Goal: Task Accomplishment & Management: Use online tool/utility

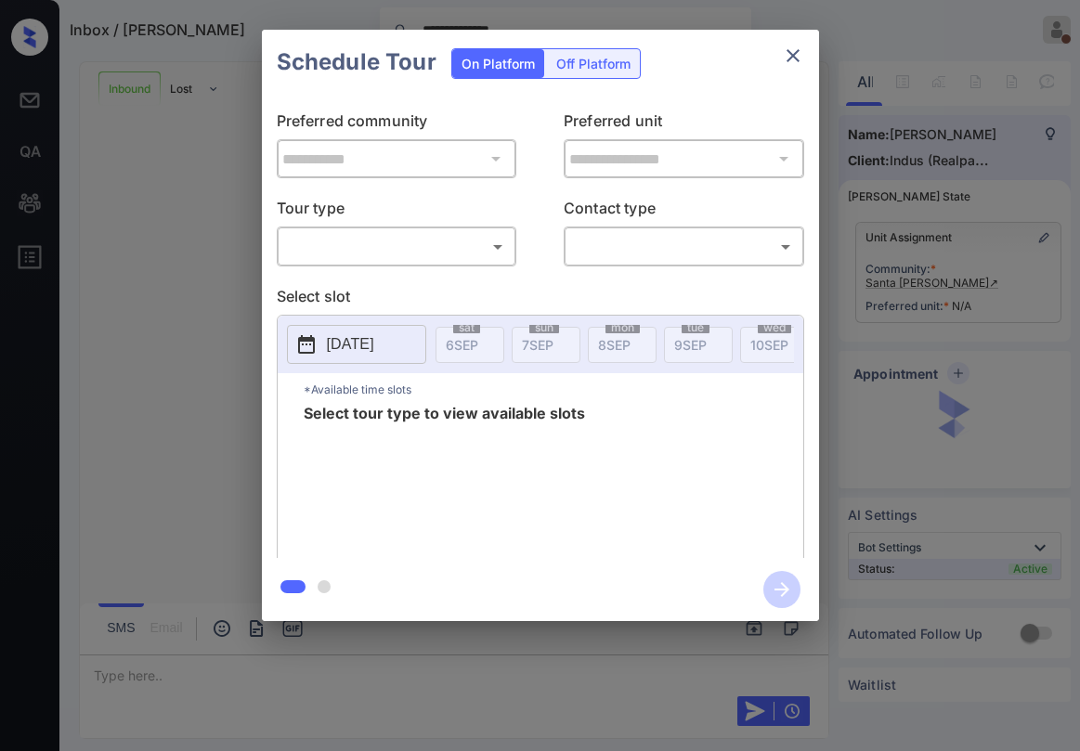
scroll to position [150, 0]
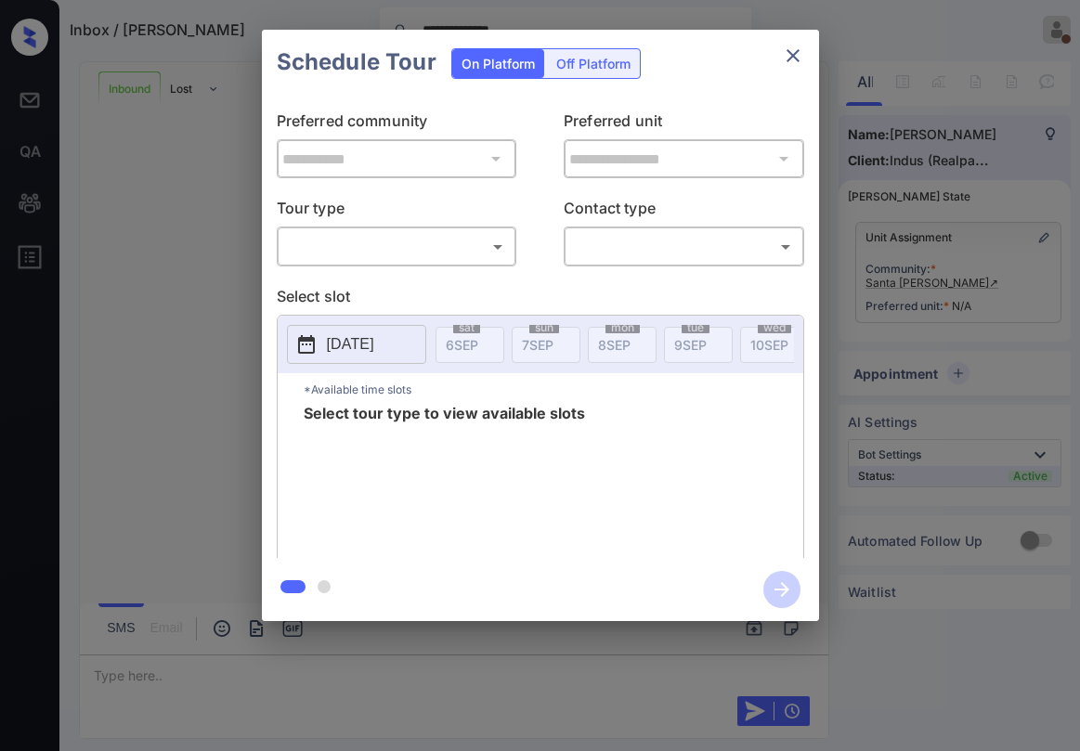
click at [385, 243] on body "**********" at bounding box center [540, 375] width 1080 height 751
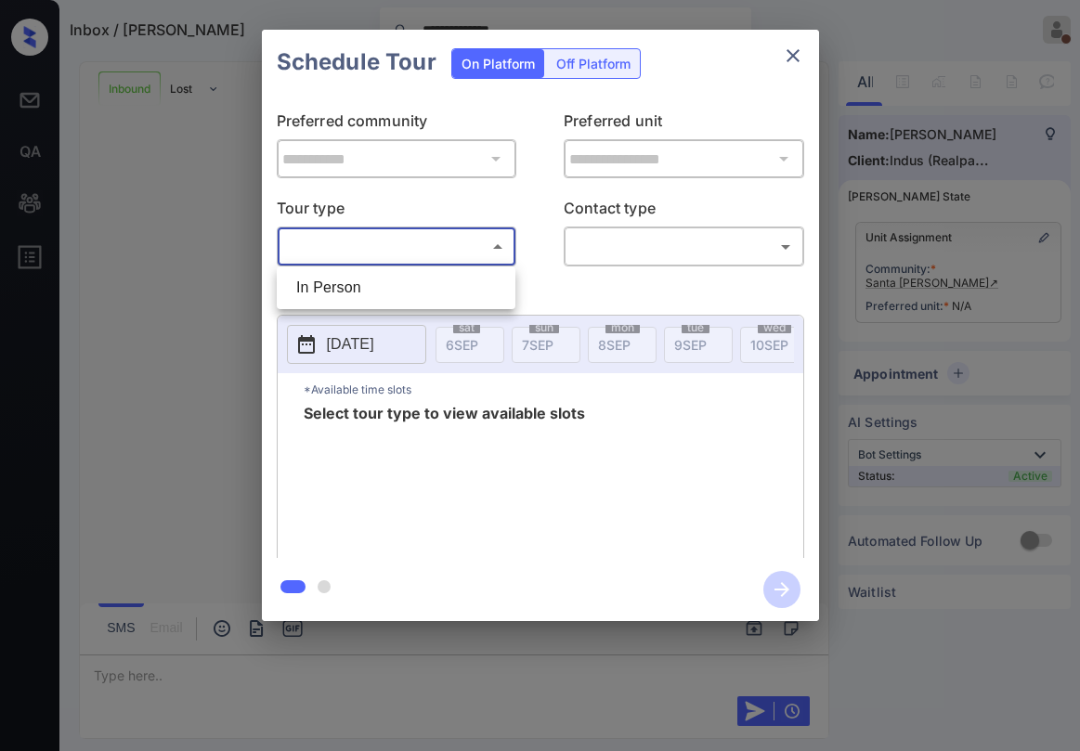
click at [793, 58] on div at bounding box center [540, 375] width 1080 height 751
click at [793, 58] on icon "close" at bounding box center [793, 56] width 22 height 22
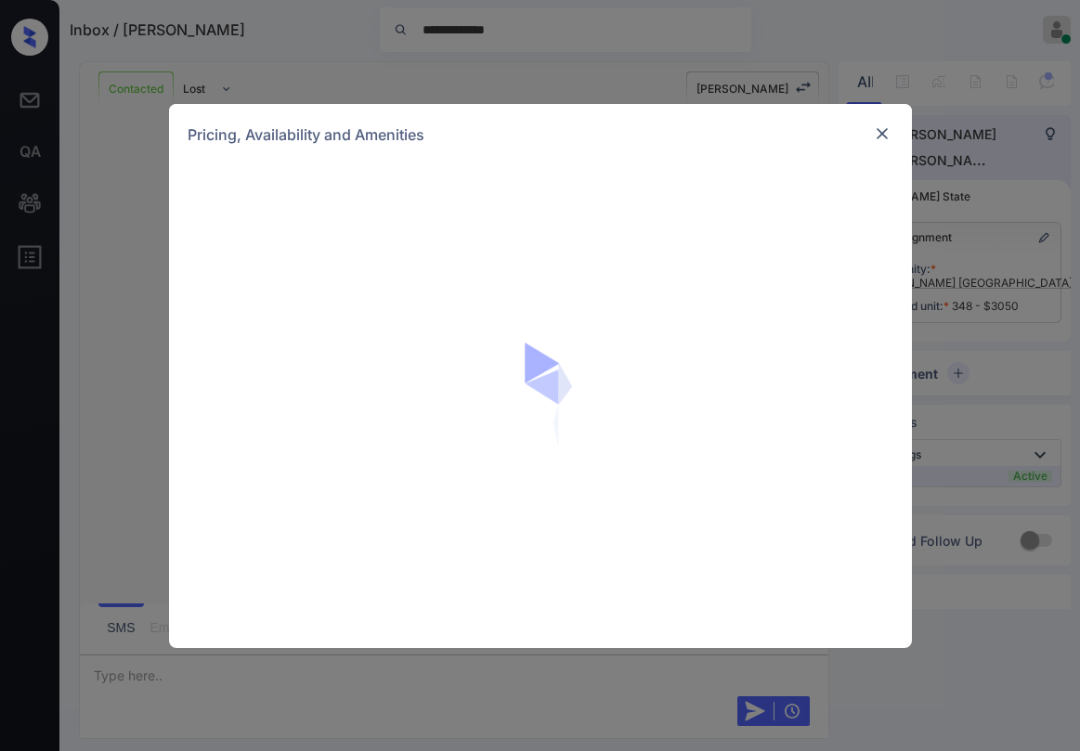
scroll to position [5126, 0]
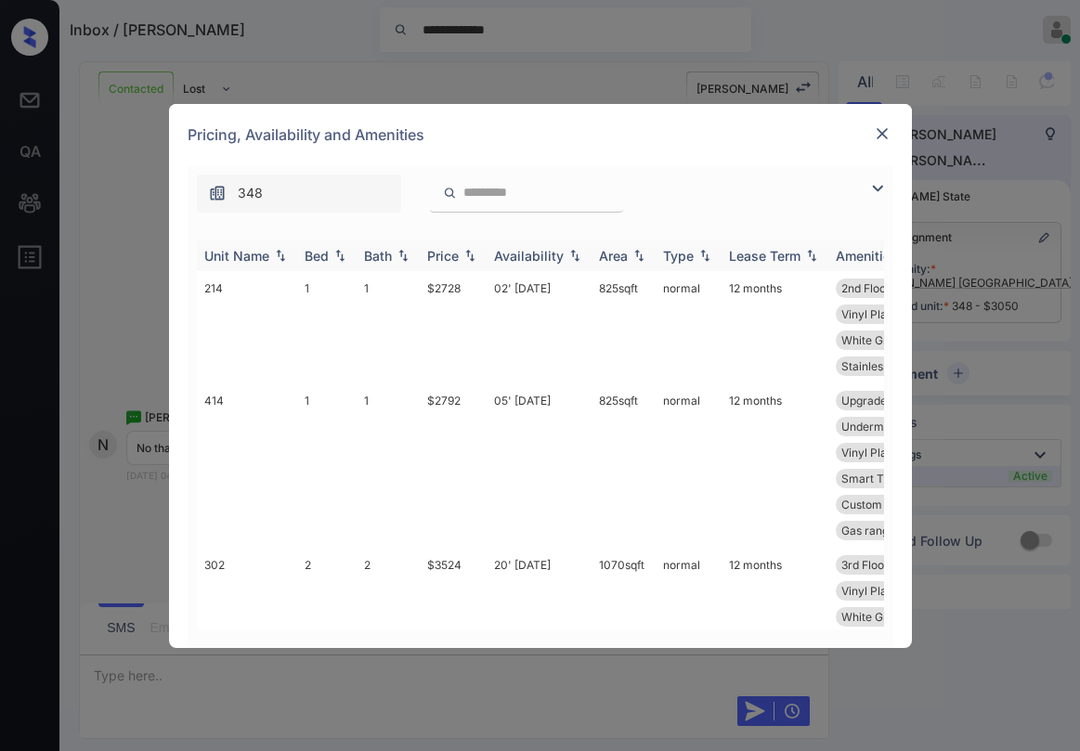
drag, startPoint x: 885, startPoint y: 191, endPoint x: 443, endPoint y: 260, distance: 447.4
click at [885, 191] on img at bounding box center [877, 188] width 22 height 22
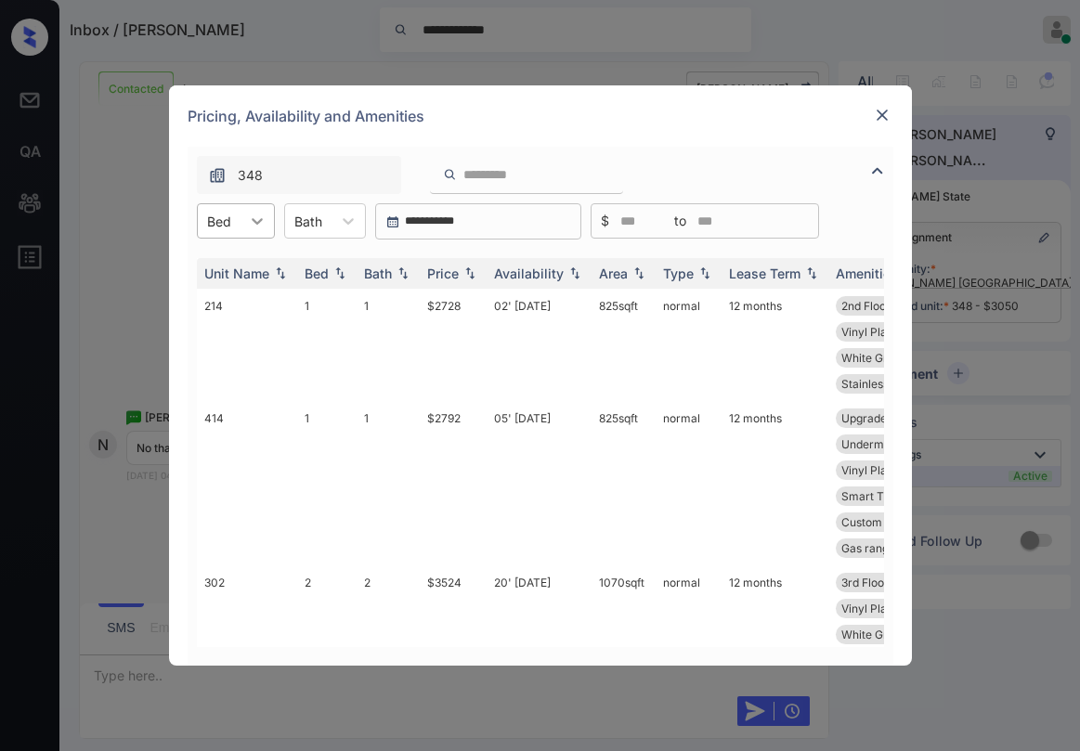
click at [246, 225] on div at bounding box center [257, 220] width 33 height 33
click at [215, 312] on div "2" at bounding box center [236, 299] width 78 height 33
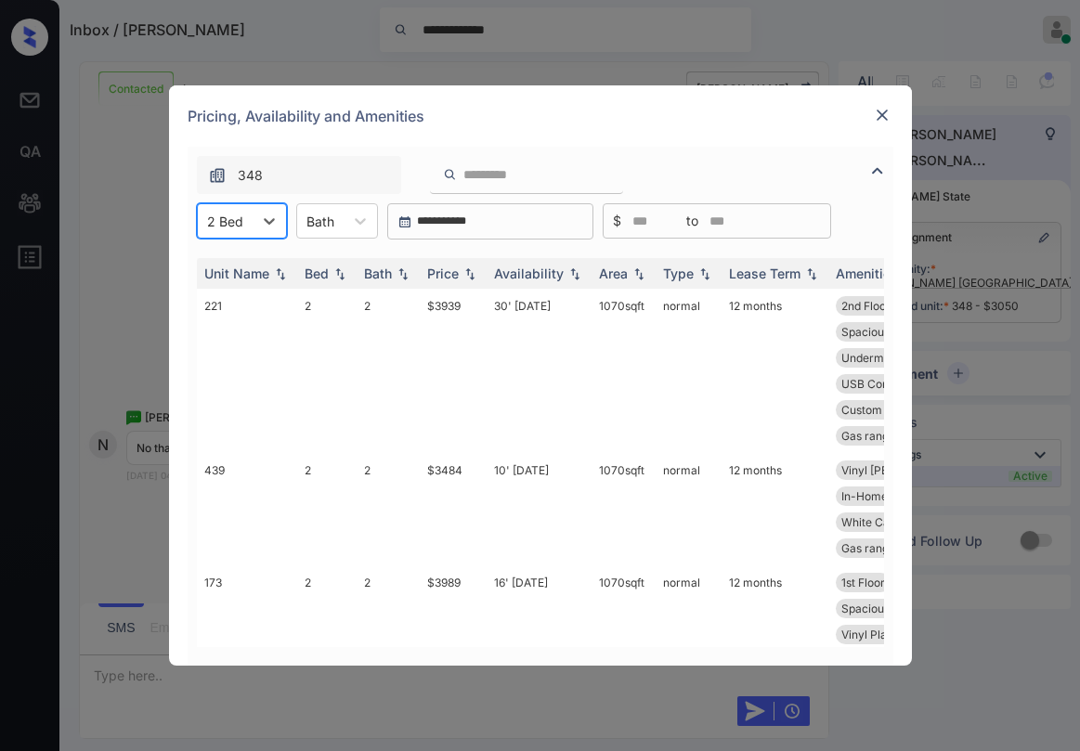
scroll to position [0, 0]
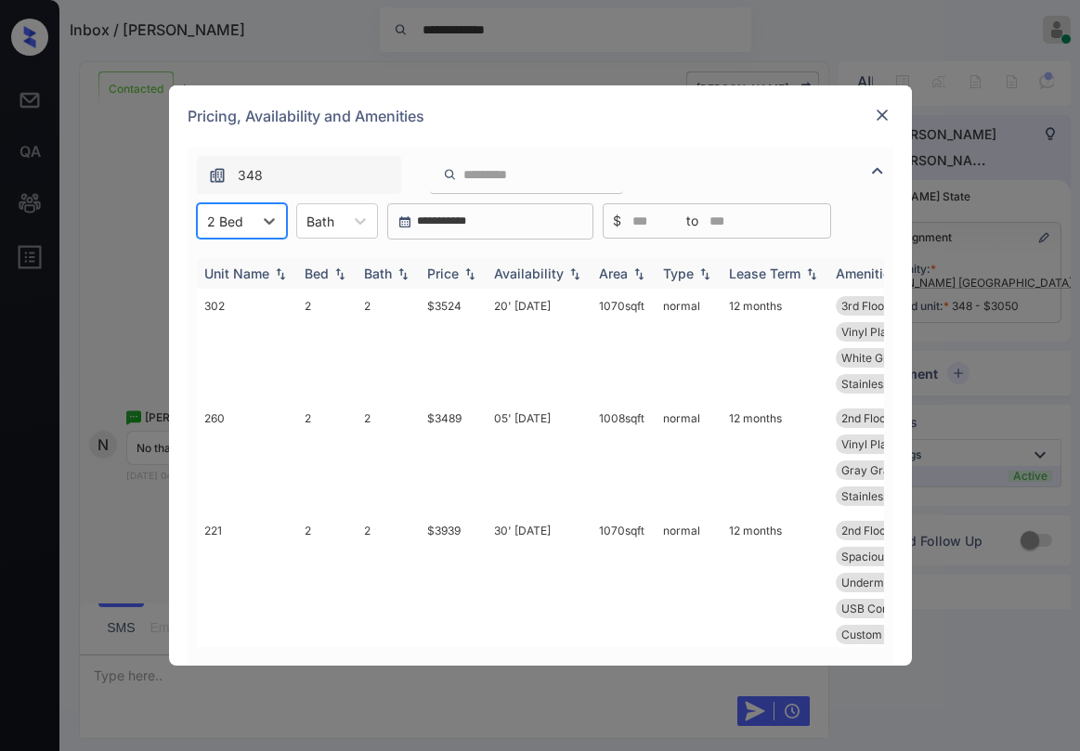
click at [454, 269] on div "Price" at bounding box center [443, 274] width 32 height 16
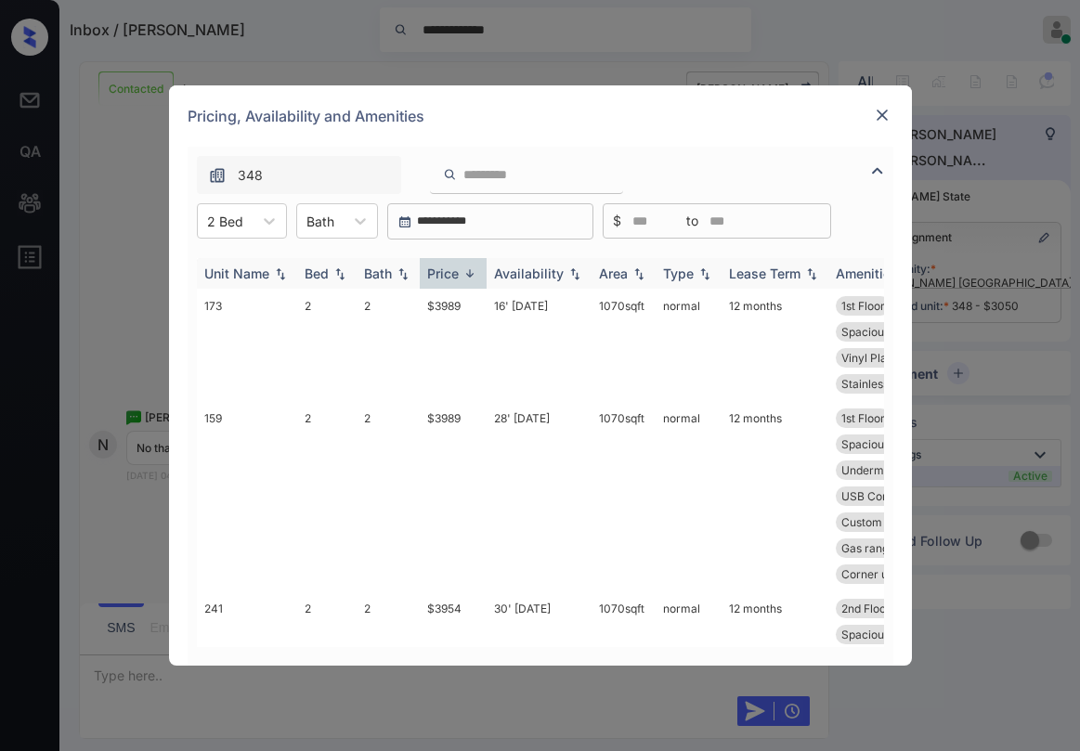
click at [458, 279] on div "Price" at bounding box center [443, 274] width 32 height 16
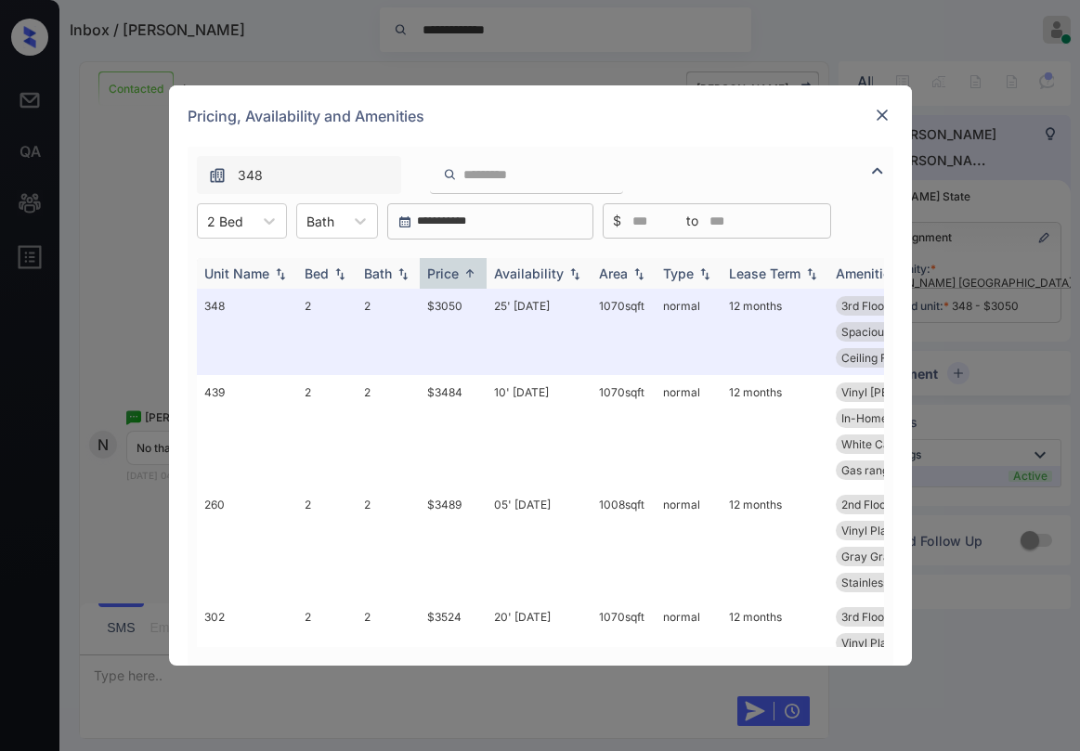
click at [458, 279] on div "Price" at bounding box center [443, 274] width 32 height 16
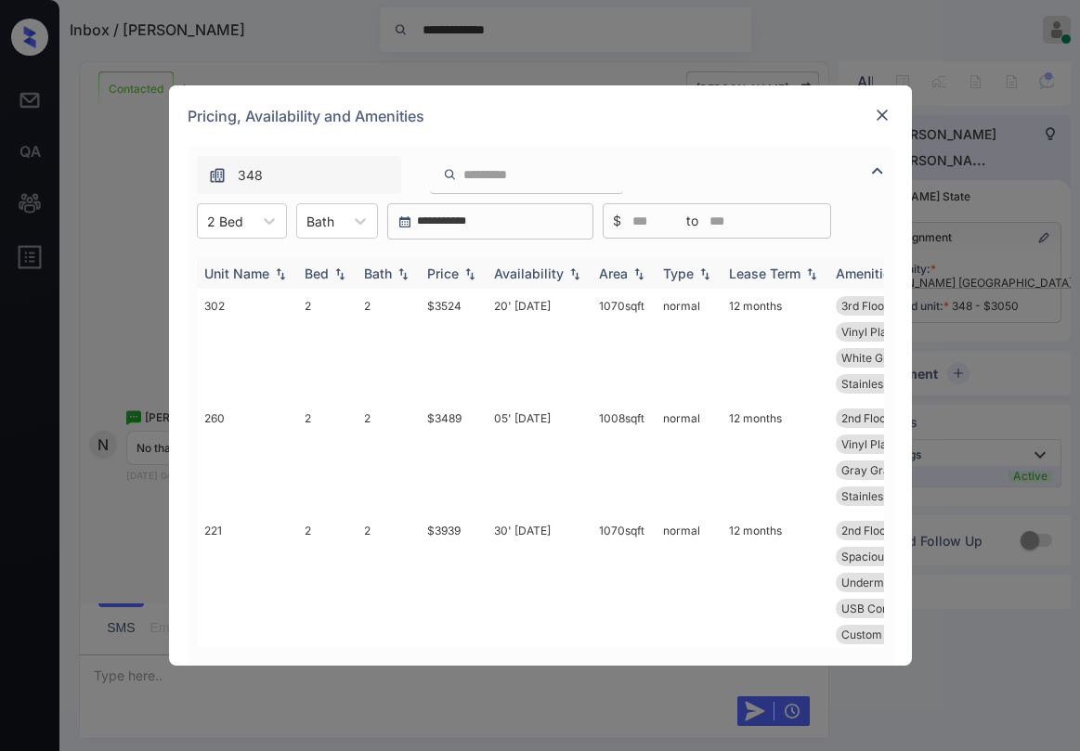
click at [458, 279] on div "Price" at bounding box center [443, 274] width 32 height 16
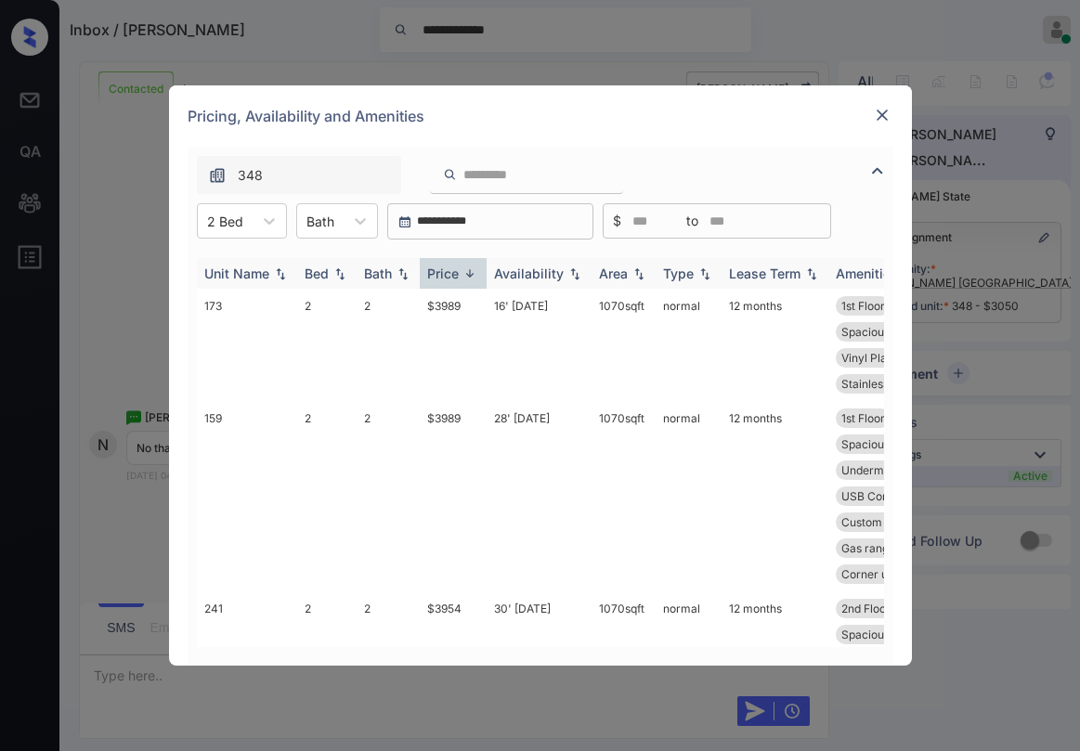
click at [458, 279] on div "Price" at bounding box center [443, 274] width 32 height 16
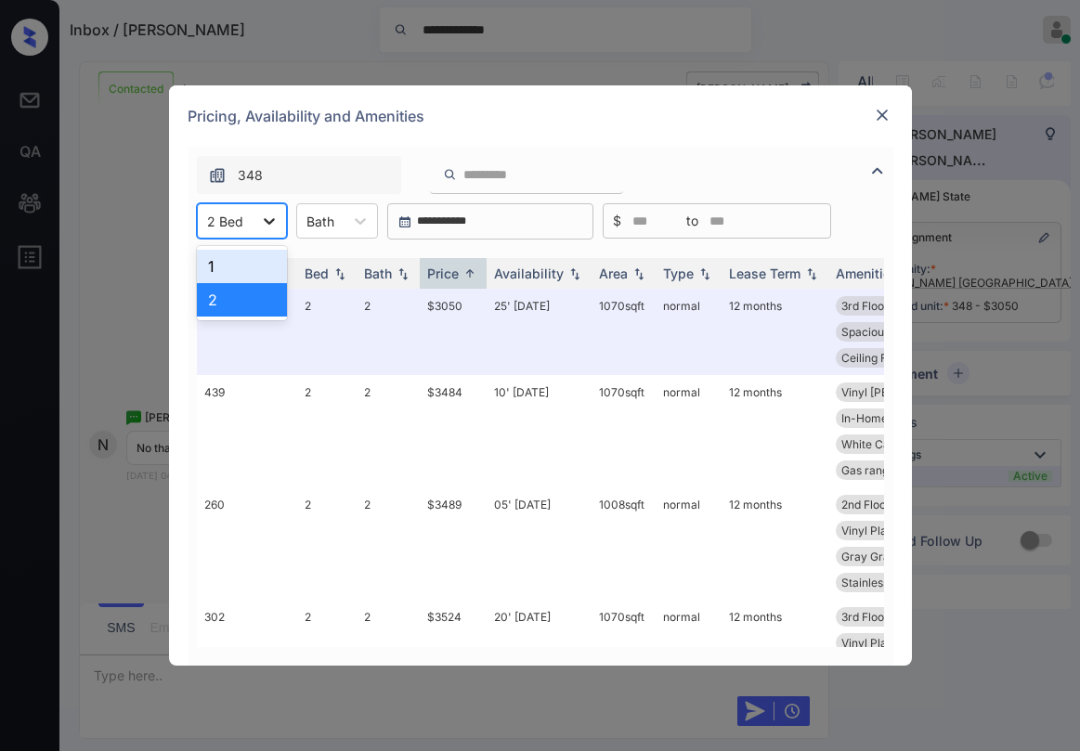
click at [255, 224] on div at bounding box center [269, 220] width 33 height 33
click at [248, 259] on div "1" at bounding box center [242, 266] width 90 height 33
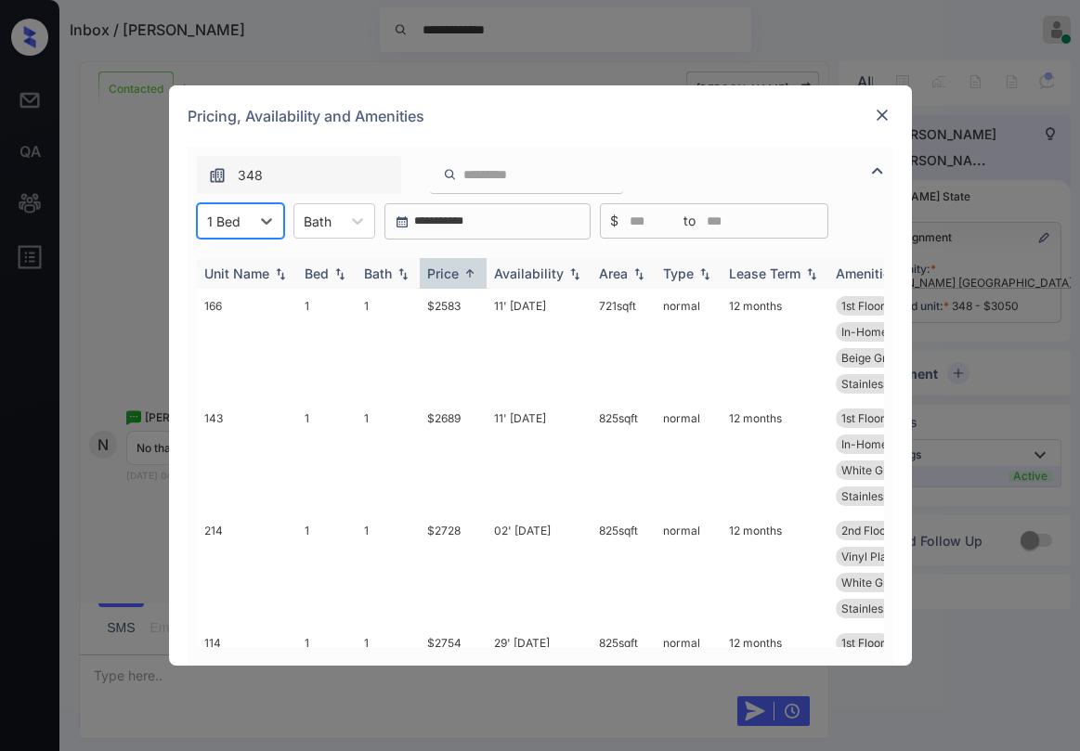
click at [462, 266] on div "Price" at bounding box center [453, 274] width 52 height 16
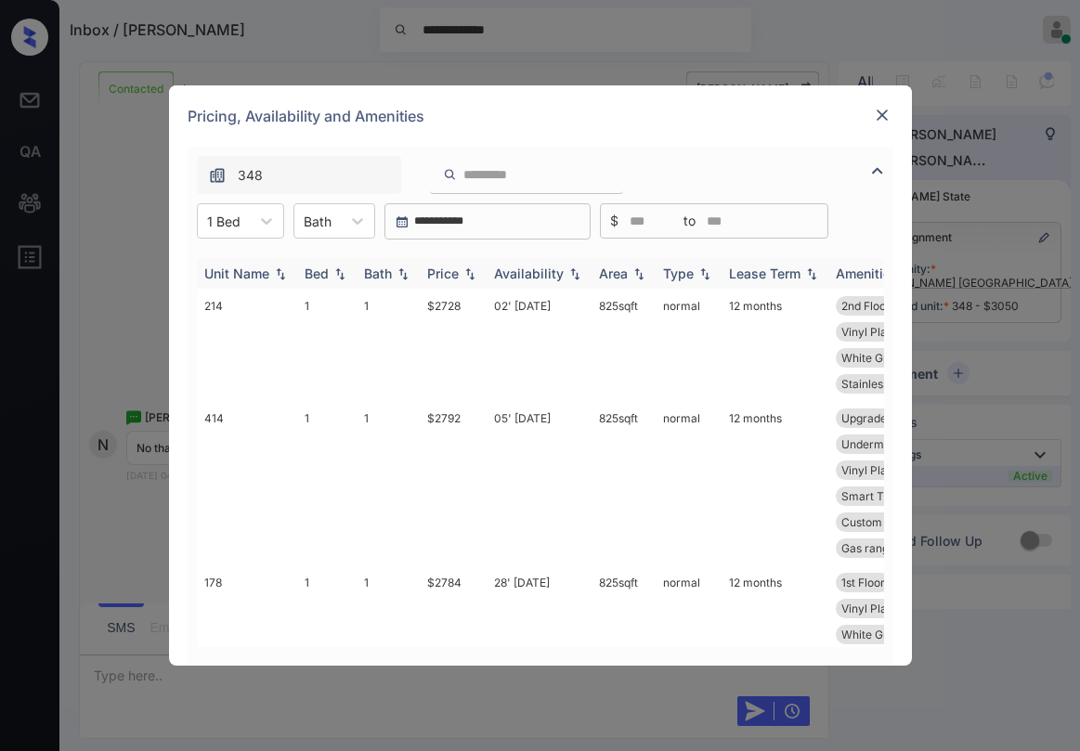
click at [462, 266] on div "Price" at bounding box center [453, 274] width 52 height 16
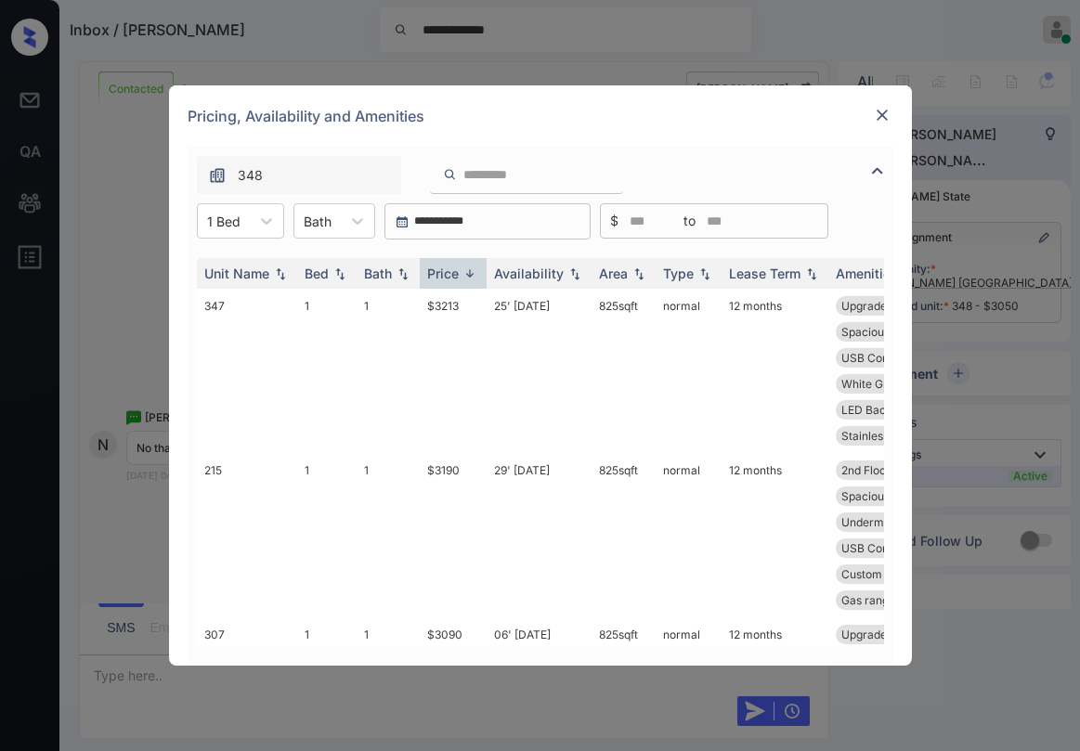
click at [877, 114] on img at bounding box center [882, 115] width 19 height 19
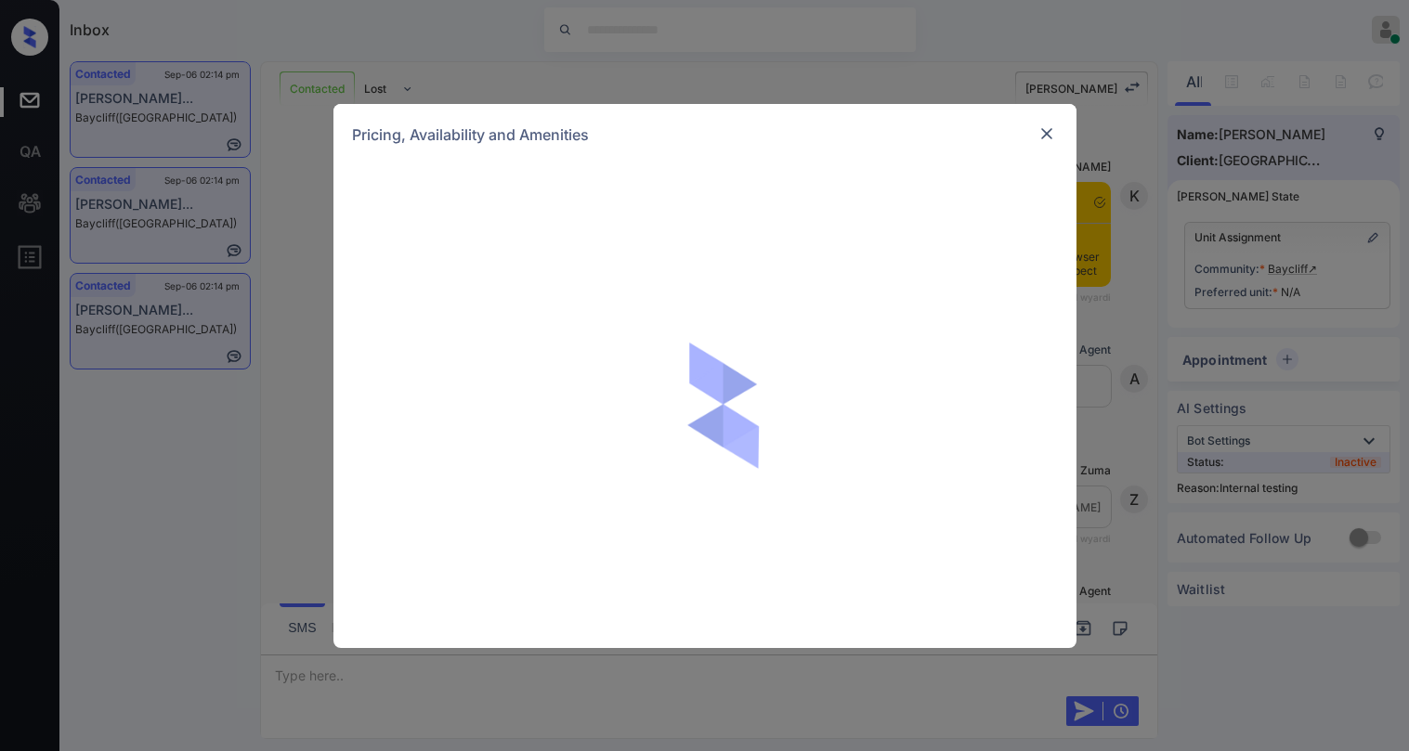
scroll to position [4374, 0]
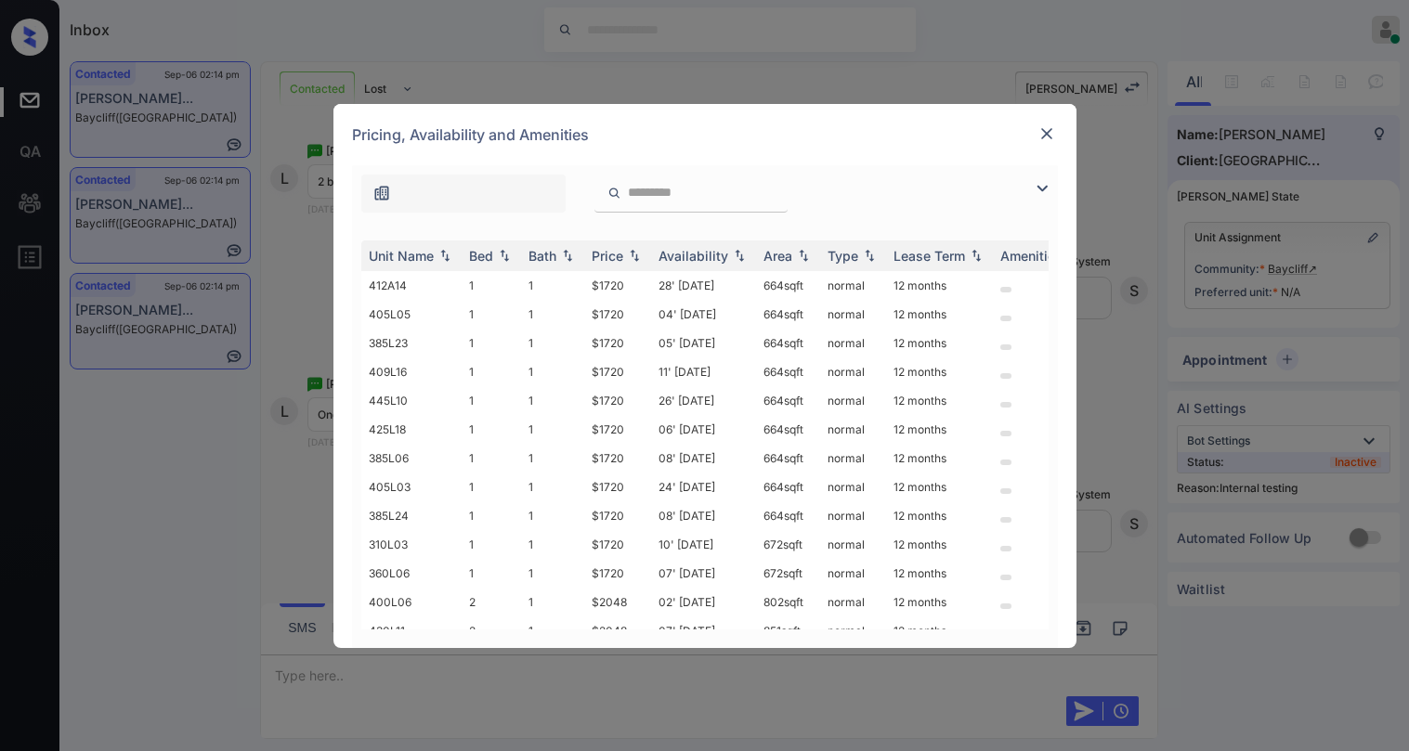
click at [1036, 191] on img at bounding box center [1042, 188] width 22 height 22
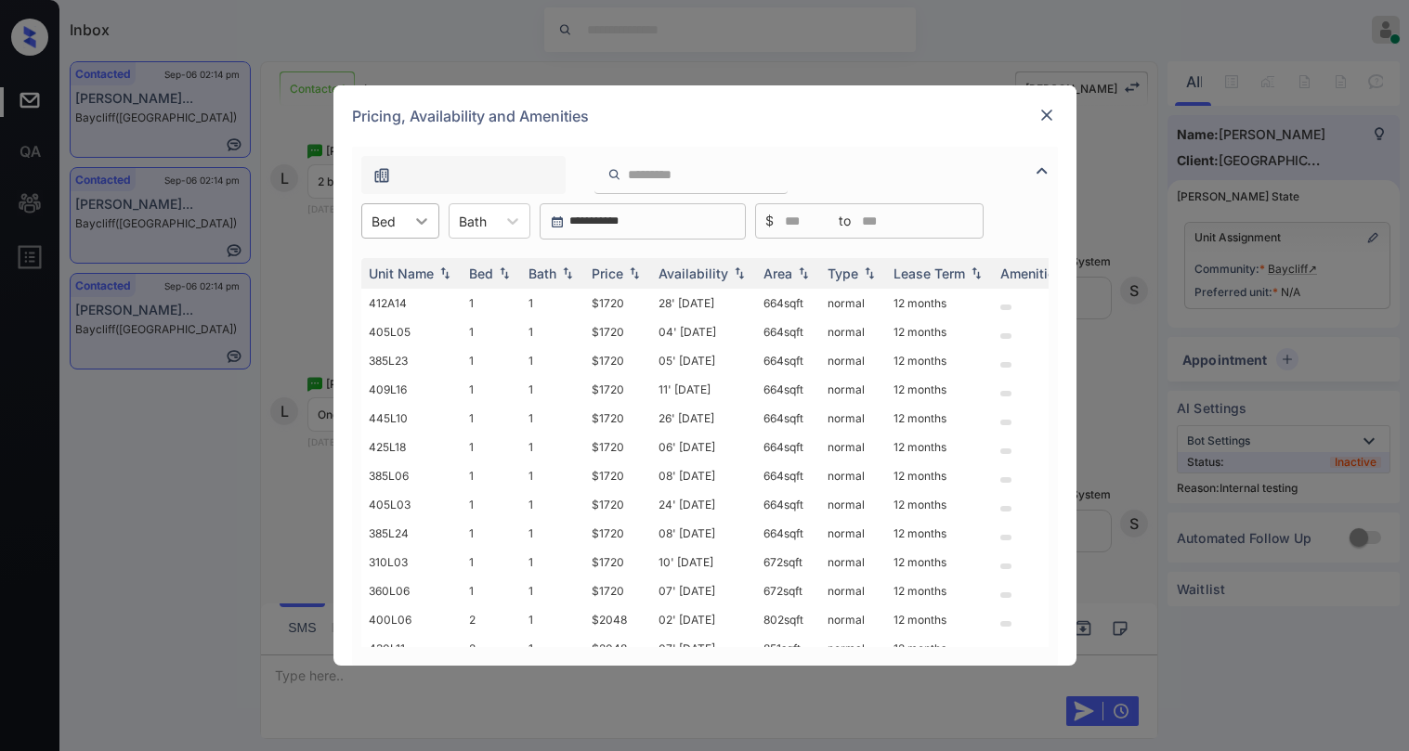
click at [408, 231] on div at bounding box center [421, 220] width 33 height 33
click at [384, 295] on div "2" at bounding box center [400, 299] width 78 height 33
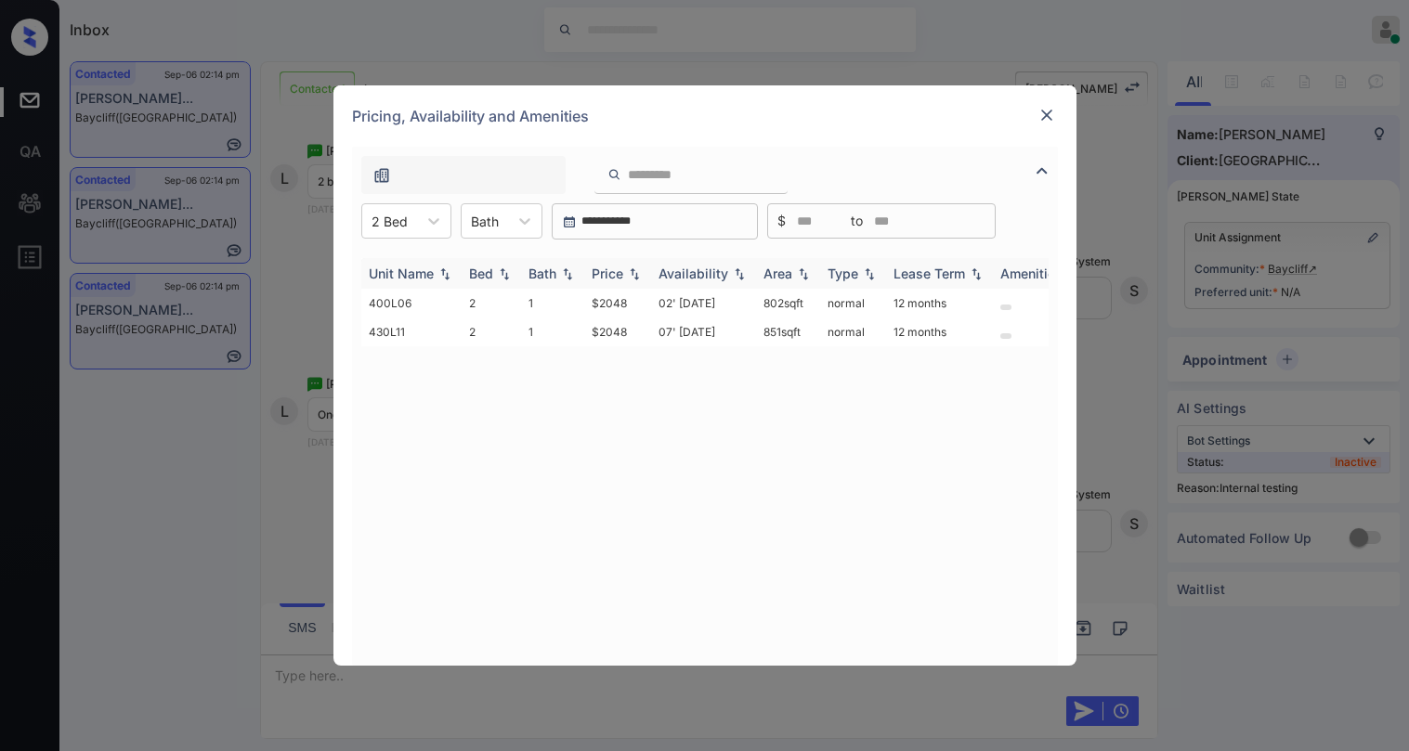
click at [616, 274] on div "Price" at bounding box center [608, 274] width 32 height 16
click at [616, 301] on td "$2048" at bounding box center [617, 303] width 67 height 29
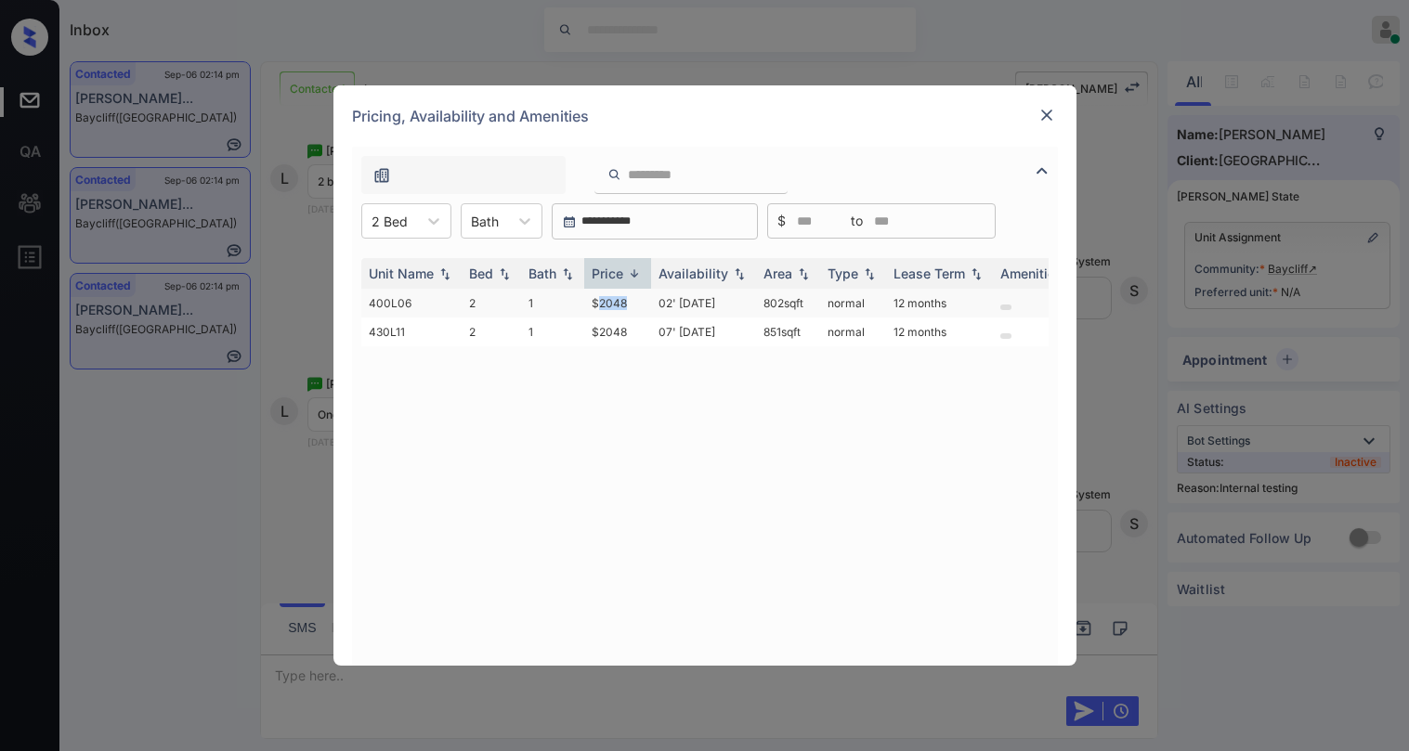
click at [616, 301] on td "$2048" at bounding box center [617, 303] width 67 height 29
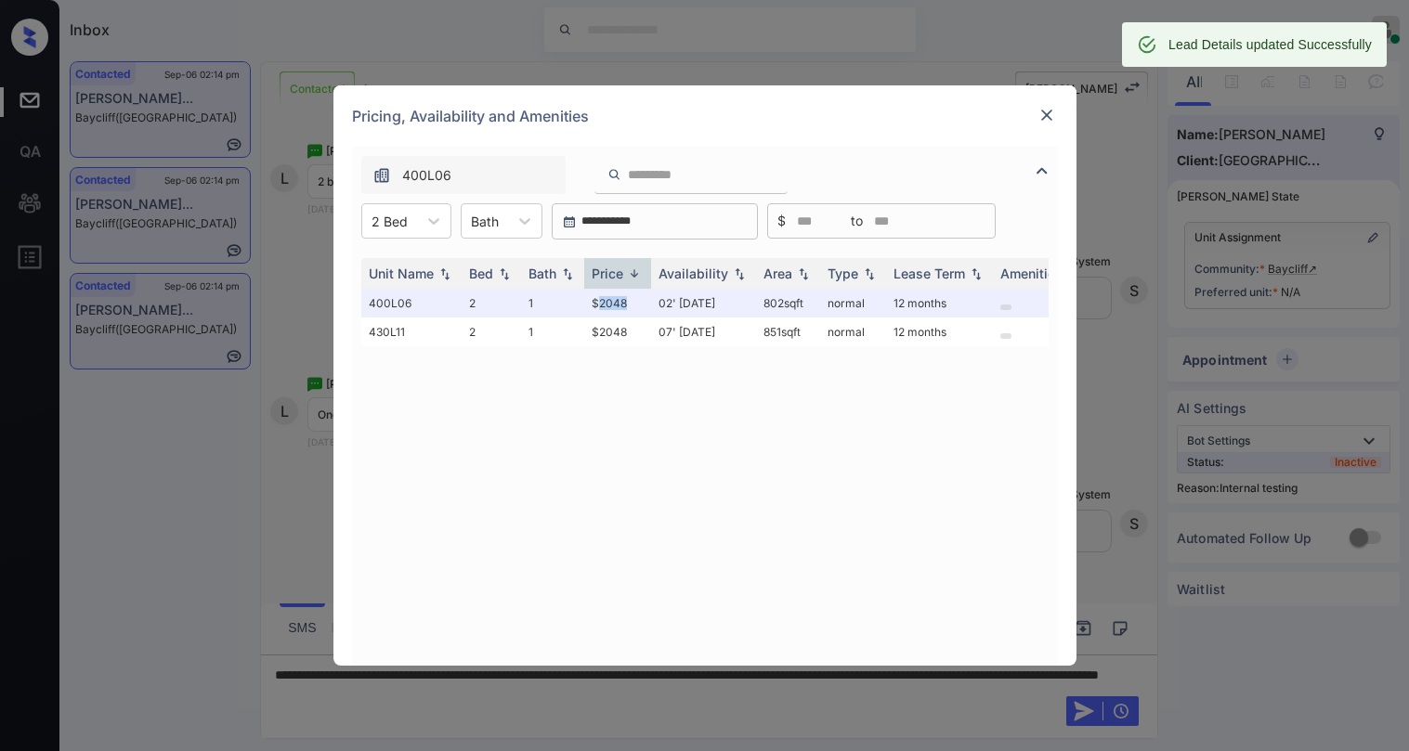
click at [1045, 116] on img at bounding box center [1046, 115] width 19 height 19
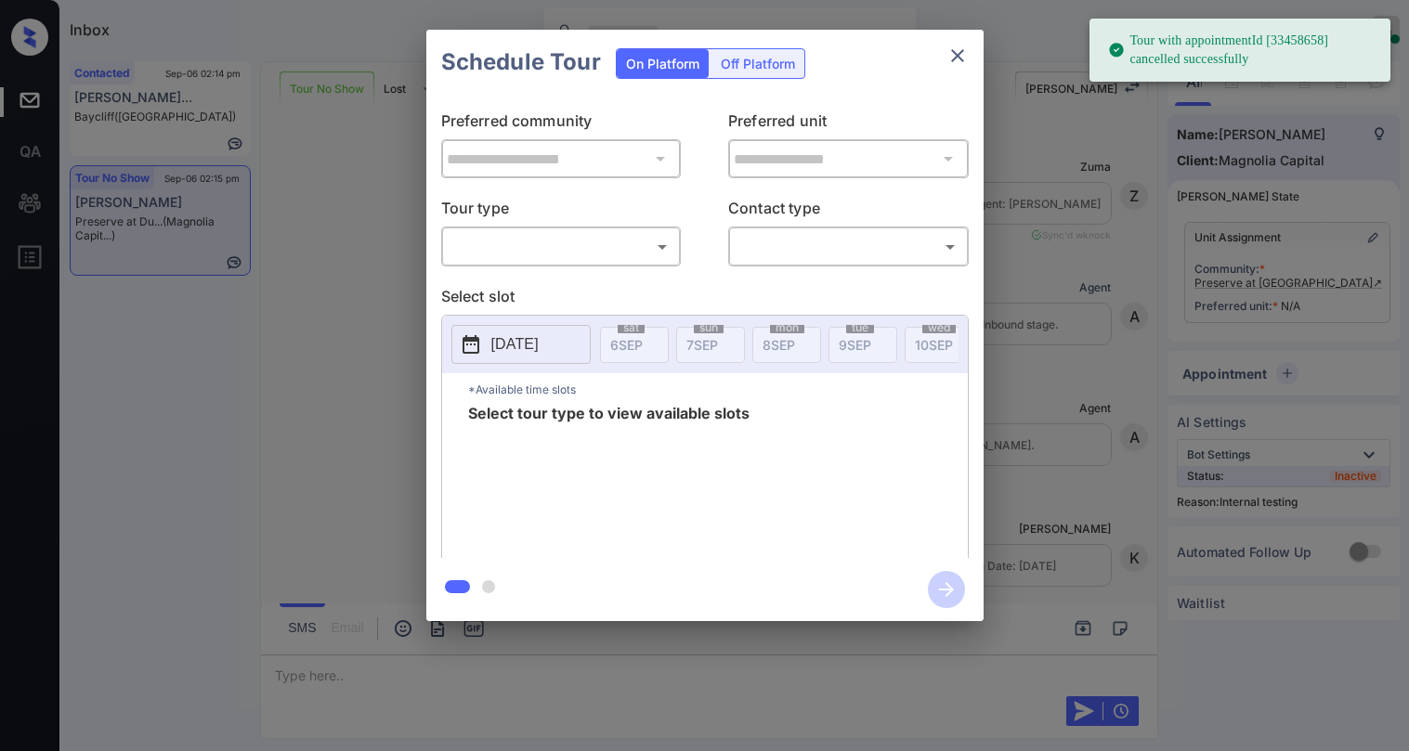
scroll to position [10805, 0]
click at [626, 245] on body "Tour with appointmentId [33458658] cancelled successfully Inbox Paolo Gabriel O…" at bounding box center [704, 375] width 1409 height 751
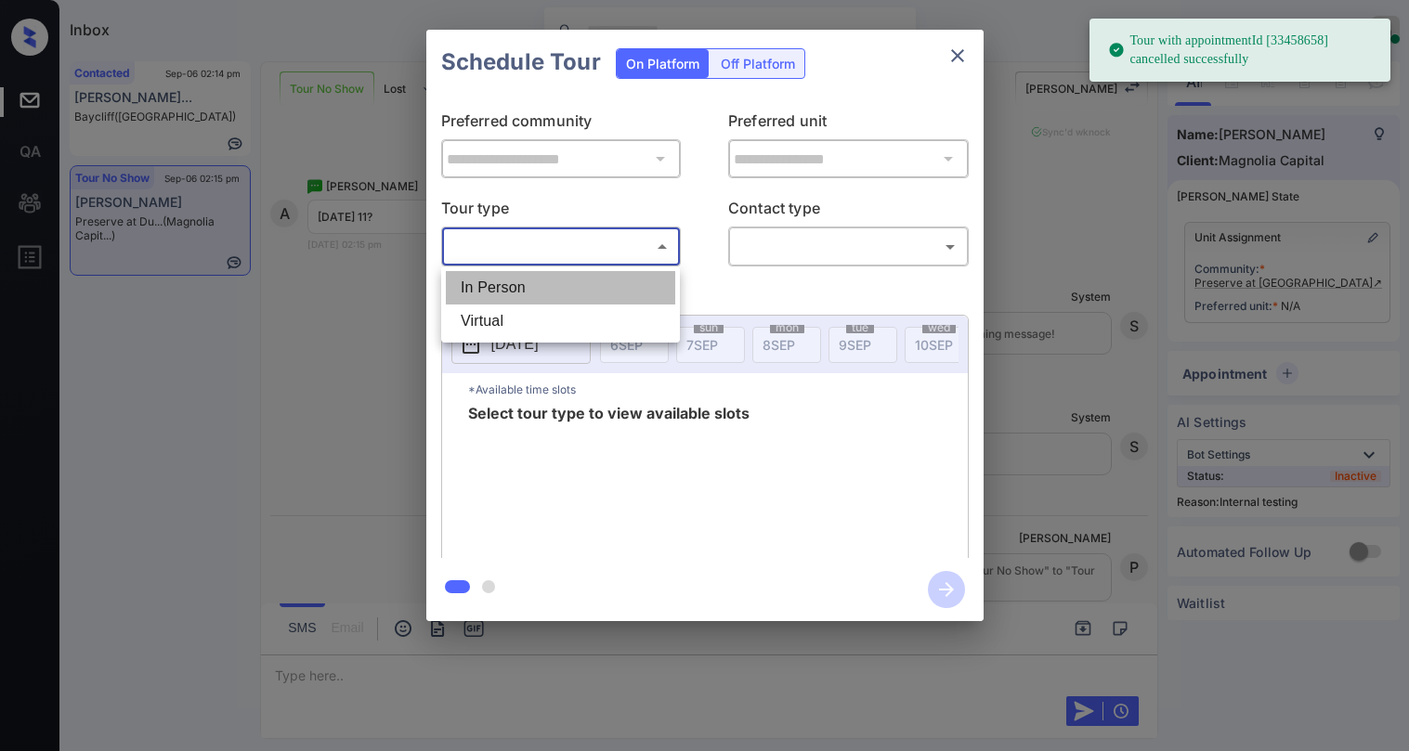
click at [556, 295] on li "In Person" at bounding box center [560, 287] width 229 height 33
type input "********"
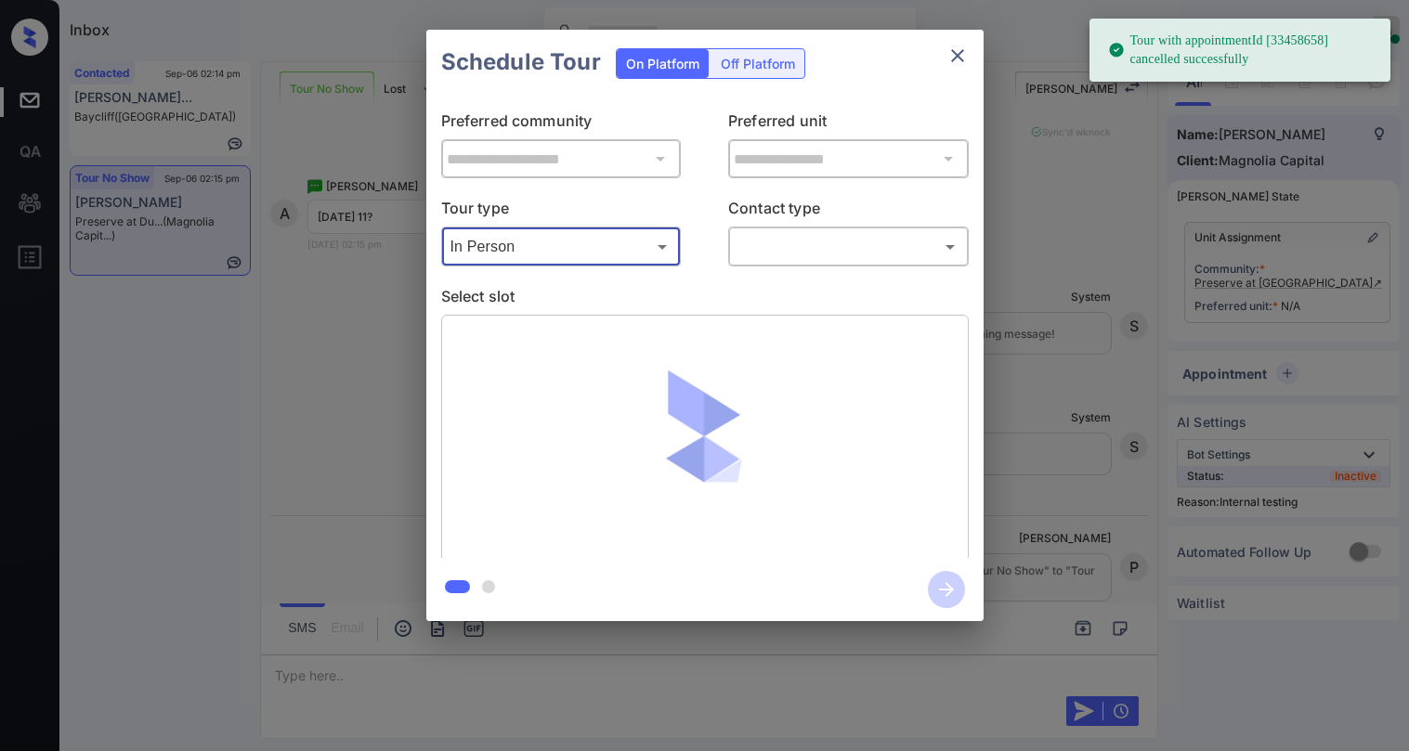
click at [762, 252] on body "Tour with appointmentId [33458658] cancelled successfully Inbox Paolo Gabriel O…" at bounding box center [704, 375] width 1409 height 751
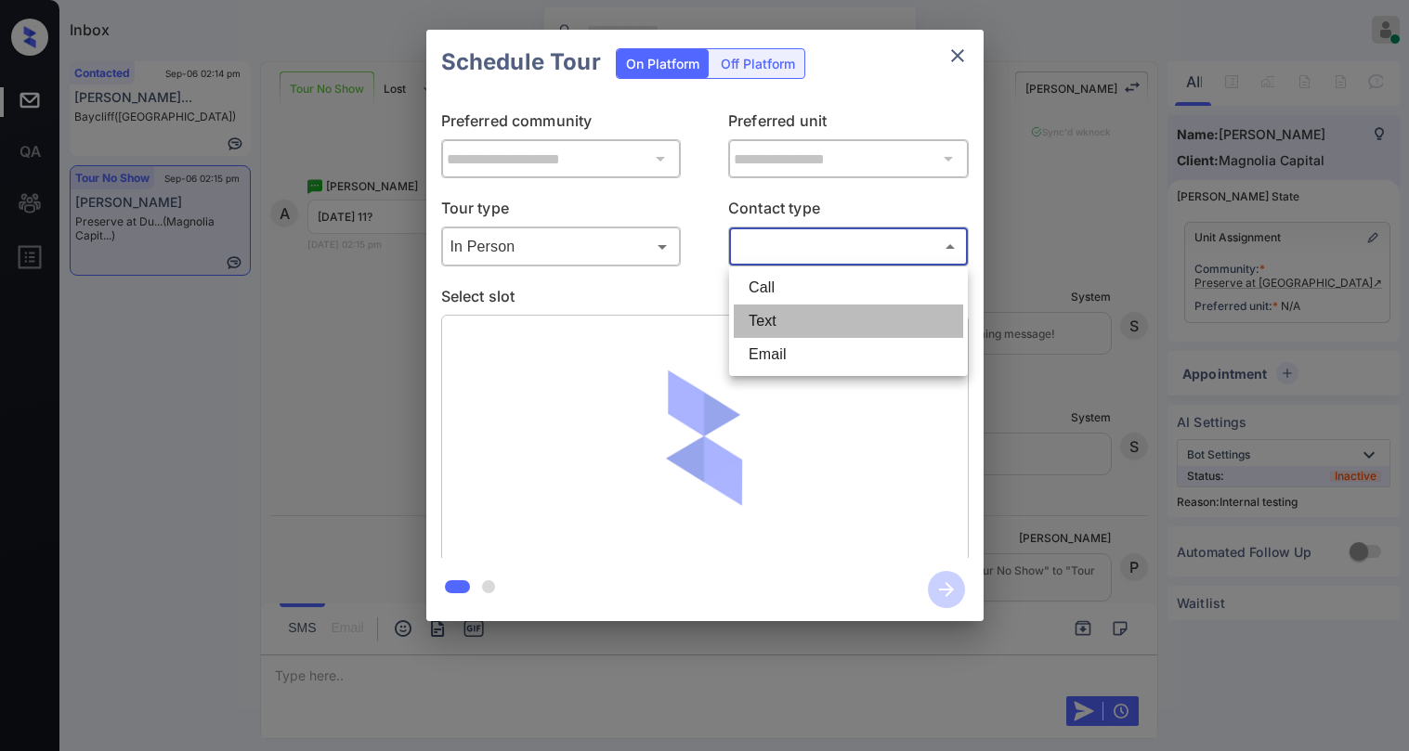
click at [789, 327] on li "Text" at bounding box center [848, 321] width 229 height 33
type input "****"
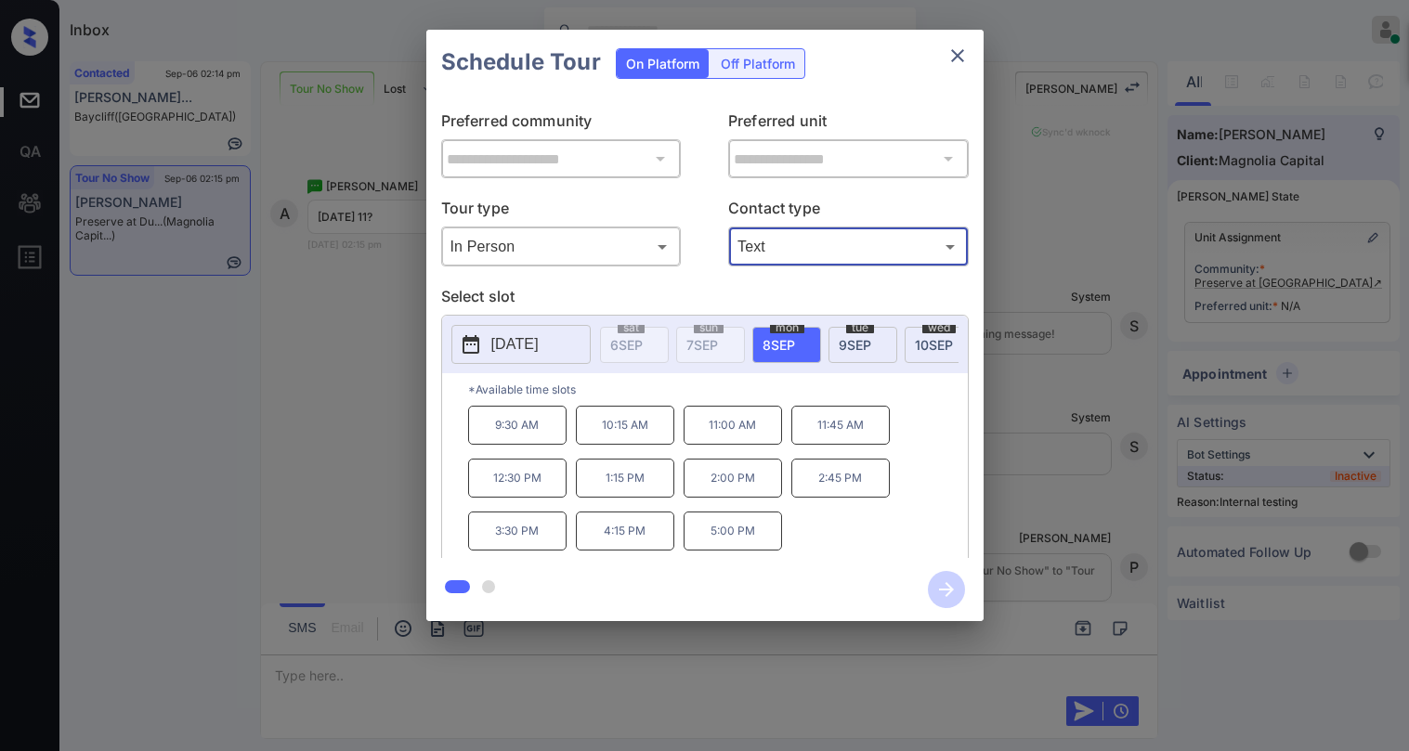
click at [954, 45] on icon "close" at bounding box center [957, 56] width 22 height 22
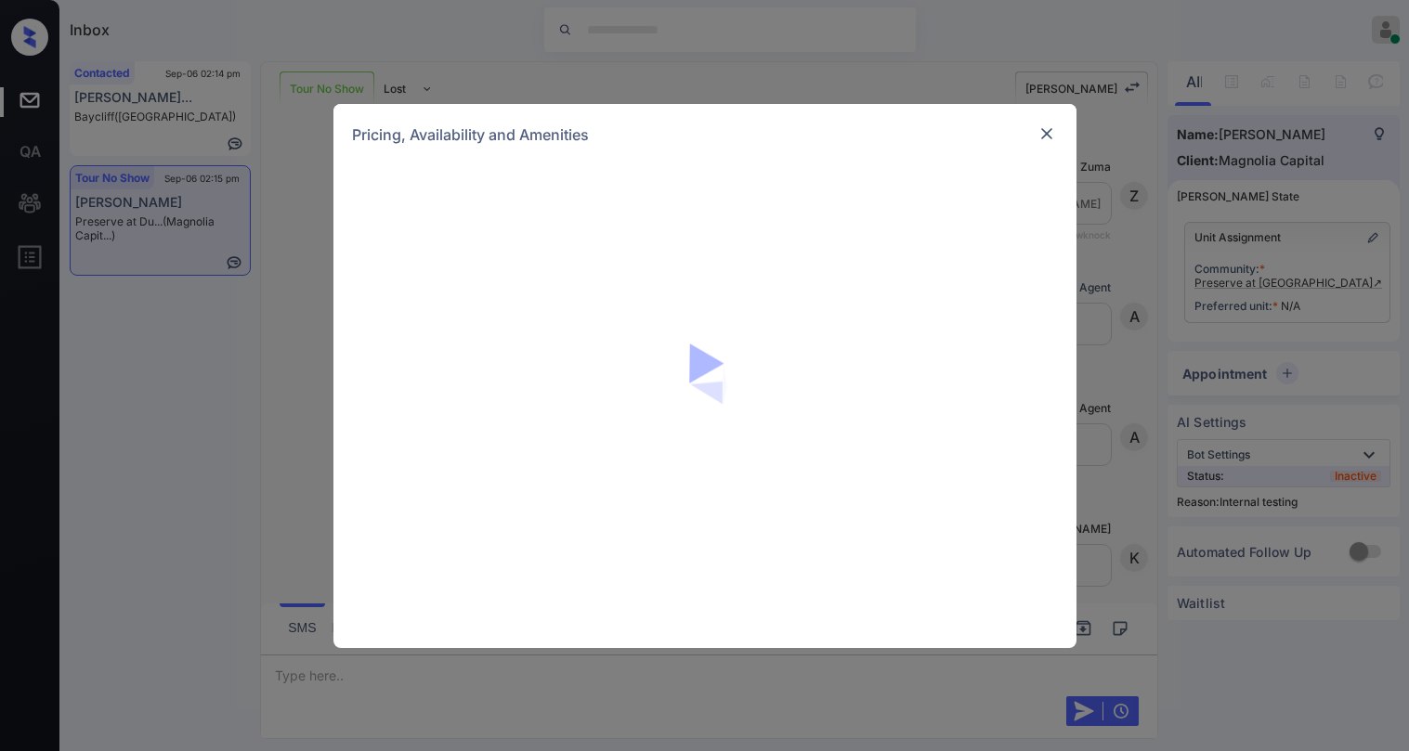
scroll to position [2911, 0]
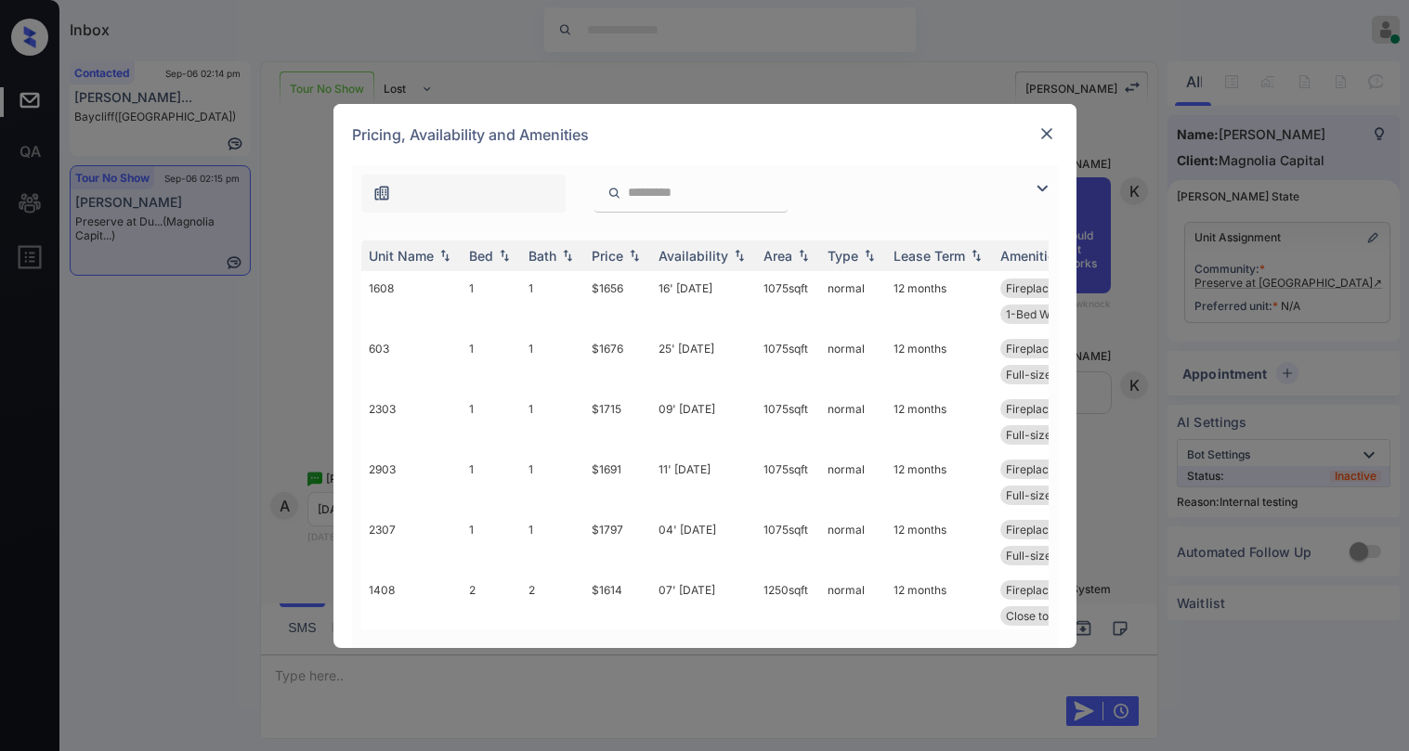
click at [1042, 185] on img at bounding box center [1042, 188] width 22 height 22
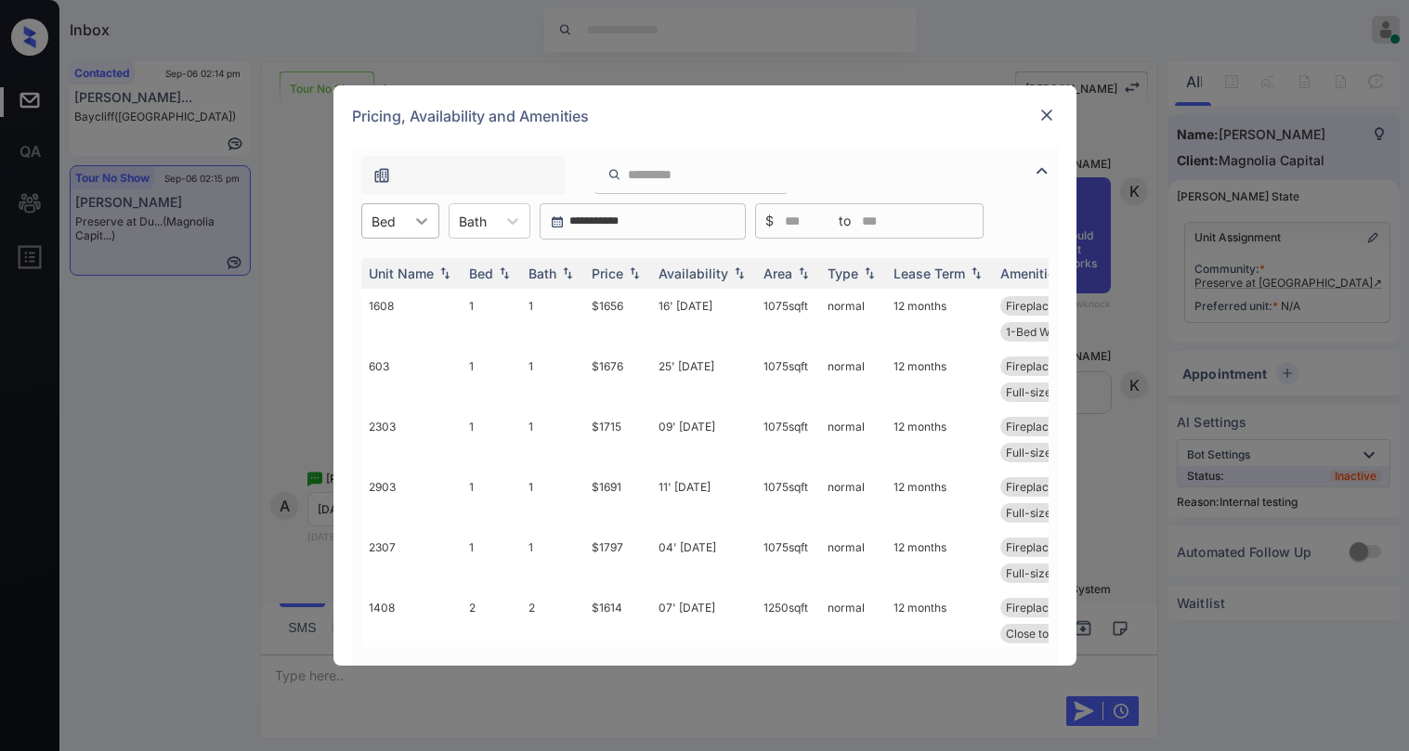
click at [421, 218] on icon at bounding box center [421, 221] width 19 height 19
click at [399, 293] on div "2" at bounding box center [400, 299] width 78 height 33
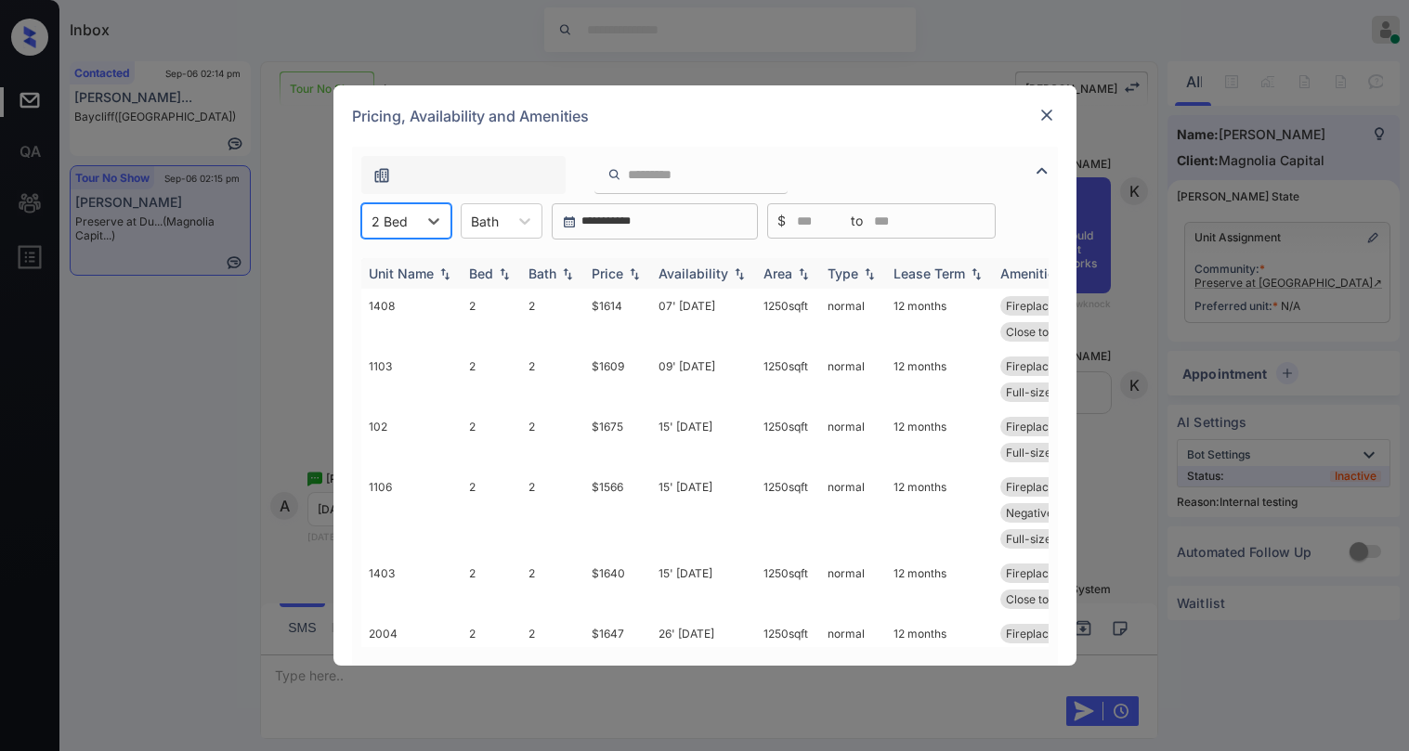
click at [621, 270] on div "Price" at bounding box center [608, 274] width 32 height 16
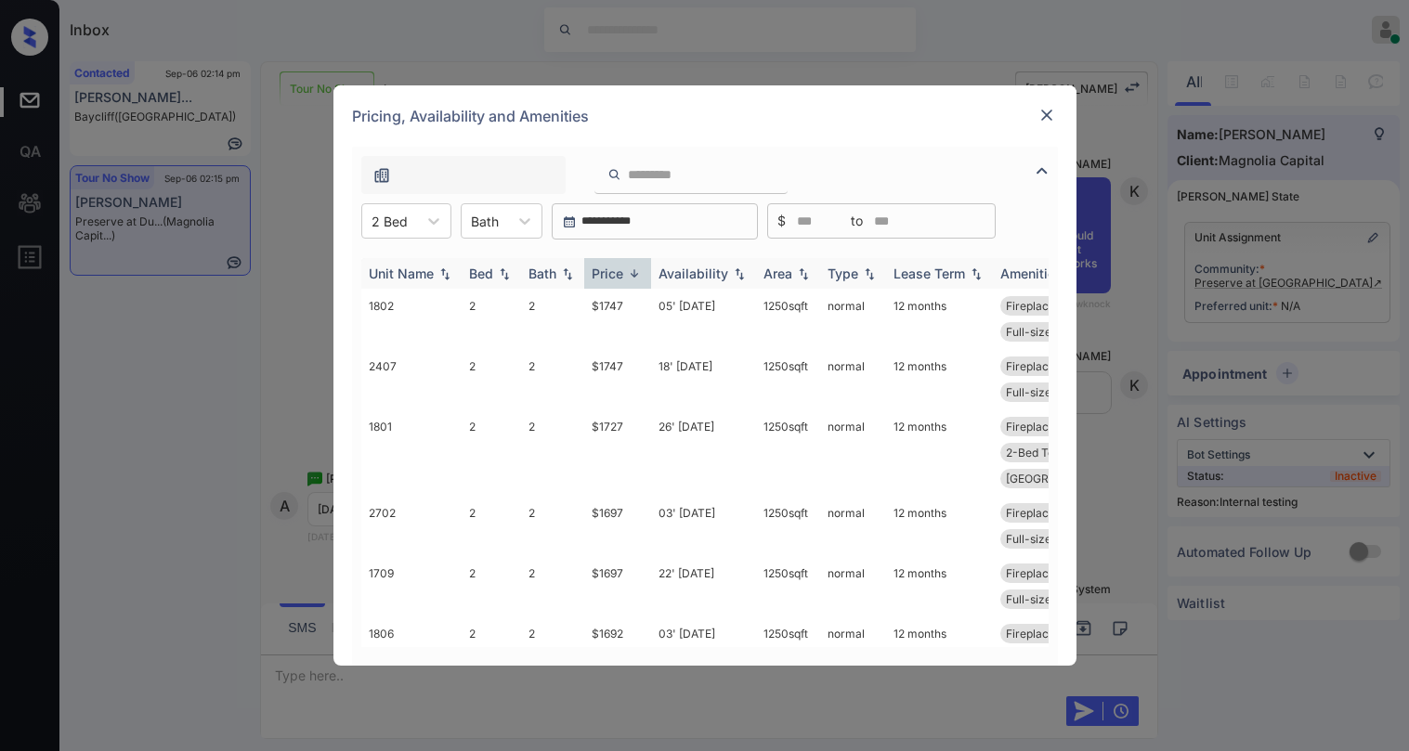
click at [621, 272] on div "Price" at bounding box center [608, 274] width 32 height 16
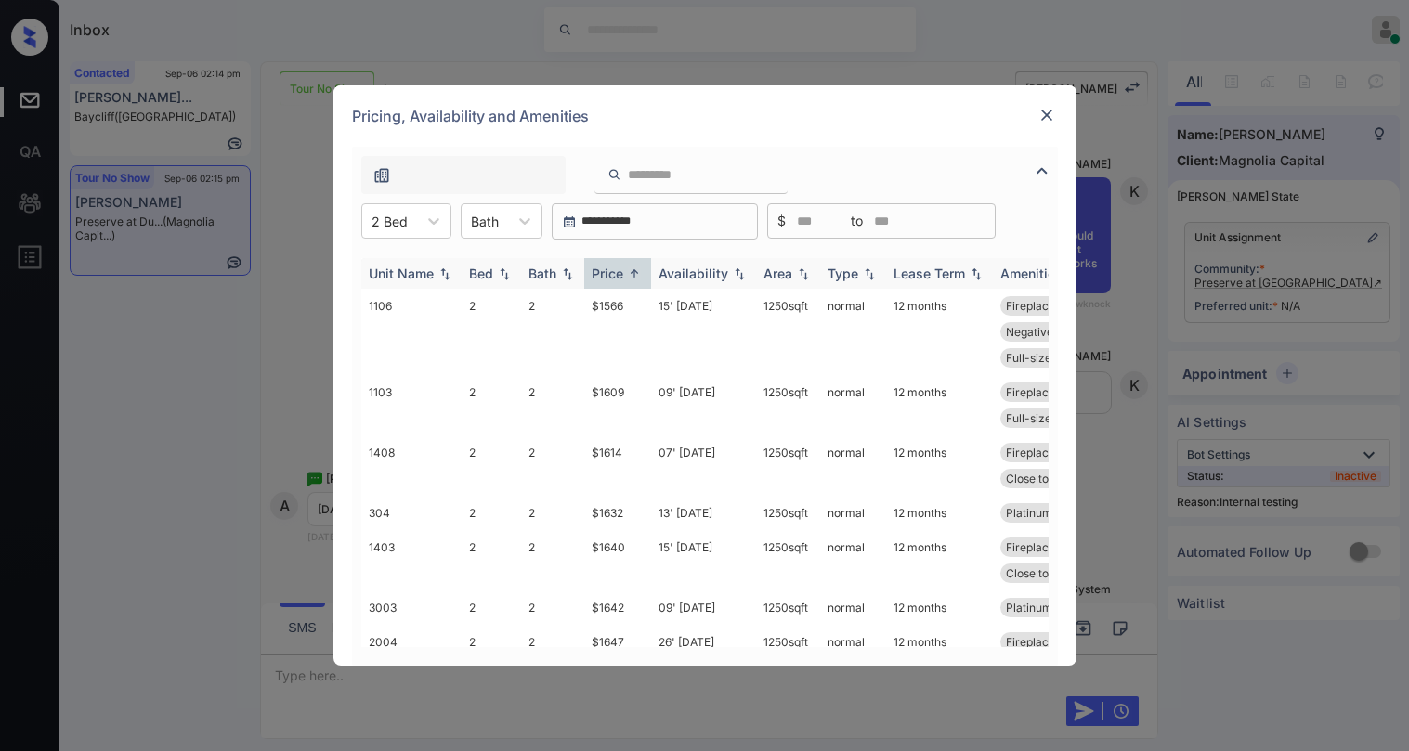
click at [621, 276] on div "Price" at bounding box center [608, 274] width 32 height 16
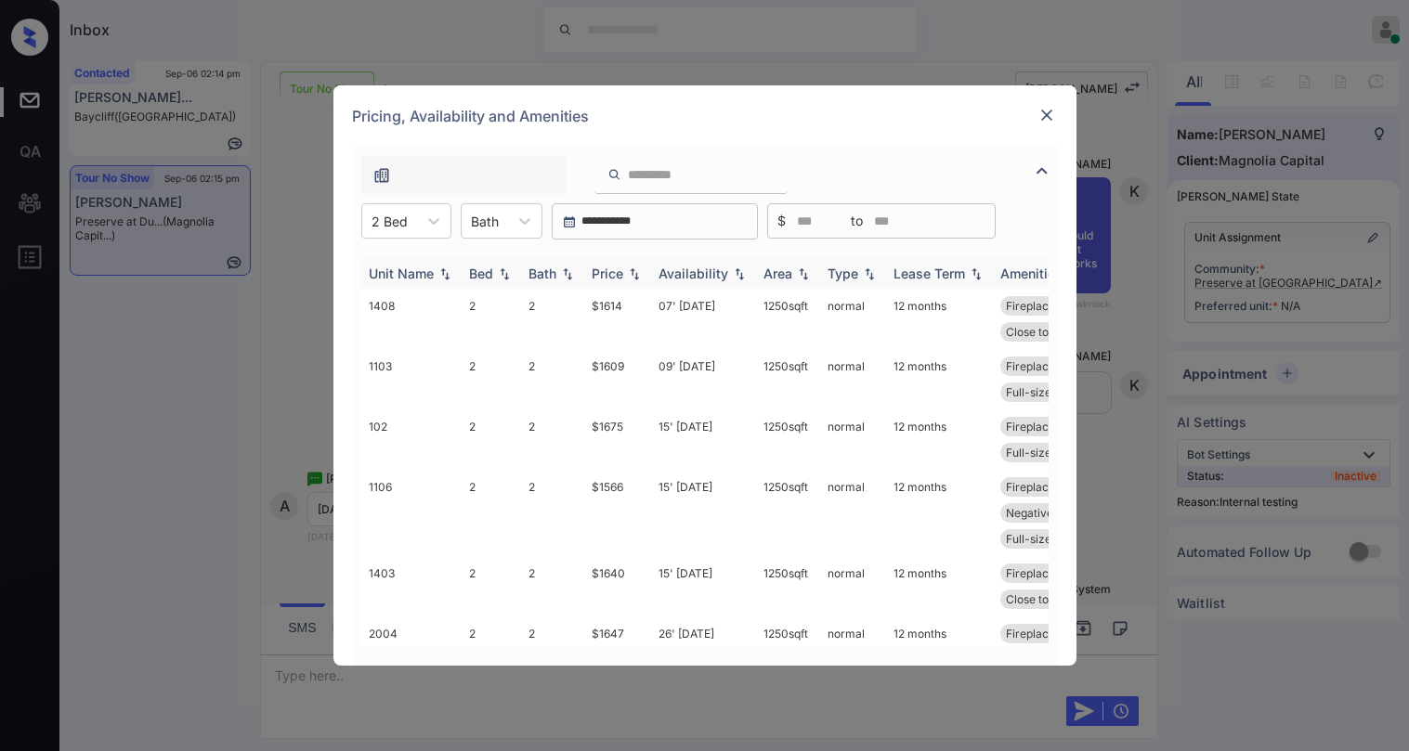
click at [621, 276] on div "Price" at bounding box center [608, 274] width 32 height 16
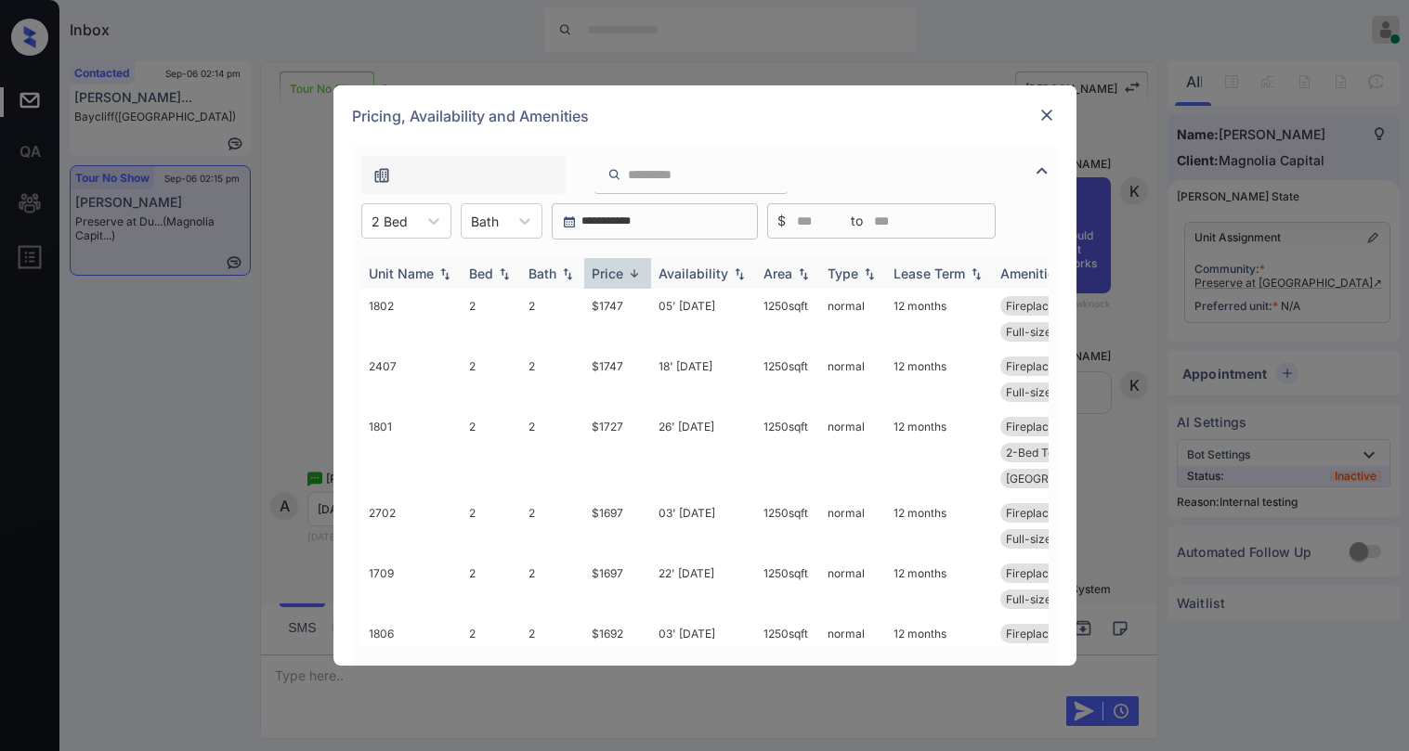
click at [621, 276] on div "Price" at bounding box center [608, 274] width 32 height 16
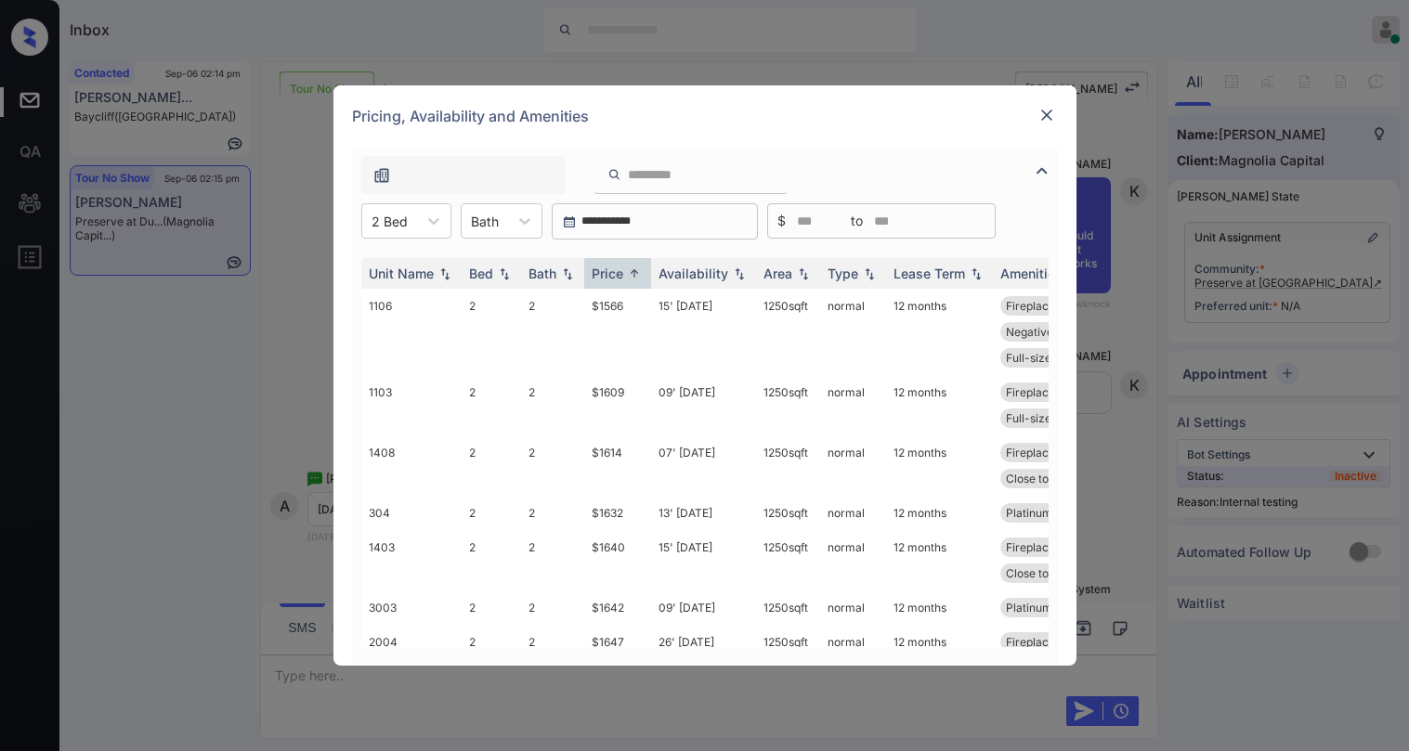
click at [1046, 112] on img at bounding box center [1046, 115] width 19 height 19
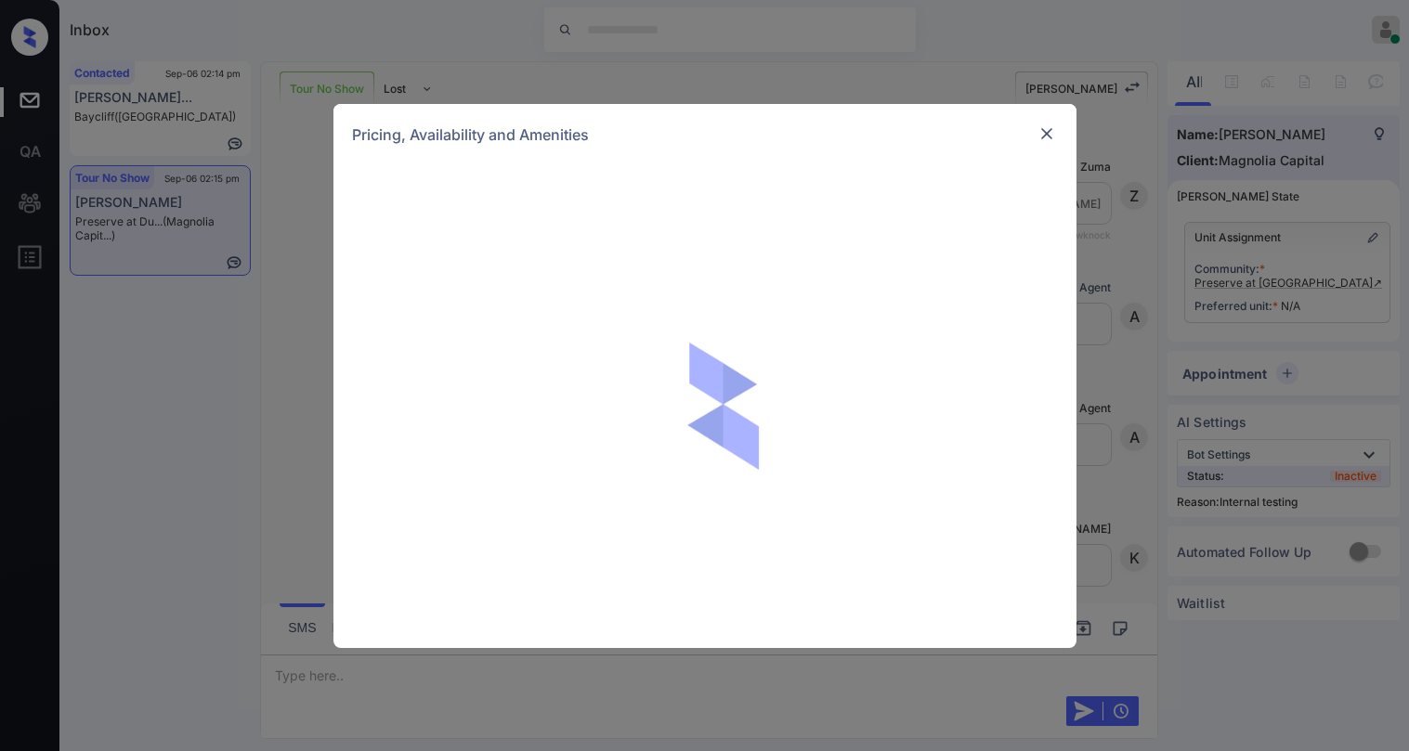
scroll to position [2911, 0]
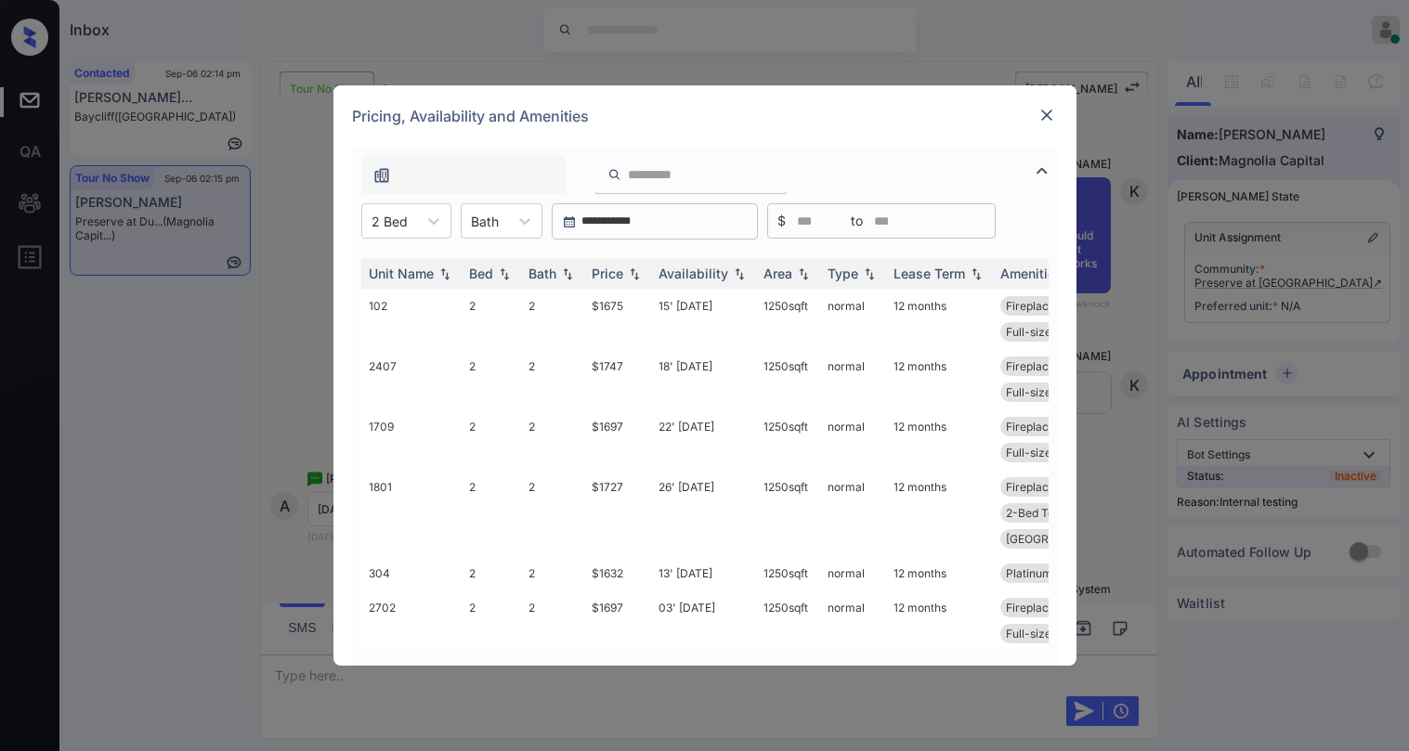
click at [1056, 115] on div at bounding box center [1047, 115] width 22 height 22
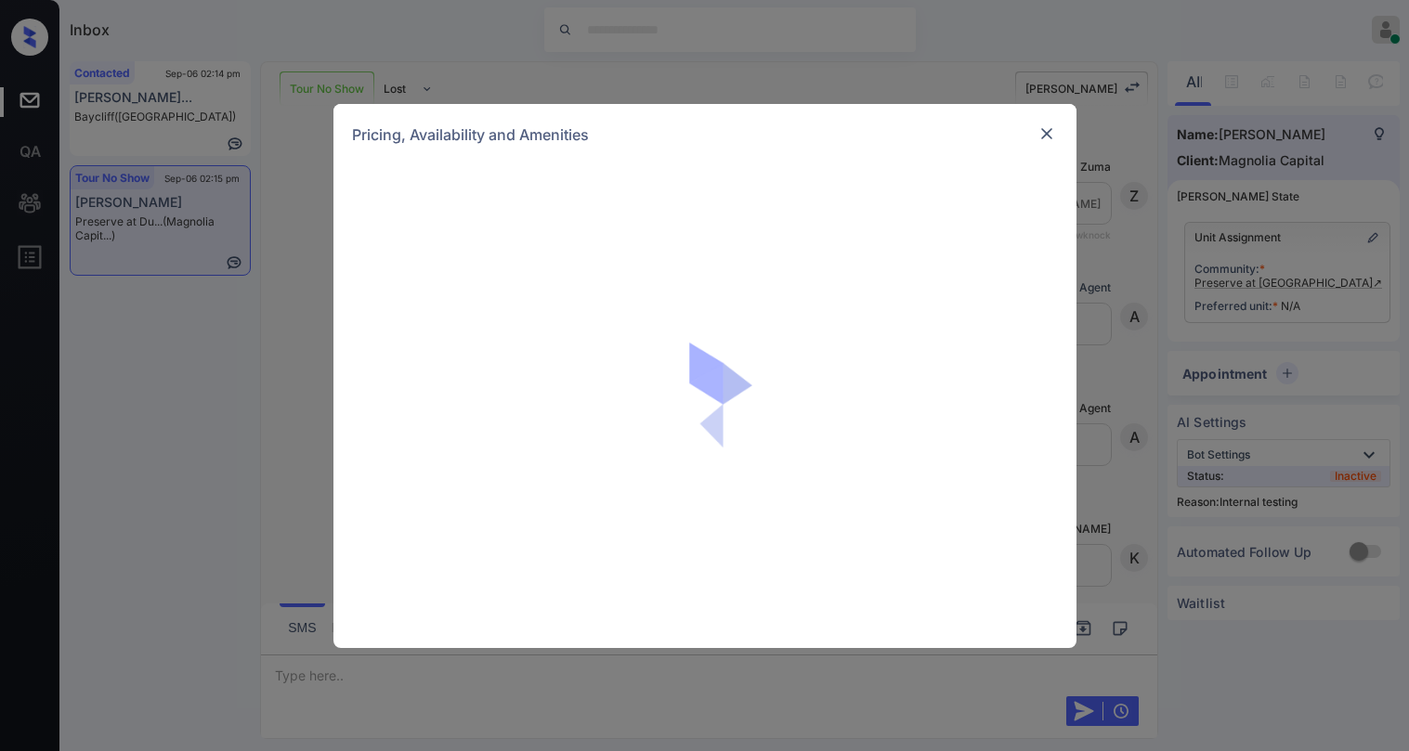
scroll to position [11083, 0]
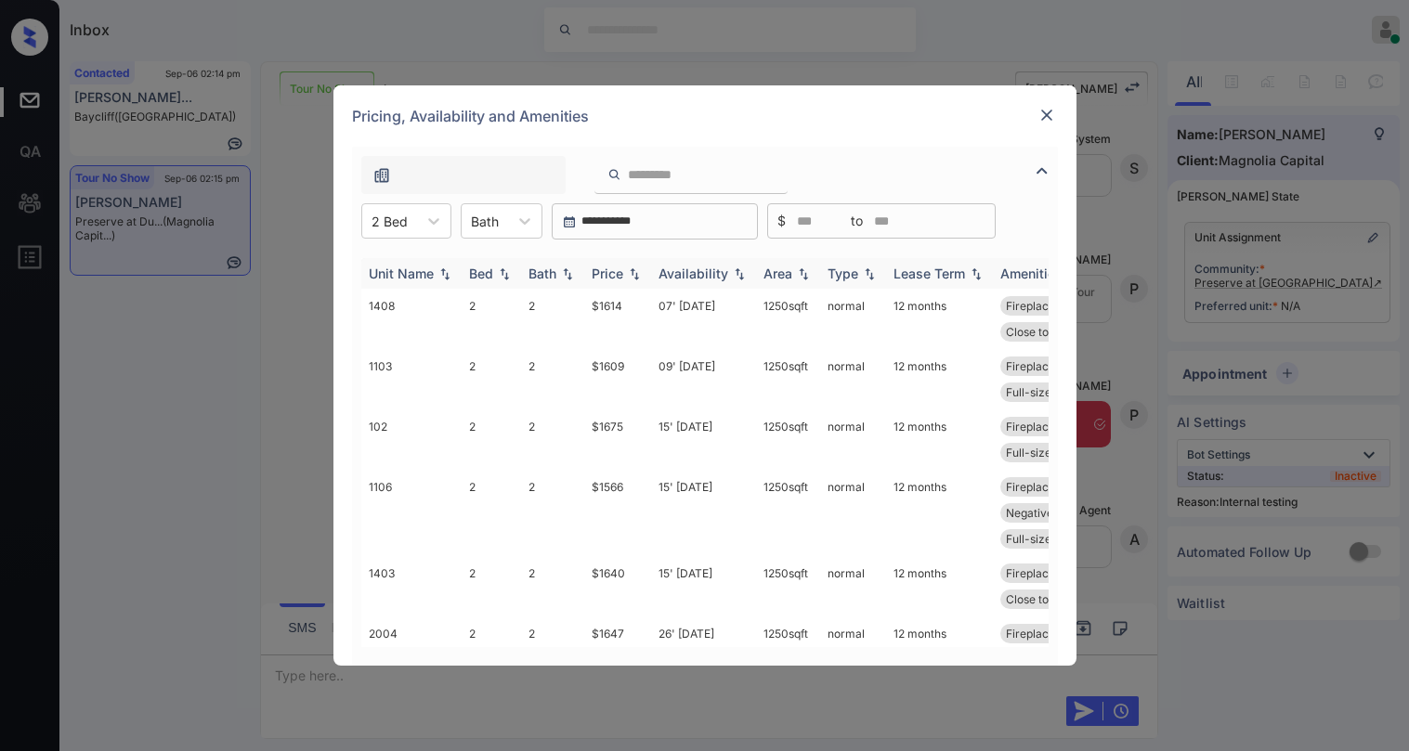
click at [624, 271] on div "Price" at bounding box center [618, 274] width 52 height 16
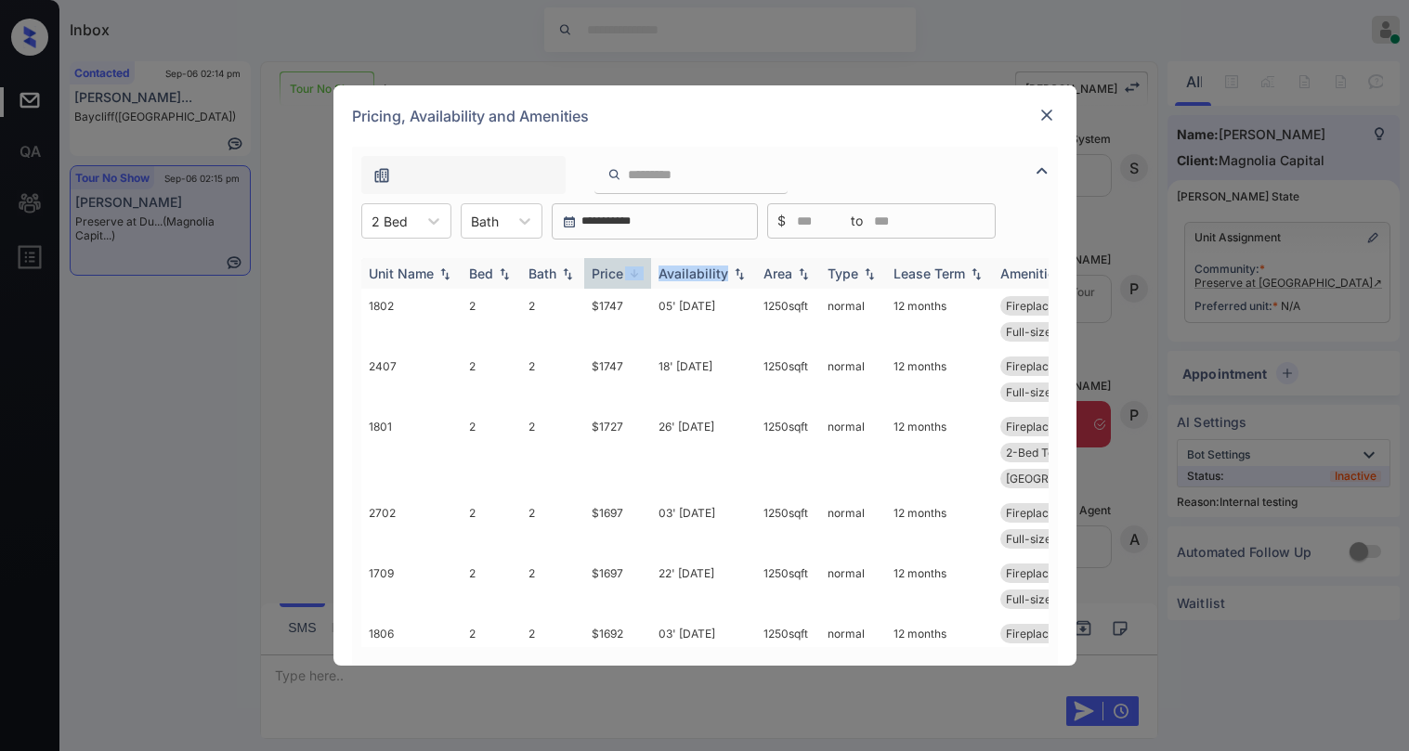
click at [624, 271] on div "Price" at bounding box center [618, 274] width 52 height 16
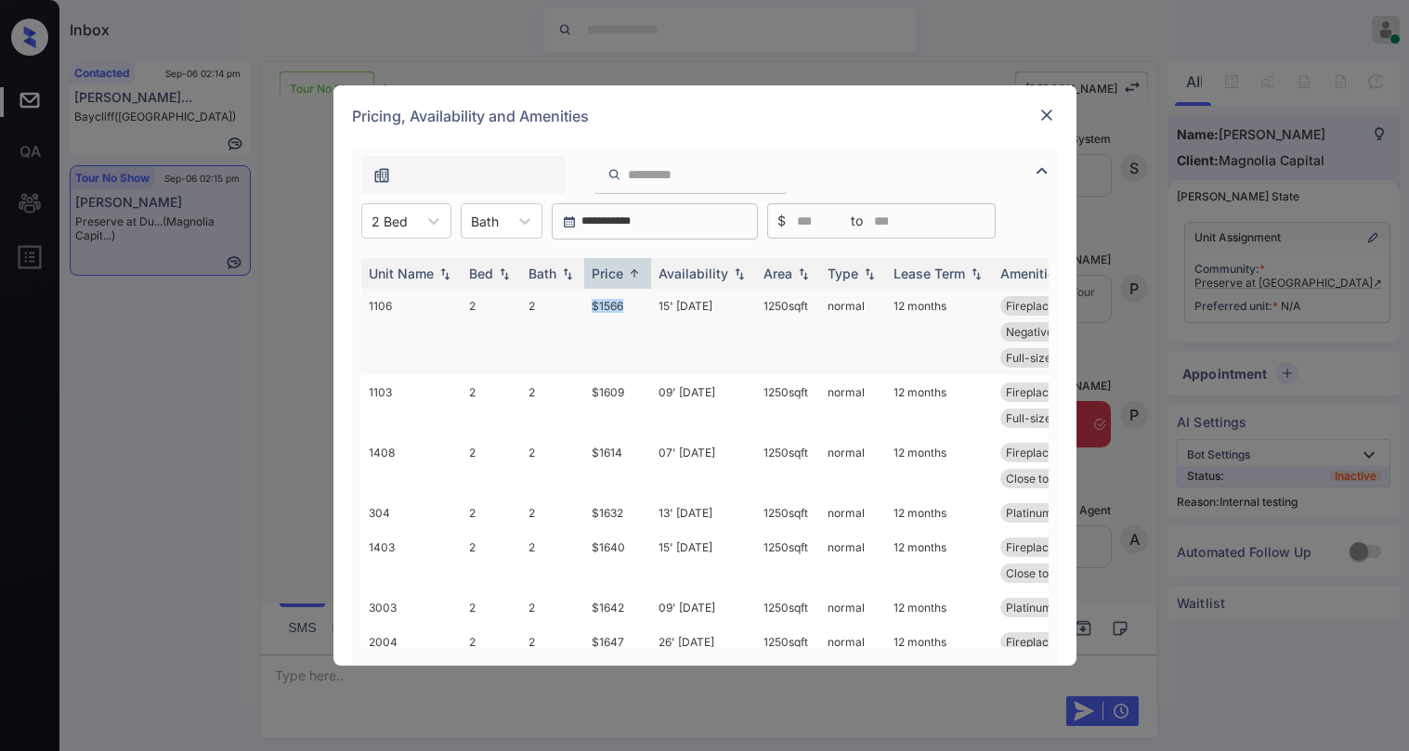
drag, startPoint x: 591, startPoint y: 305, endPoint x: 630, endPoint y: 309, distance: 39.3
click at [630, 309] on td "$1566" at bounding box center [617, 332] width 67 height 86
copy td "$1566"
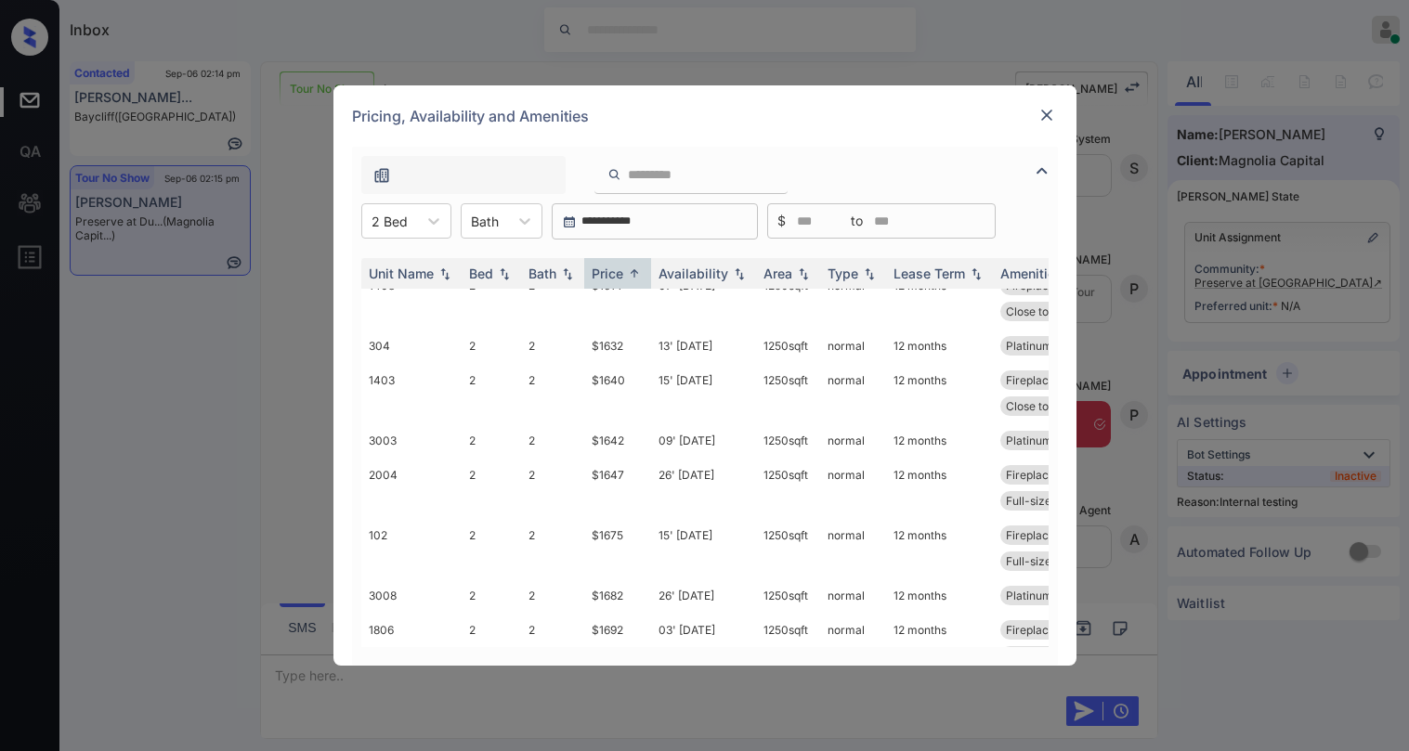
scroll to position [0, 0]
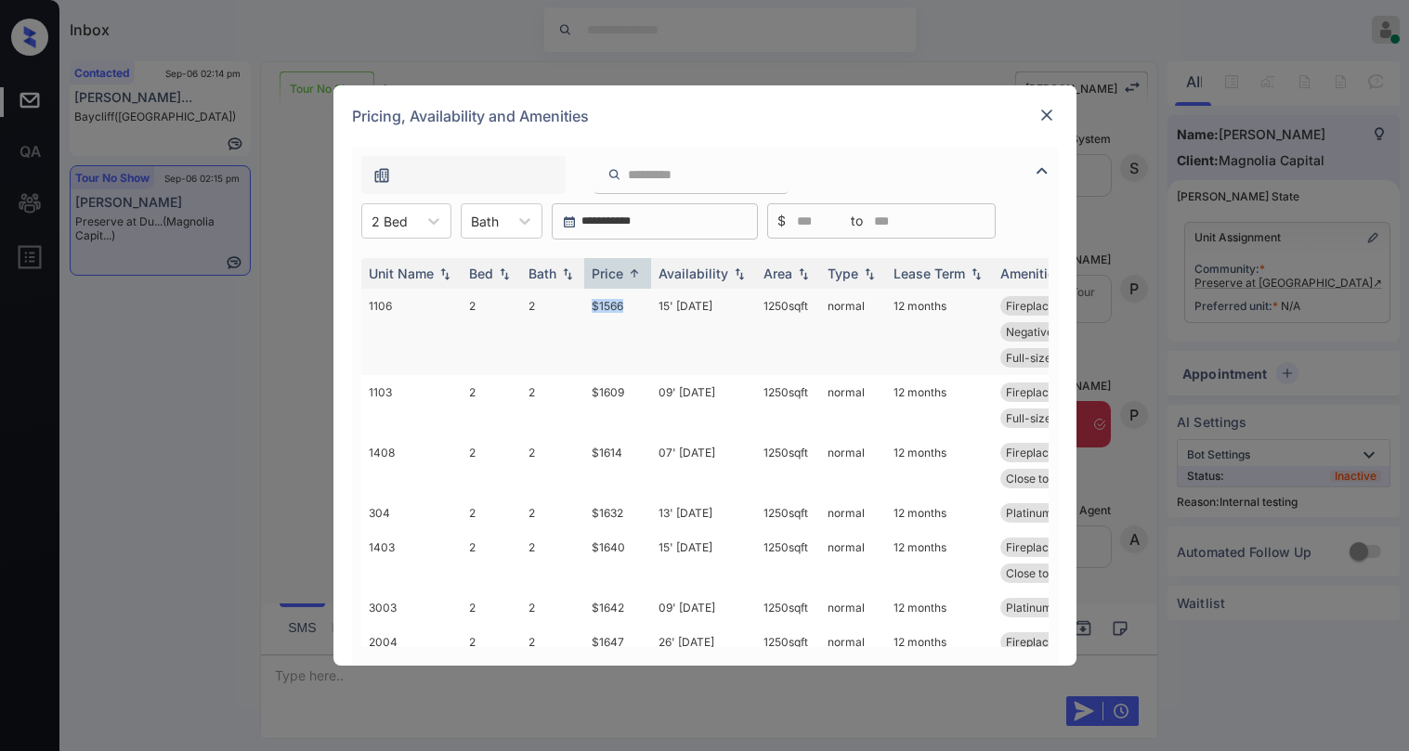
click at [616, 314] on td "$1566" at bounding box center [617, 332] width 67 height 86
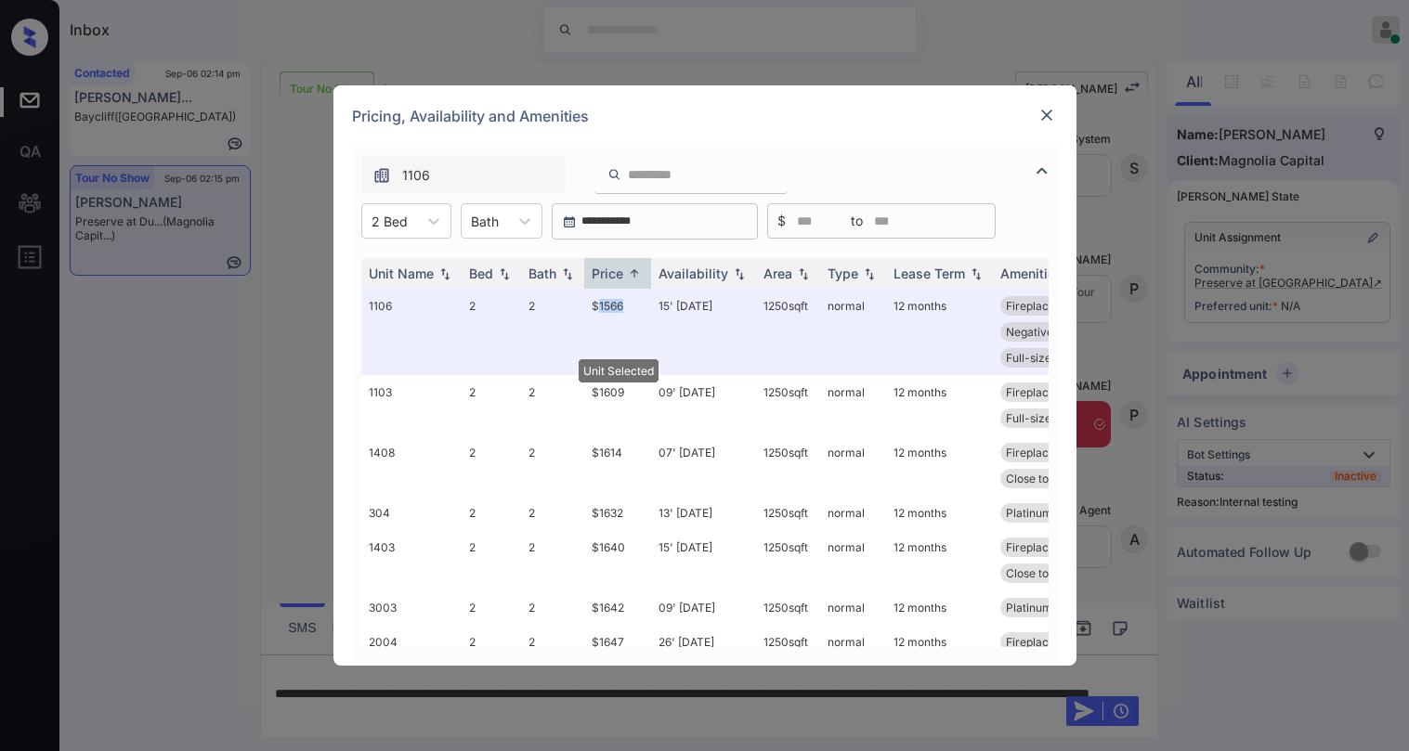
click at [1049, 116] on img at bounding box center [1046, 115] width 19 height 19
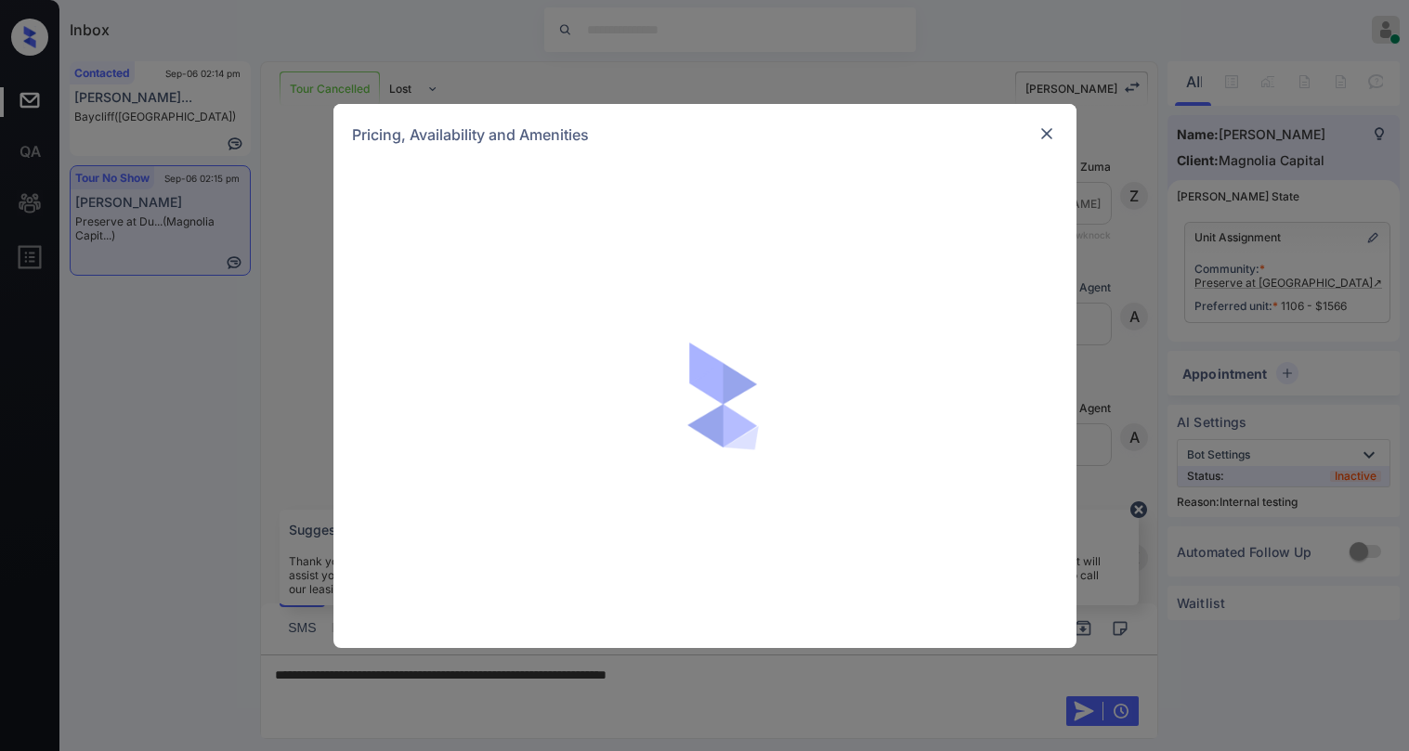
scroll to position [10647, 0]
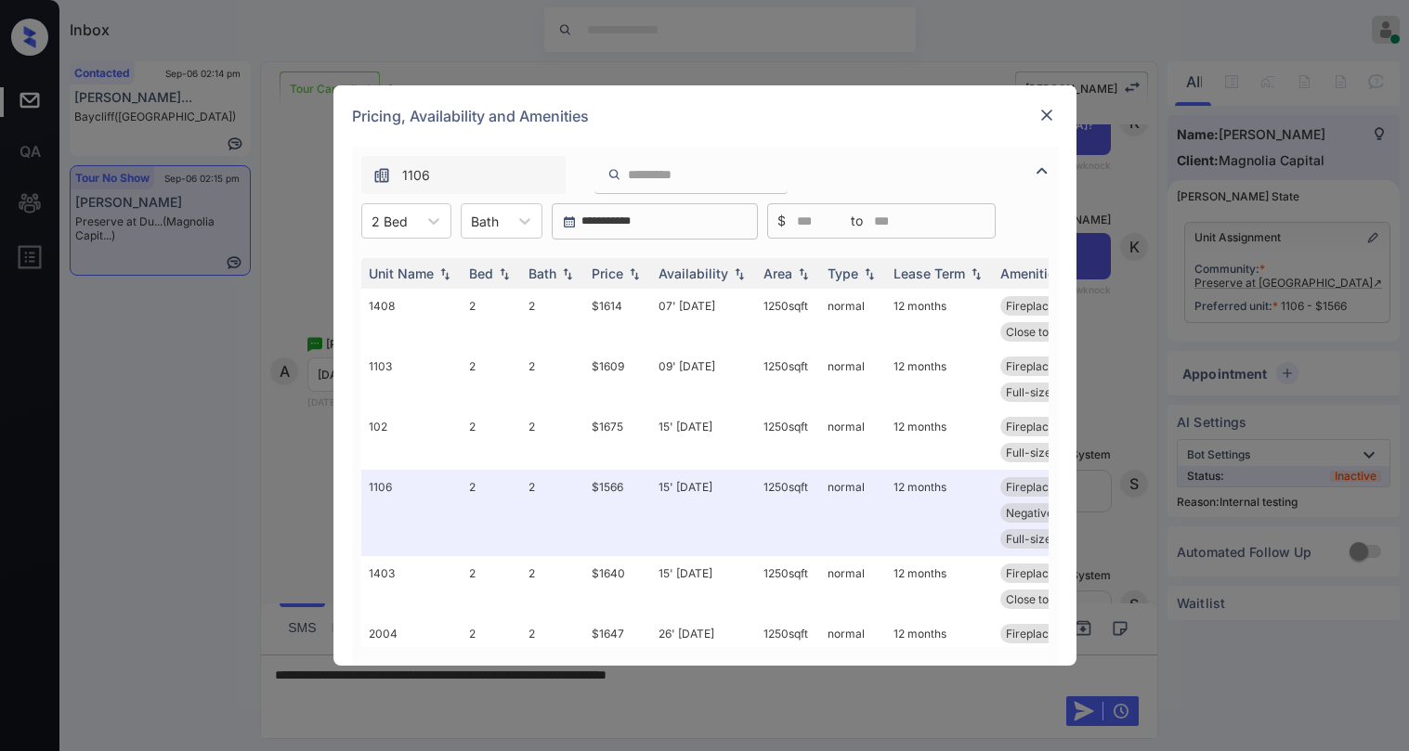
click at [1047, 118] on img at bounding box center [1046, 115] width 19 height 19
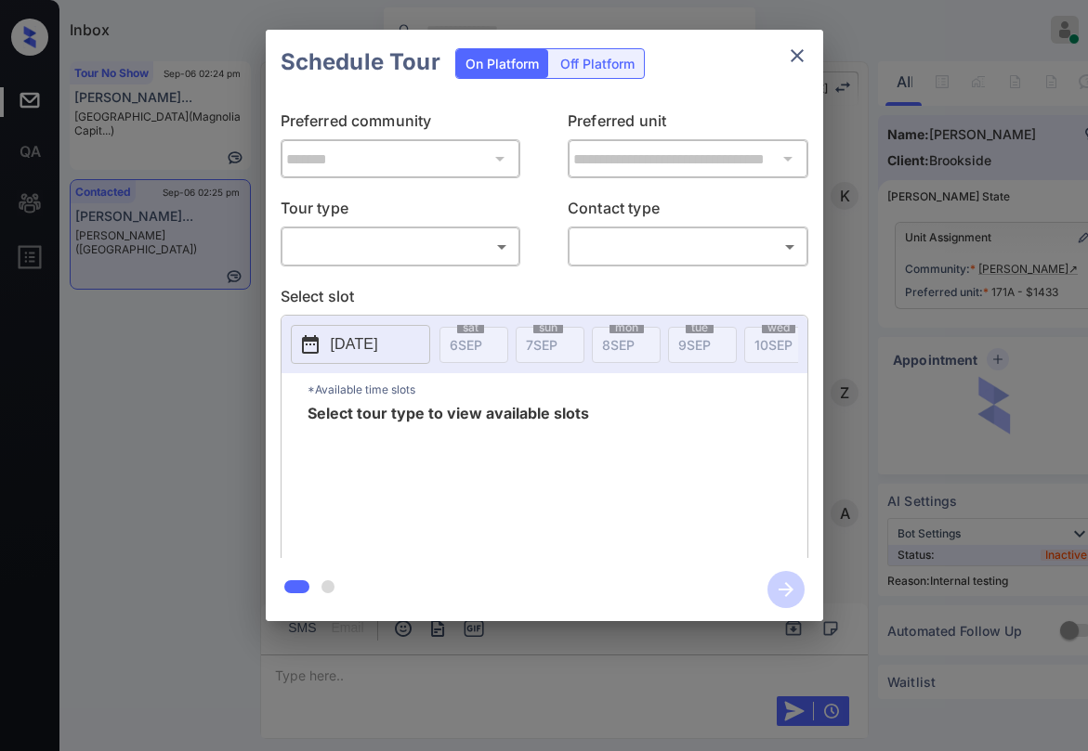
scroll to position [5181, 0]
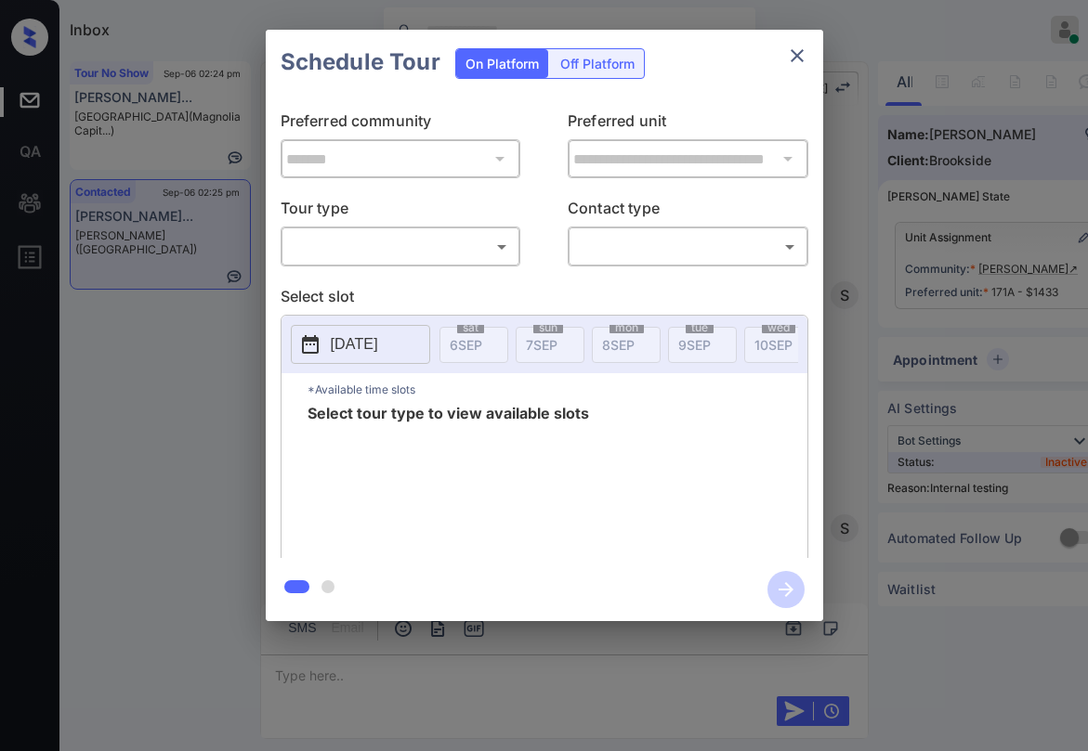
click at [444, 245] on body "Inbox Paolo Gabriel Online Set yourself offline Set yourself on break Profile S…" at bounding box center [544, 375] width 1088 height 751
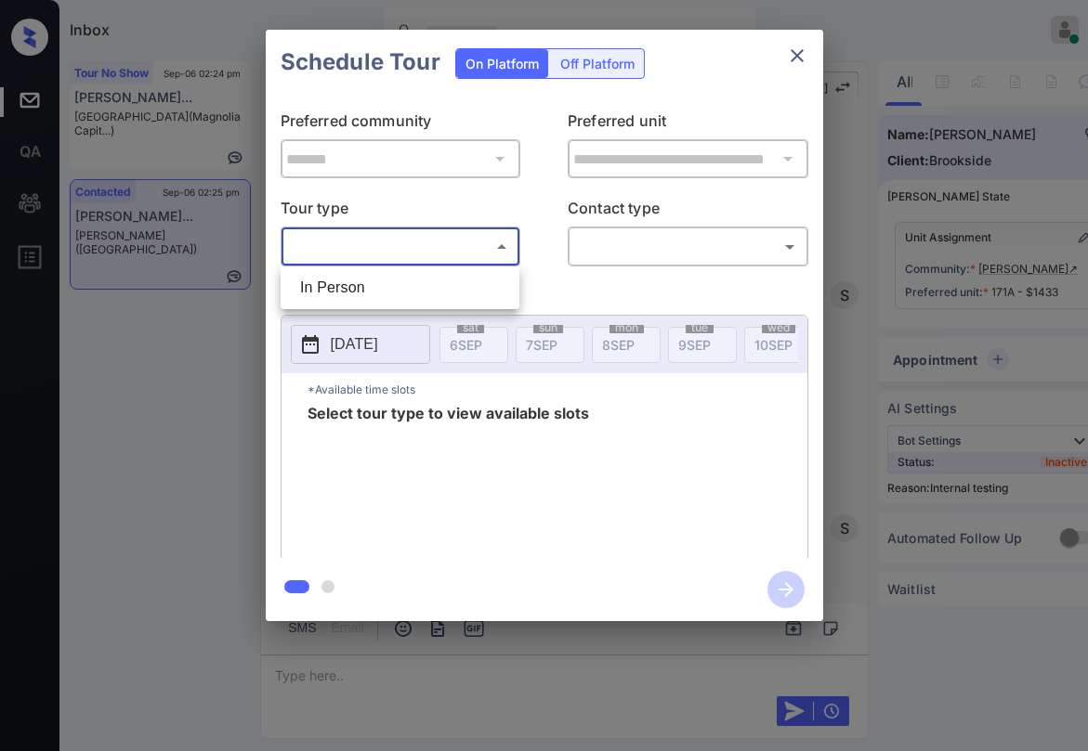
click at [430, 280] on li "In Person" at bounding box center [399, 287] width 229 height 33
type input "********"
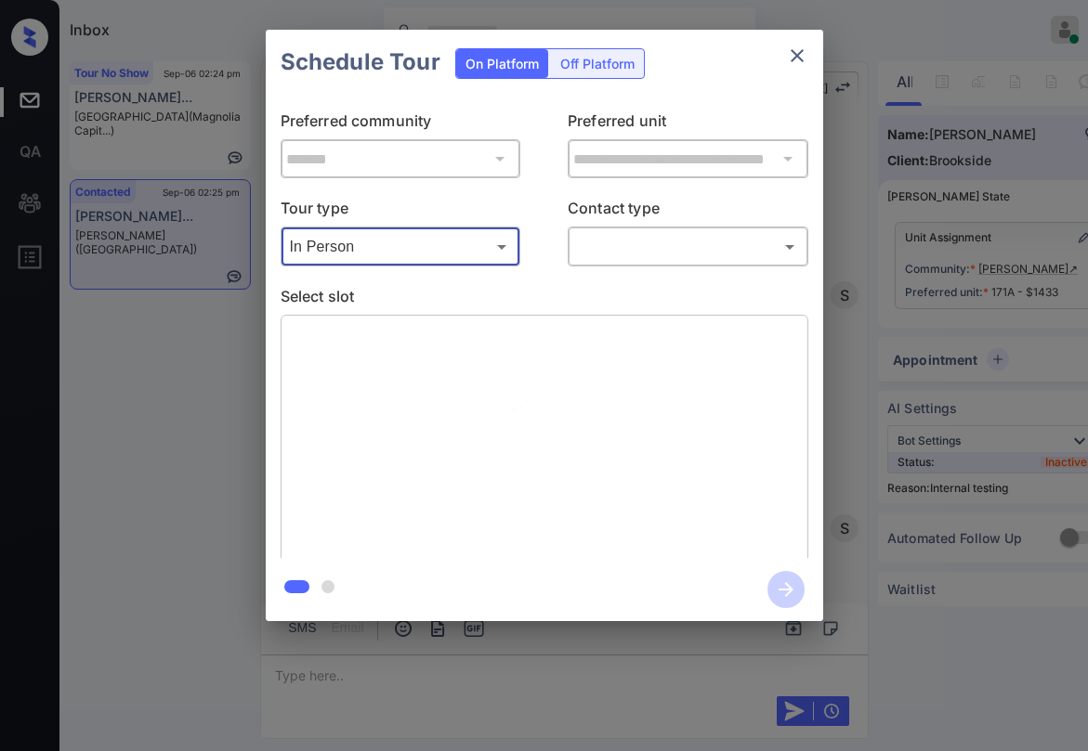
click at [604, 243] on body "Inbox Paolo Gabriel Online Set yourself offline Set yourself on break Profile S…" at bounding box center [544, 375] width 1088 height 751
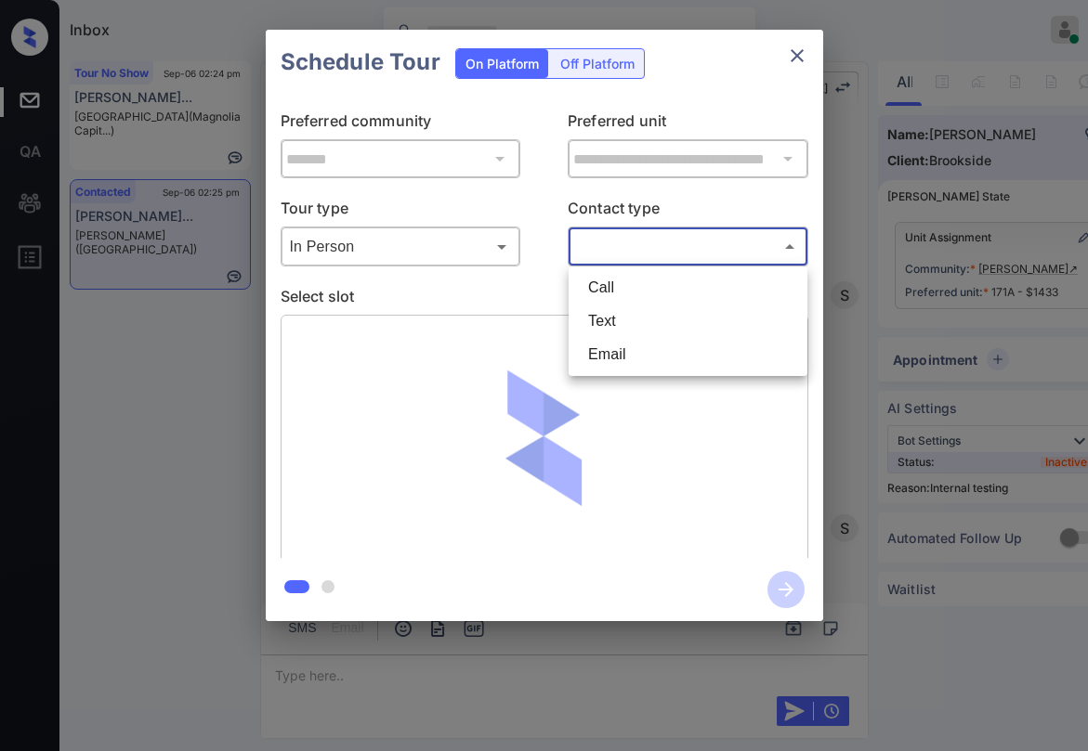
click at [632, 326] on li "Text" at bounding box center [687, 321] width 229 height 33
type input "****"
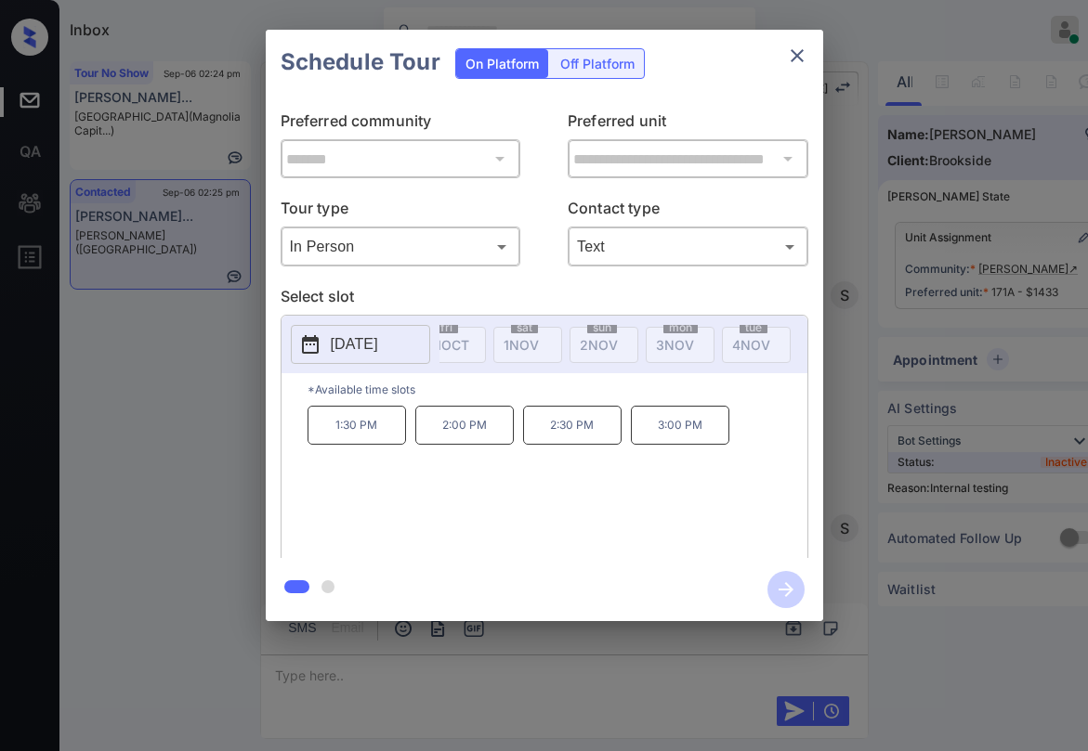
scroll to position [0, 0]
click at [798, 53] on icon "close" at bounding box center [797, 56] width 22 height 22
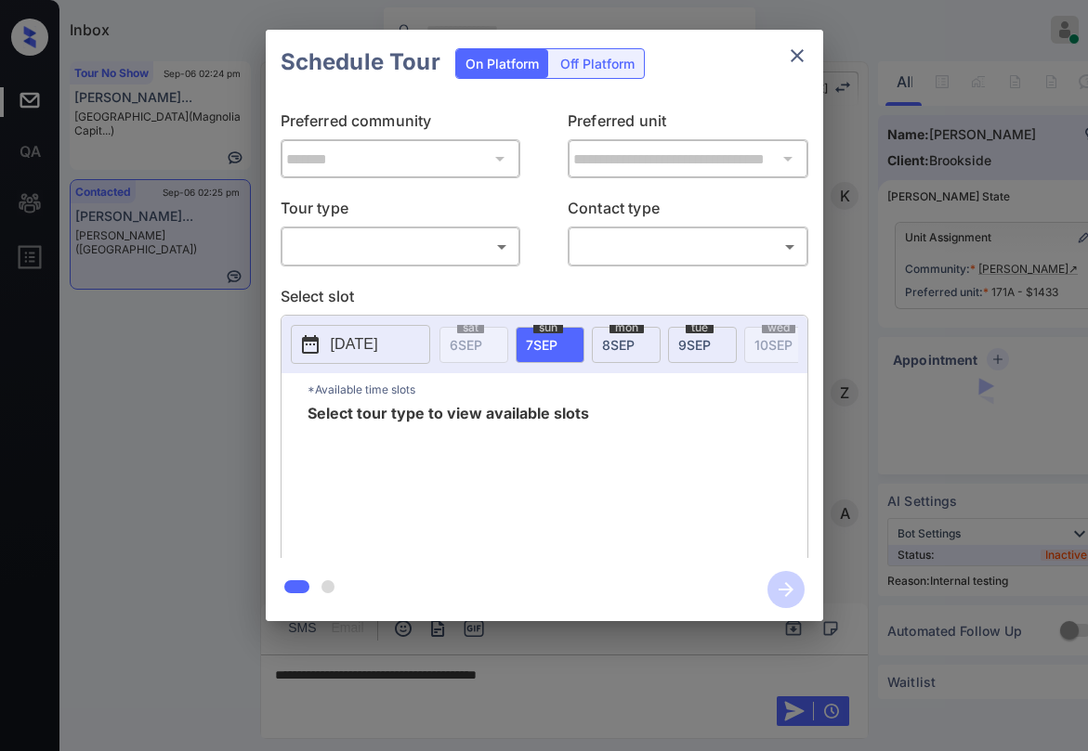
scroll to position [5181, 0]
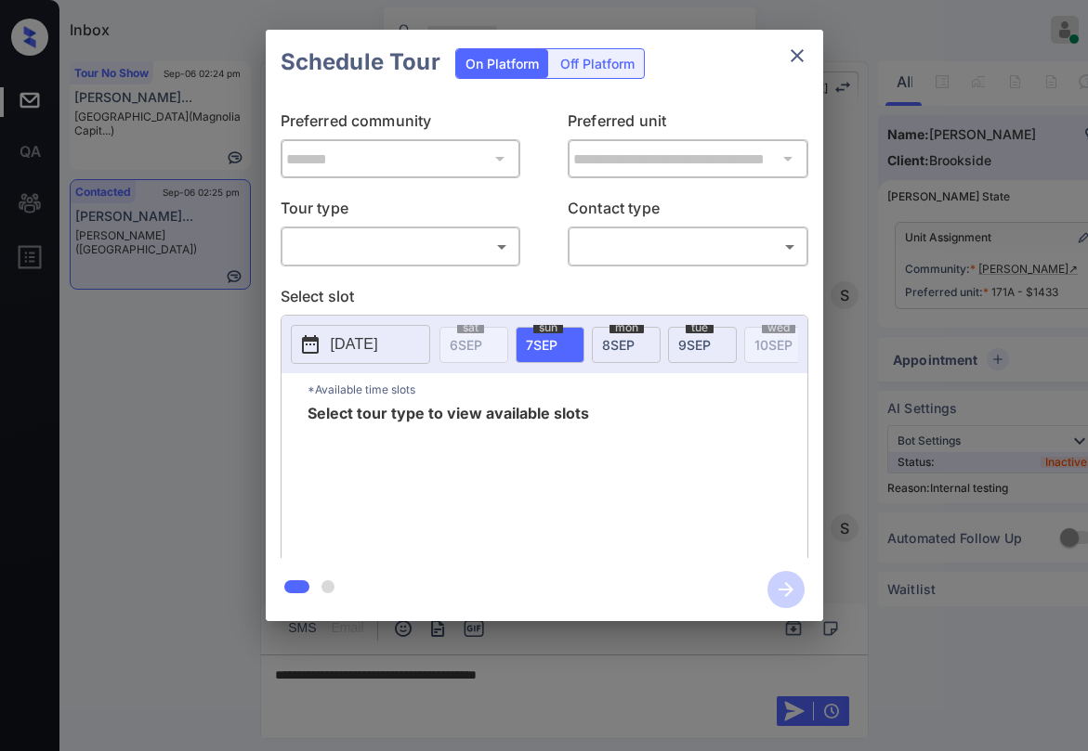
click at [410, 239] on body "Inbox Paolo Gabriel Online Set yourself offline Set yourself on break Profile S…" at bounding box center [544, 375] width 1088 height 751
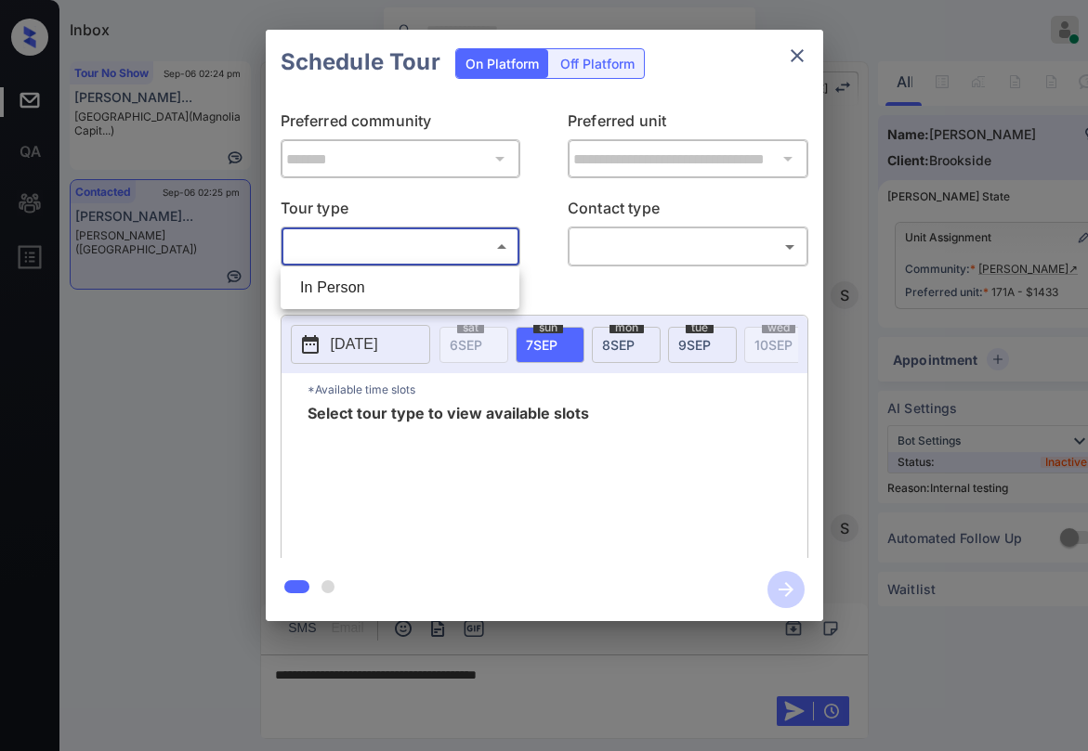
click at [384, 282] on li "In Person" at bounding box center [399, 287] width 229 height 33
type input "********"
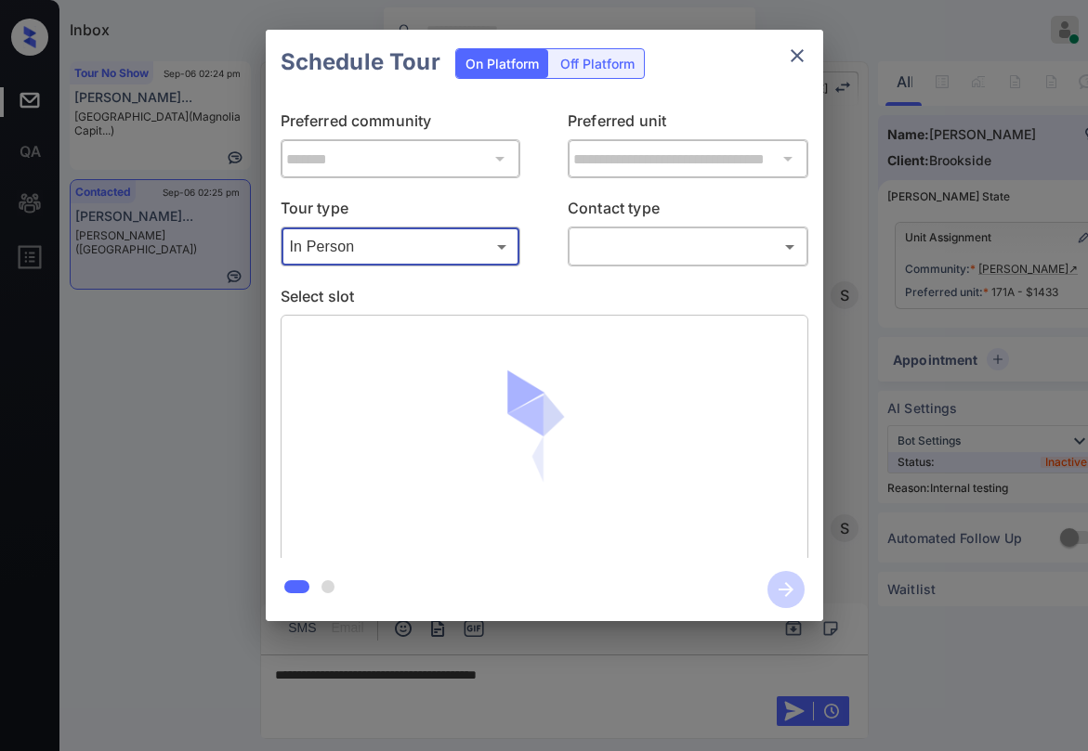
click at [656, 251] on body "Inbox Paolo Gabriel Online Set yourself offline Set yourself on break Profile S…" at bounding box center [544, 375] width 1088 height 751
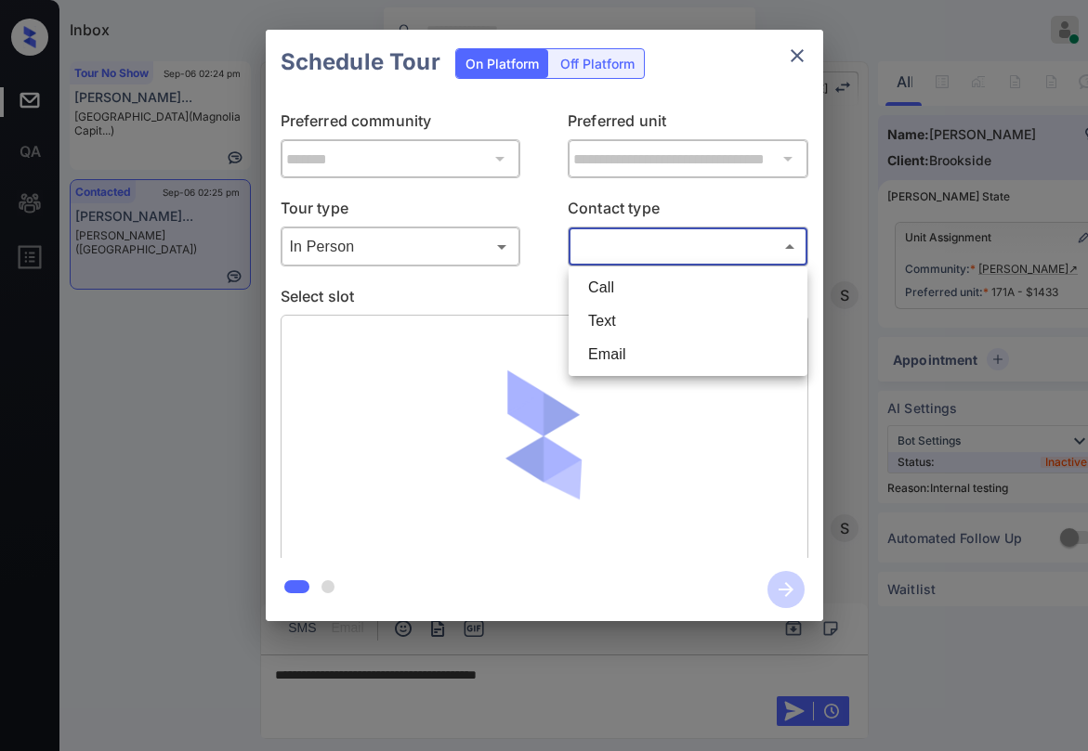
click at [626, 318] on li "Text" at bounding box center [687, 321] width 229 height 33
type input "****"
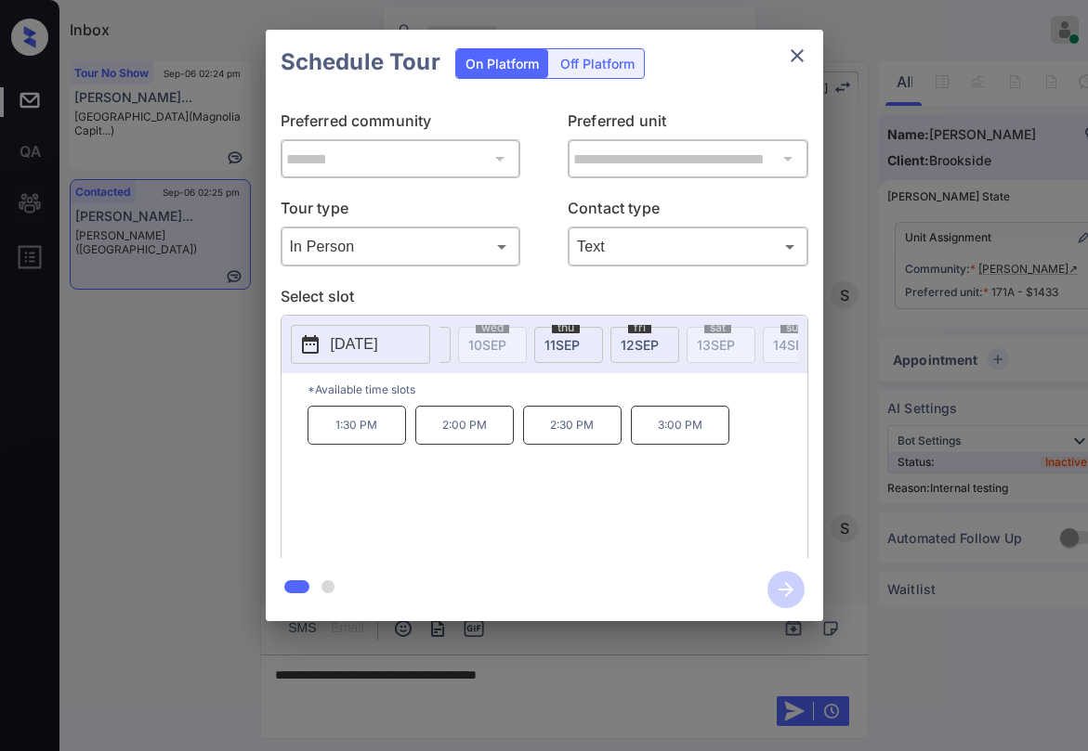
scroll to position [0, 82]
click at [523, 350] on span "8 SEP" at bounding box center [536, 345] width 33 height 16
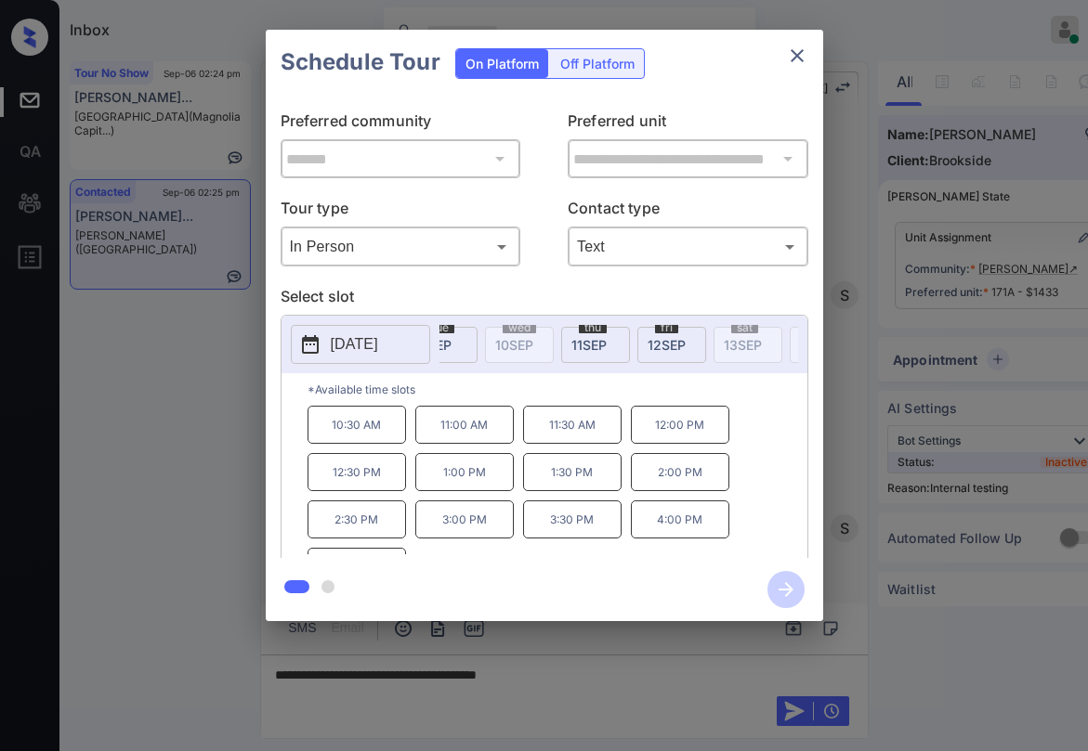
scroll to position [0, 272]
click at [800, 59] on icon "close" at bounding box center [796, 55] width 13 height 13
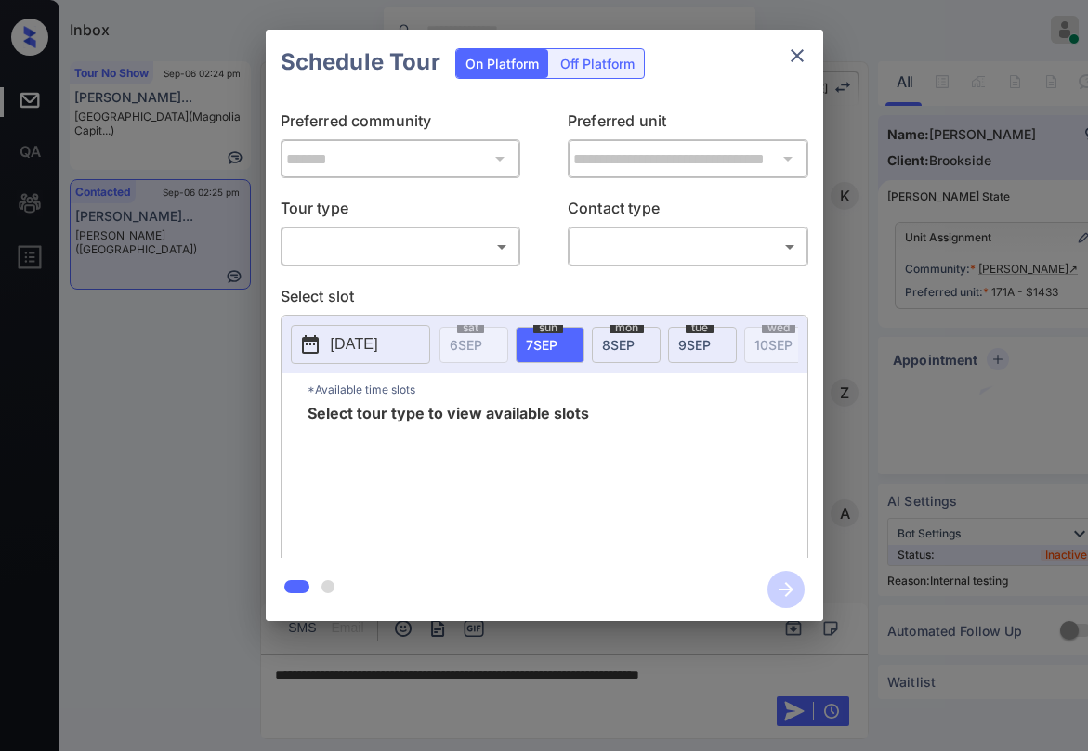
scroll to position [5181, 0]
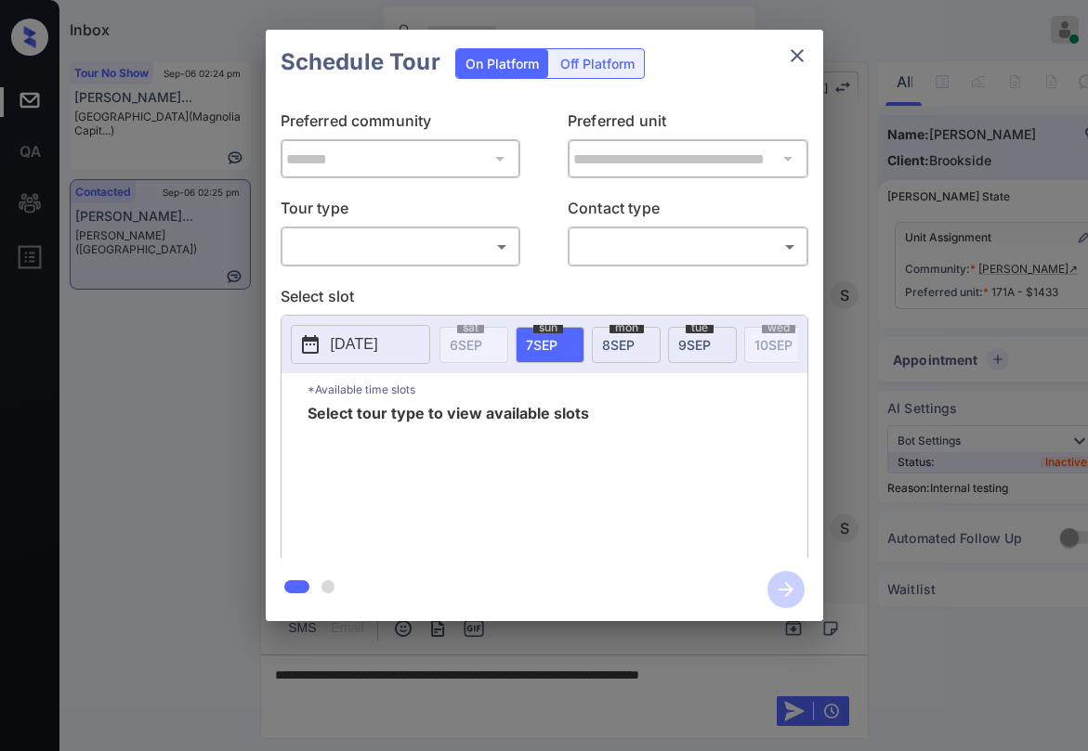
click at [422, 269] on div "**********" at bounding box center [544, 326] width 557 height 463
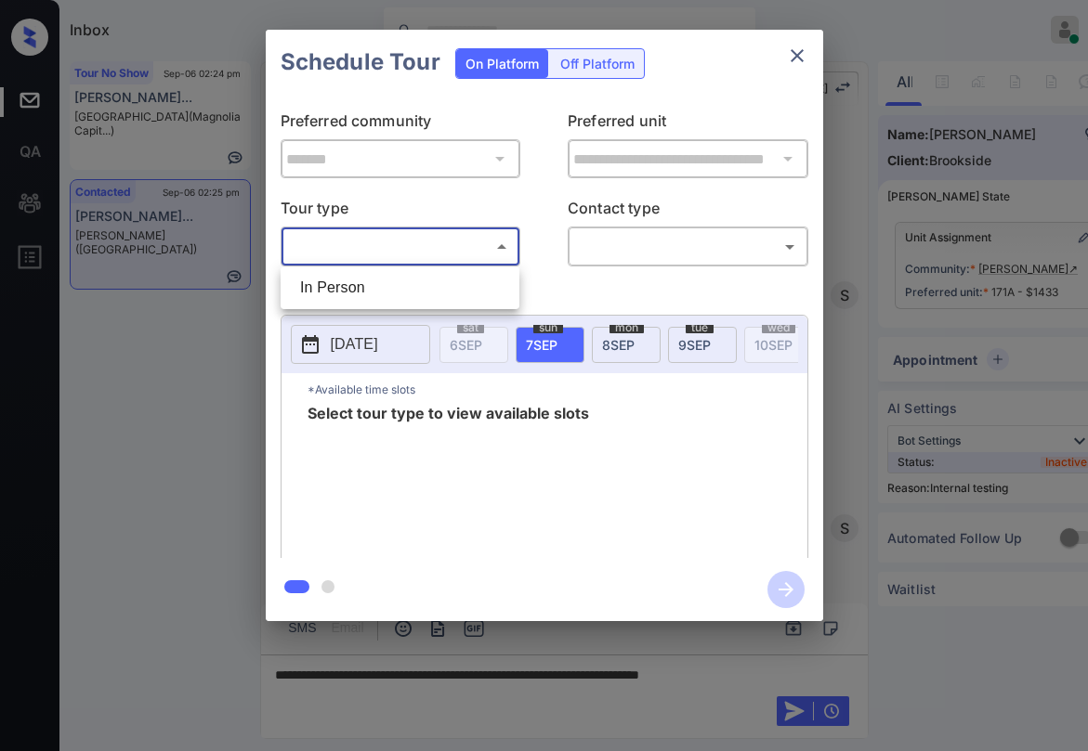
click at [407, 261] on body "Inbox Paolo Gabriel Online Set yourself offline Set yourself on break Profile S…" at bounding box center [544, 375] width 1088 height 751
click at [374, 293] on li "In Person" at bounding box center [399, 287] width 229 height 33
type input "********"
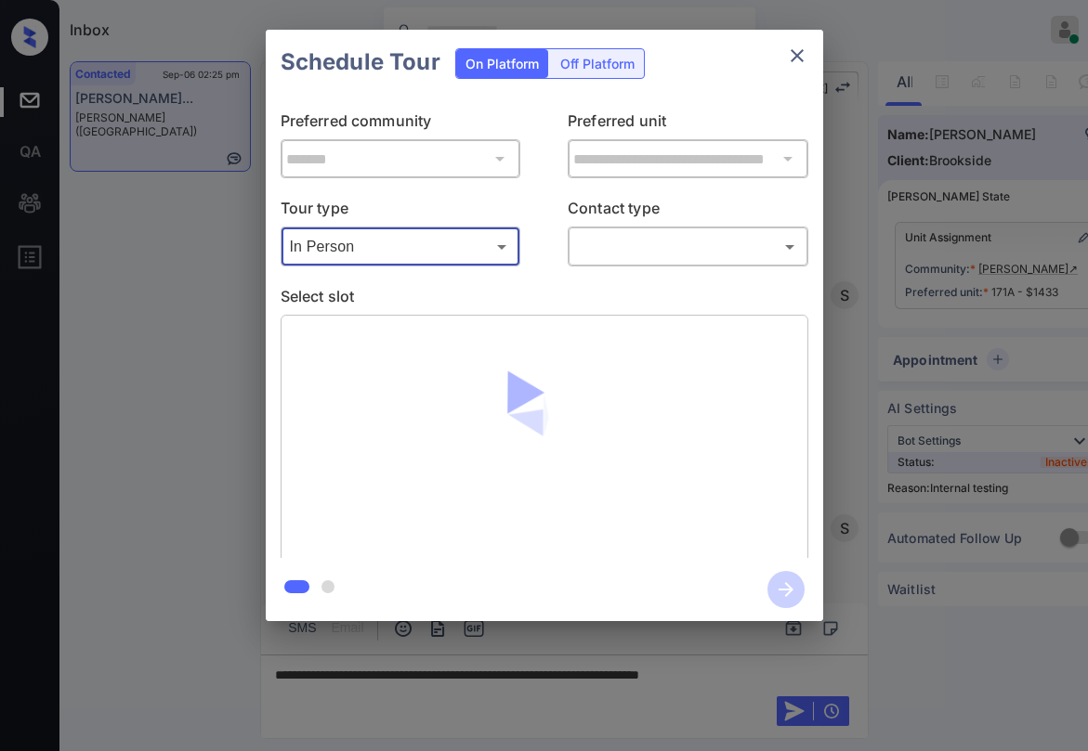
click at [597, 245] on body "Inbox Paolo Gabriel Online Set yourself offline Set yourself on break Profile S…" at bounding box center [544, 375] width 1088 height 751
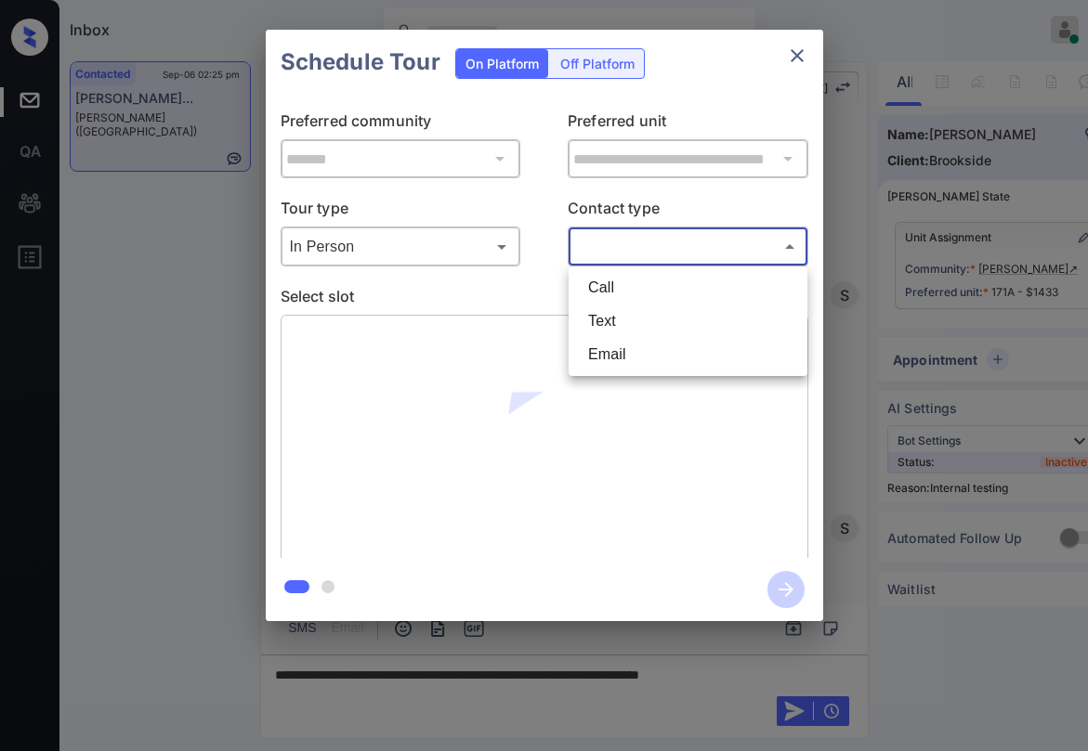
click at [592, 319] on li "Text" at bounding box center [687, 321] width 229 height 33
type input "****"
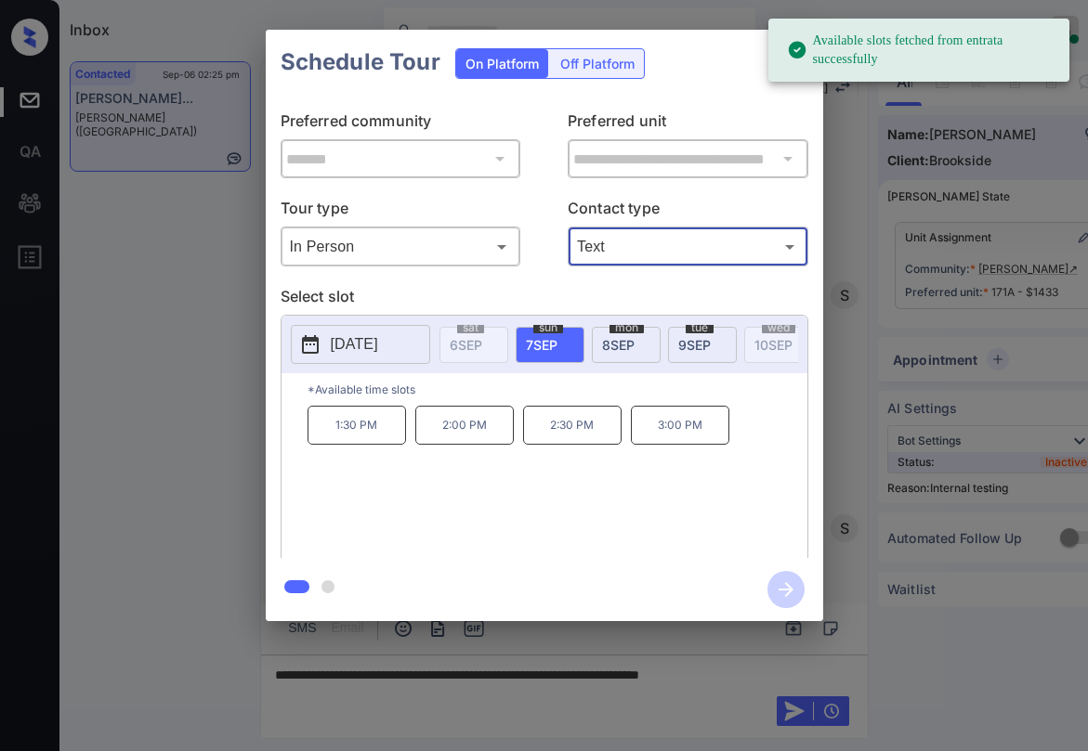
click at [753, 107] on div "**********" at bounding box center [544, 326] width 557 height 463
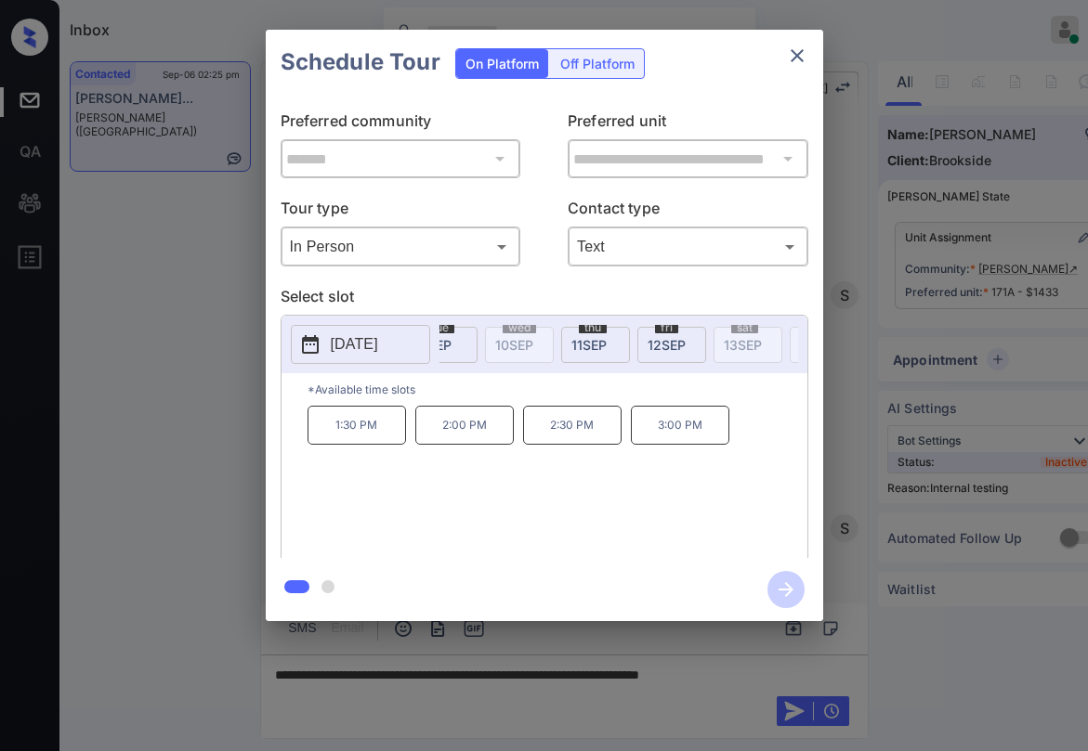
scroll to position [0, 286]
click at [626, 337] on span "12 SEP" at bounding box center [639, 345] width 38 height 16
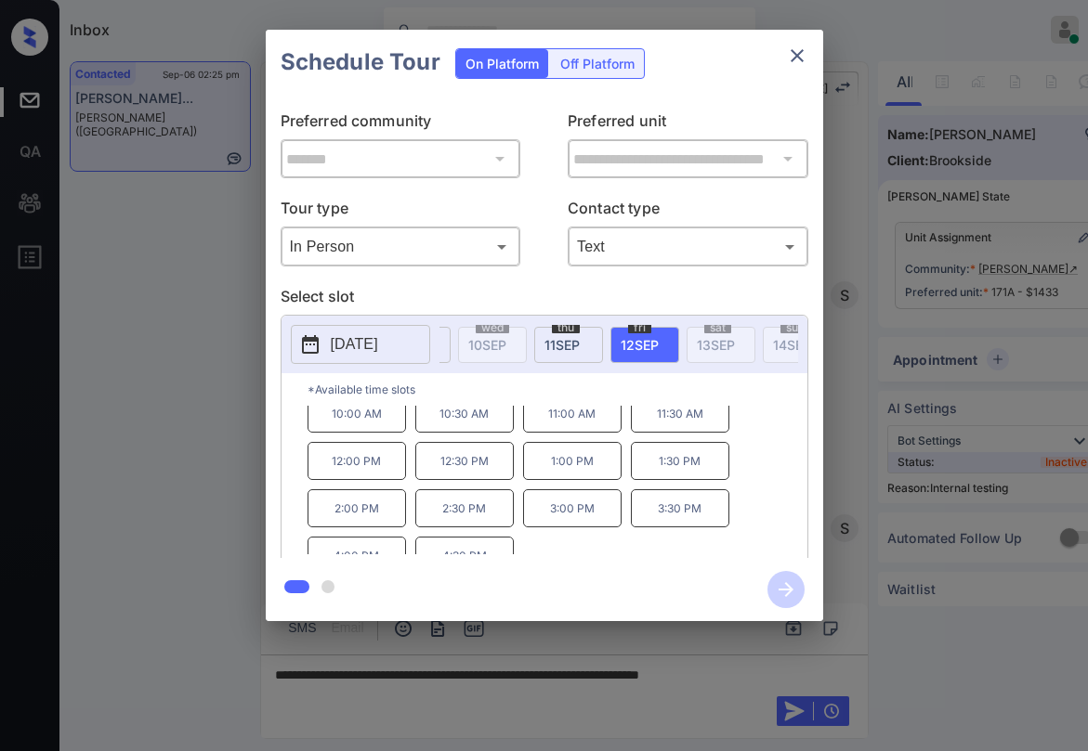
scroll to position [0, 0]
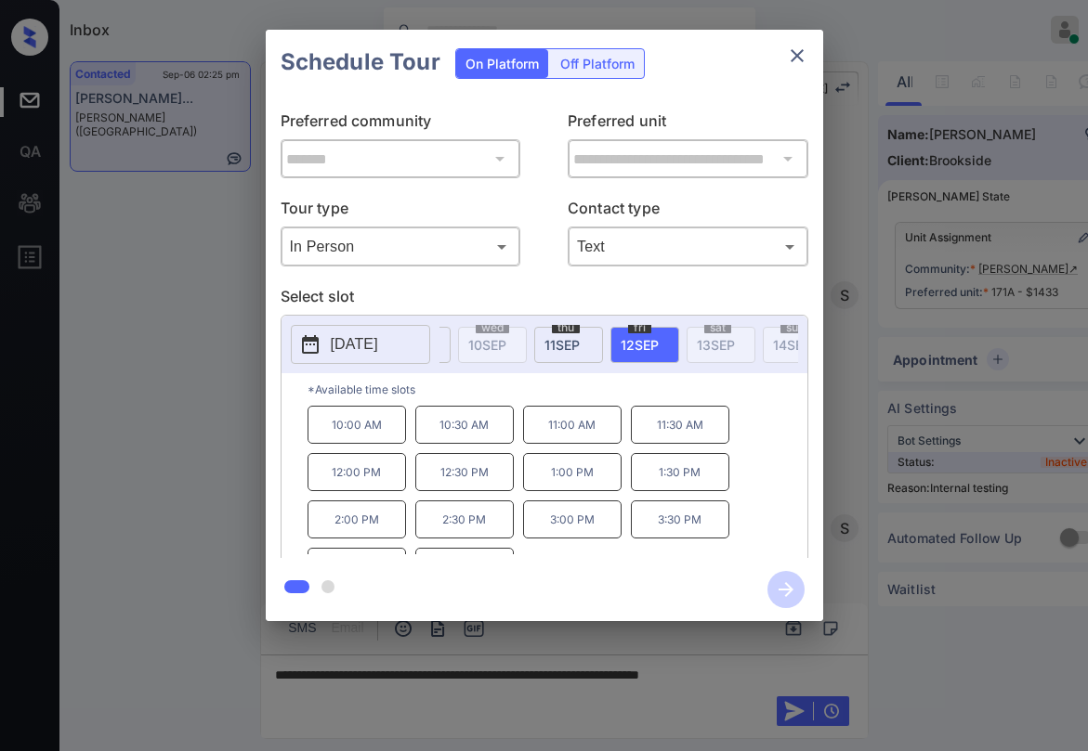
click at [794, 59] on icon "close" at bounding box center [797, 56] width 22 height 22
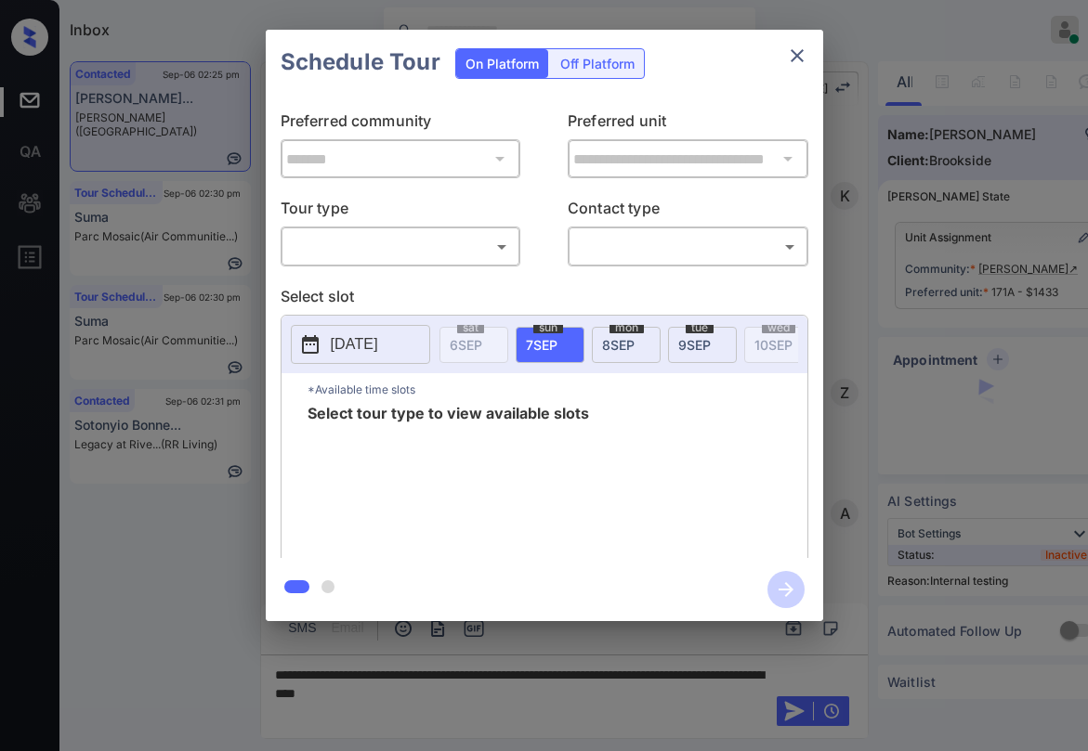
scroll to position [5181, 0]
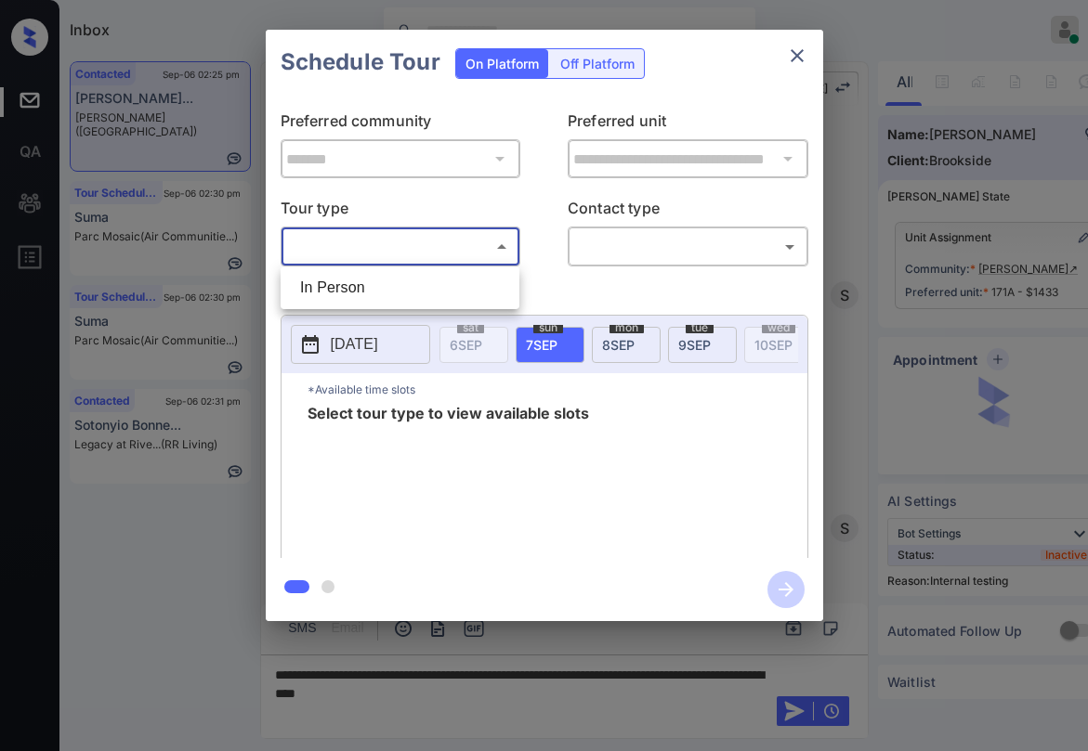
click at [452, 253] on body "Inbox [PERSON_NAME] Online Set yourself offline Set yourself on break Profile S…" at bounding box center [544, 375] width 1088 height 751
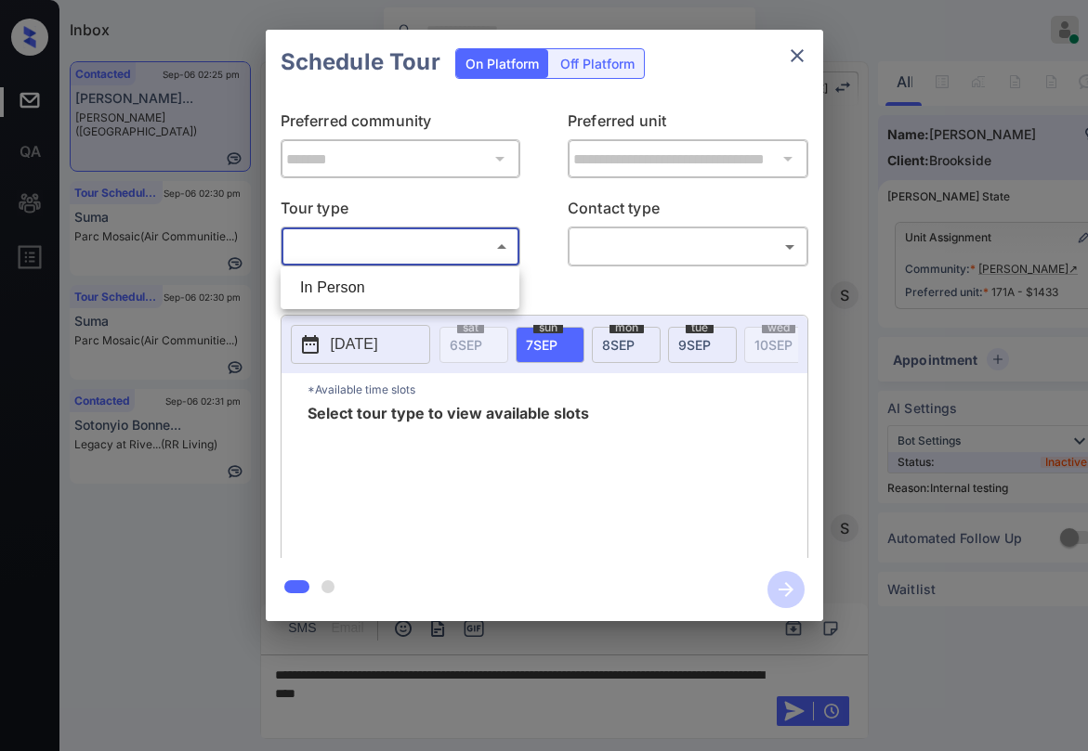
click at [388, 296] on li "In Person" at bounding box center [399, 287] width 229 height 33
type input "********"
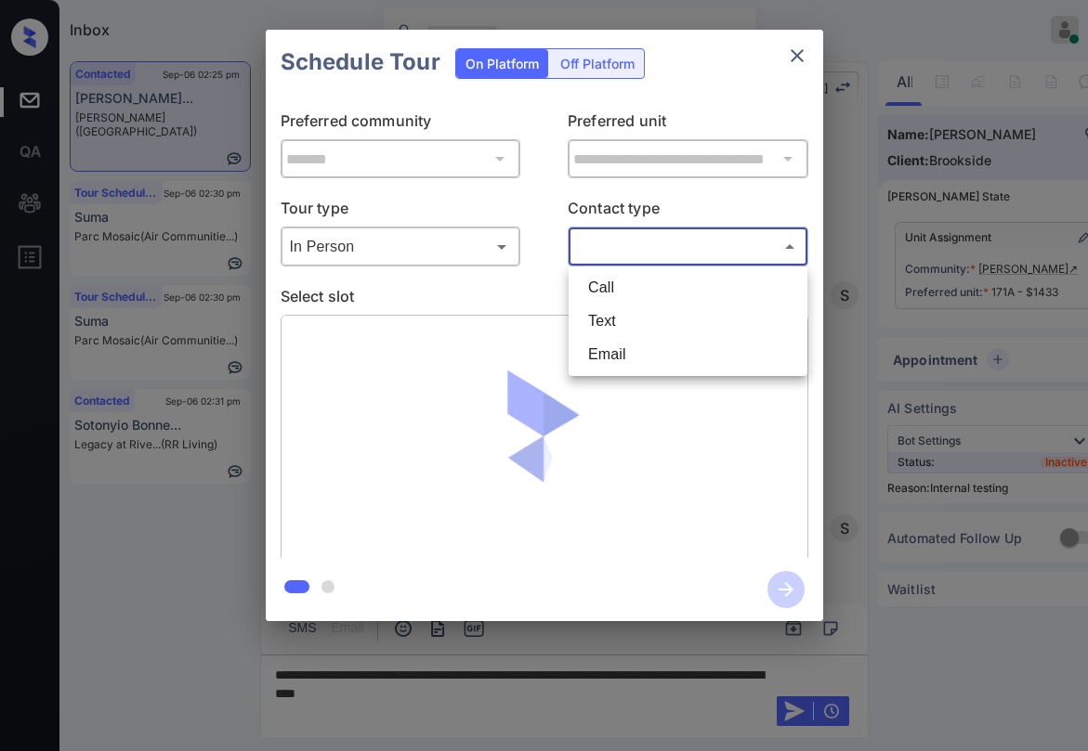
click at [622, 239] on body "Inbox [PERSON_NAME] Online Set yourself offline Set yourself on break Profile S…" at bounding box center [544, 375] width 1088 height 751
click at [605, 312] on li "Text" at bounding box center [687, 321] width 229 height 33
type input "****"
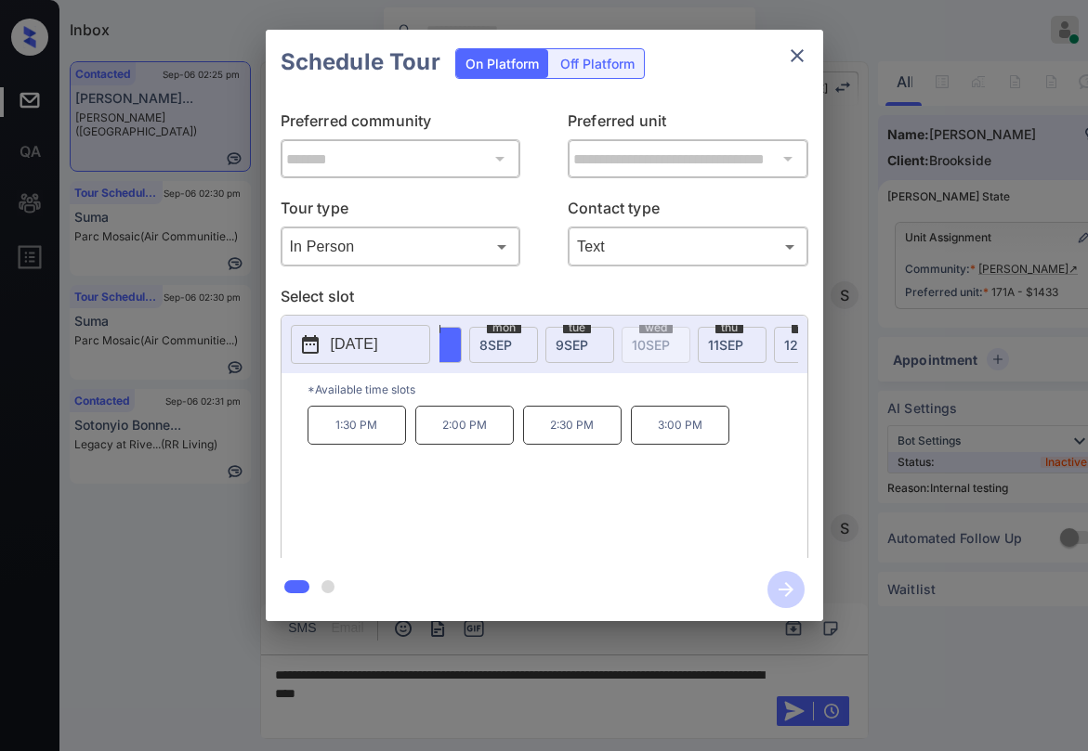
scroll to position [0, 272]
click at [650, 342] on span "12 SEP" at bounding box center [653, 345] width 38 height 16
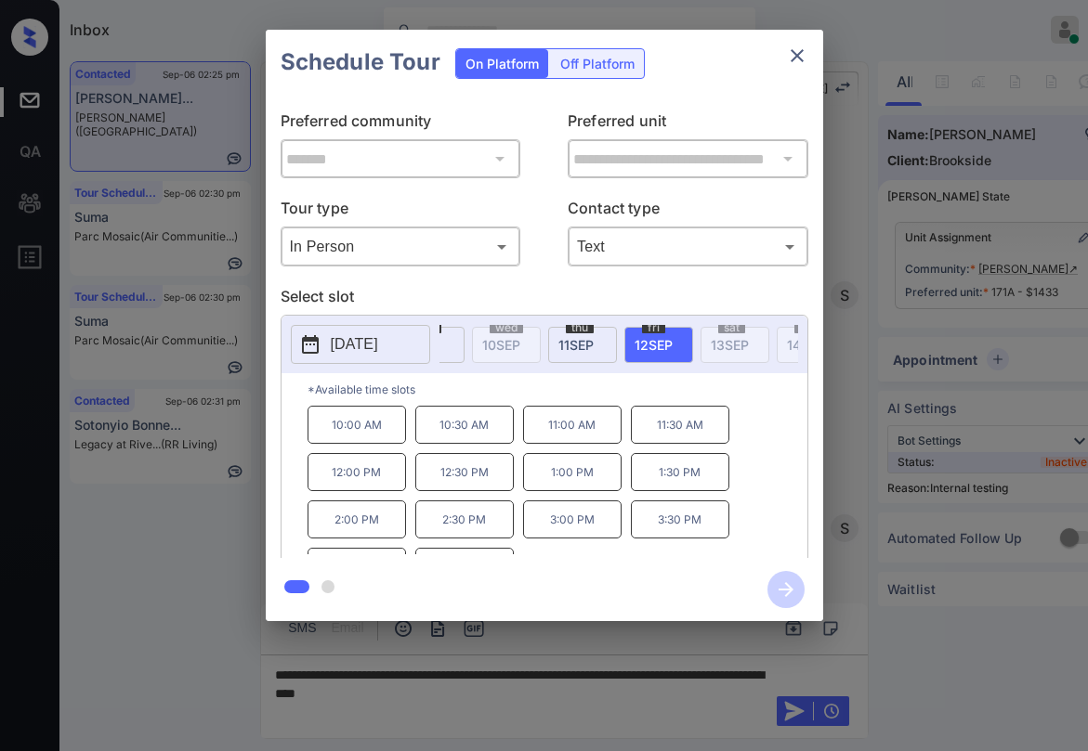
click at [462, 480] on p "12:30 PM" at bounding box center [464, 472] width 98 height 38
click at [800, 55] on icon "close" at bounding box center [797, 56] width 22 height 22
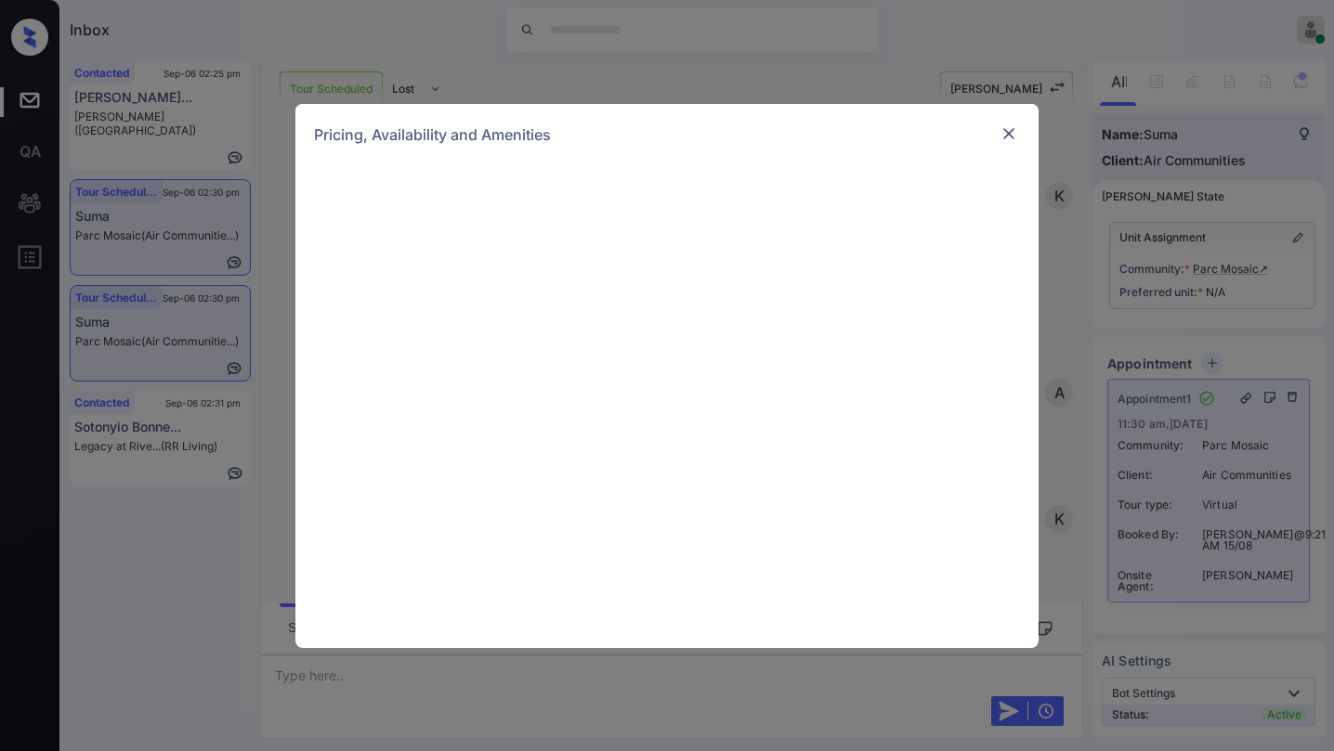
scroll to position [12117, 0]
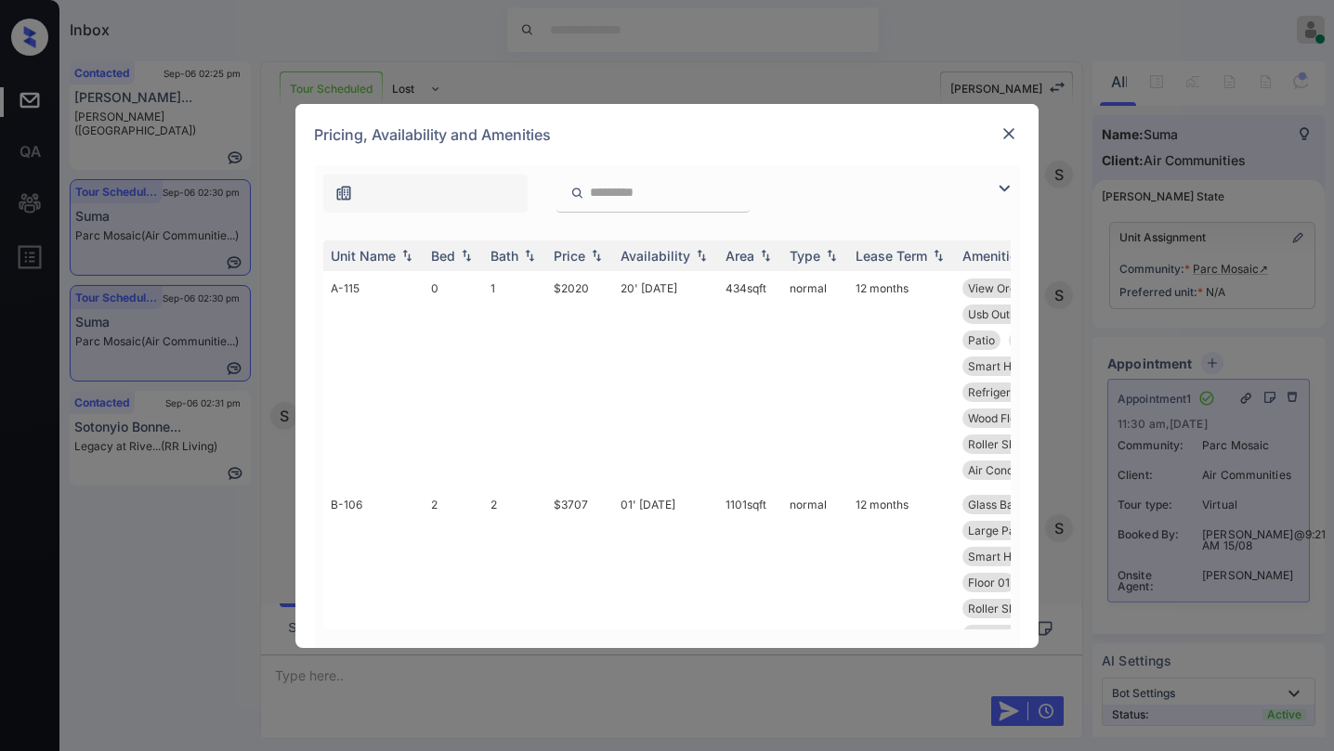
click at [1009, 184] on img at bounding box center [1004, 188] width 22 height 22
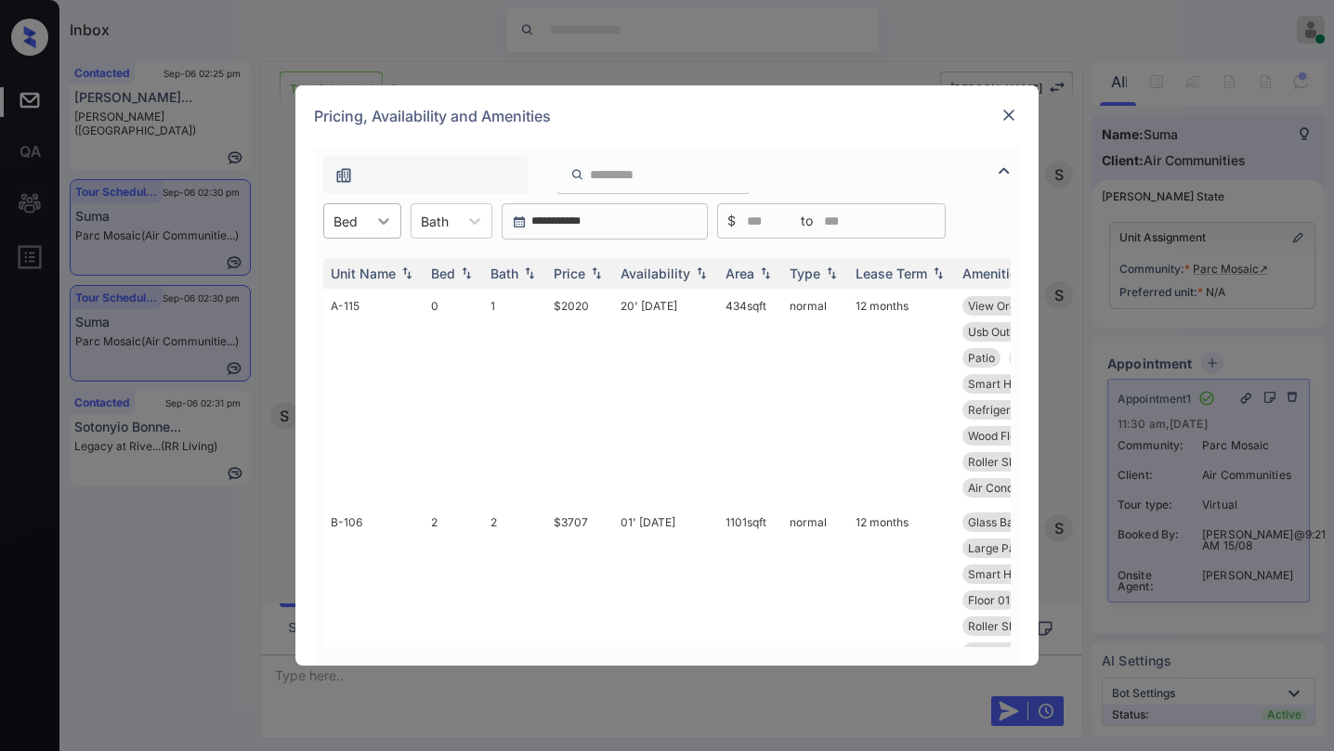
click at [397, 229] on div at bounding box center [383, 220] width 33 height 33
click at [346, 302] on div "1" at bounding box center [362, 299] width 78 height 33
click at [580, 268] on div "Price" at bounding box center [570, 274] width 32 height 16
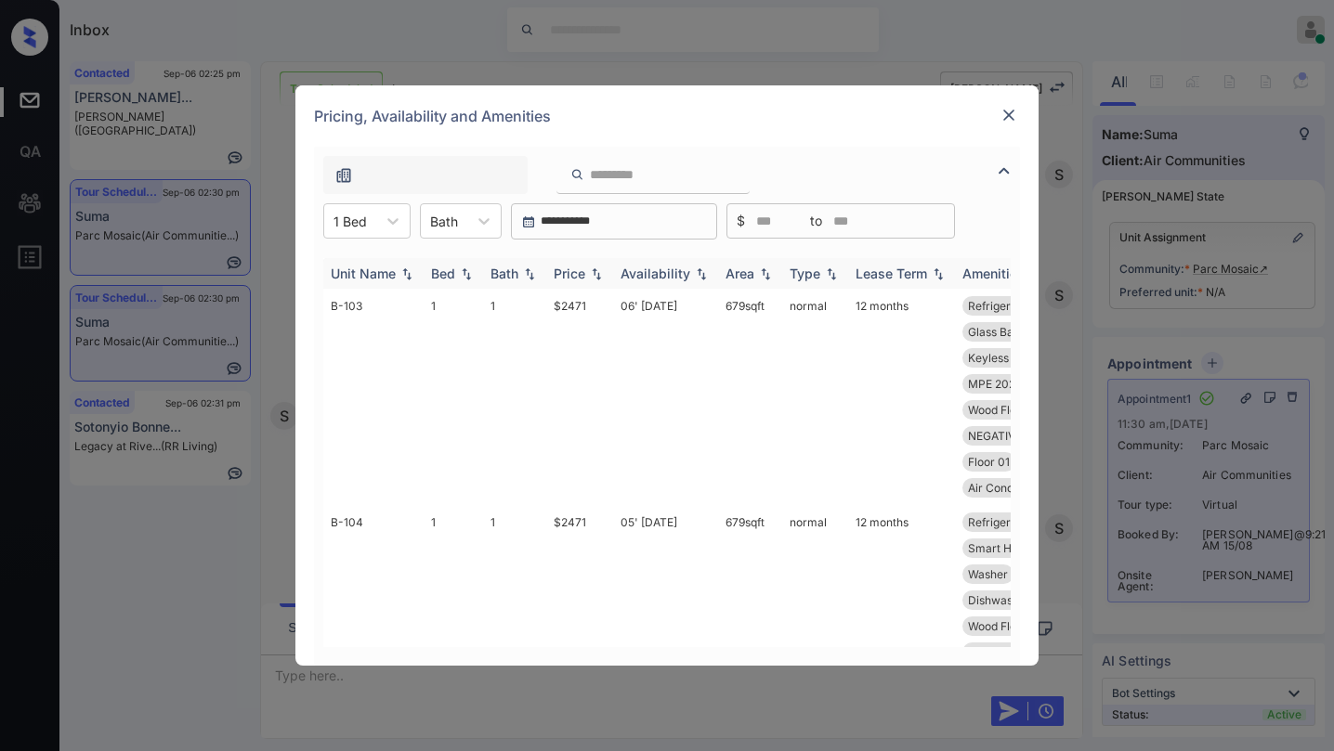
click at [576, 271] on div "Price" at bounding box center [570, 274] width 32 height 16
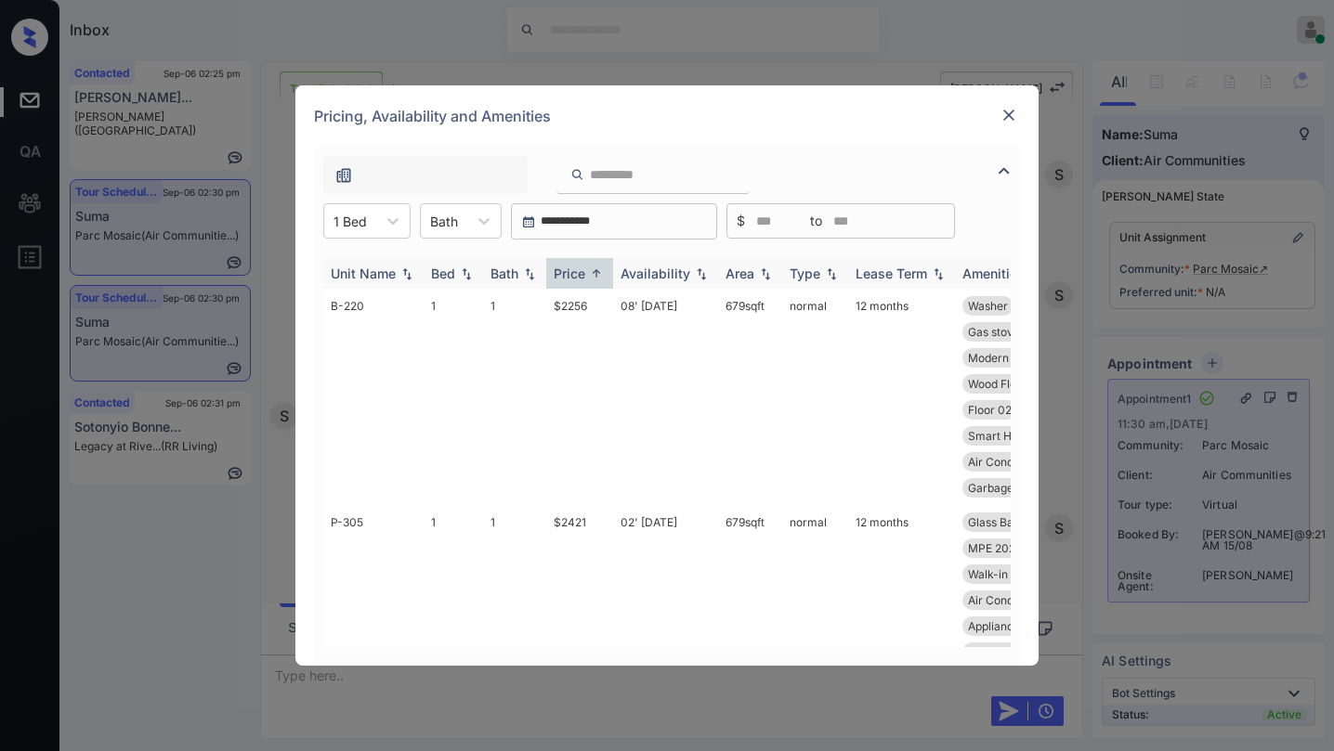
click at [573, 271] on div "Price" at bounding box center [570, 274] width 32 height 16
click at [580, 306] on td "$2256" at bounding box center [579, 397] width 67 height 216
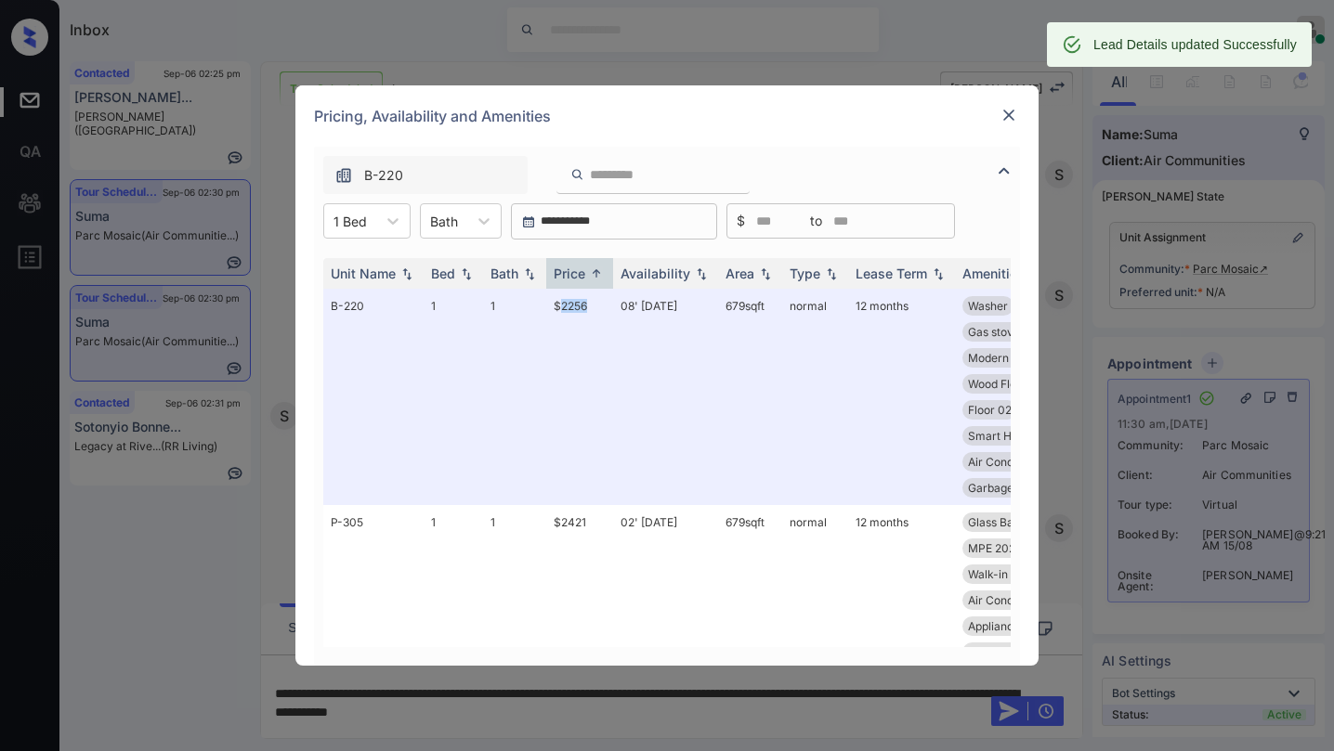
click at [1014, 118] on img at bounding box center [1008, 115] width 19 height 19
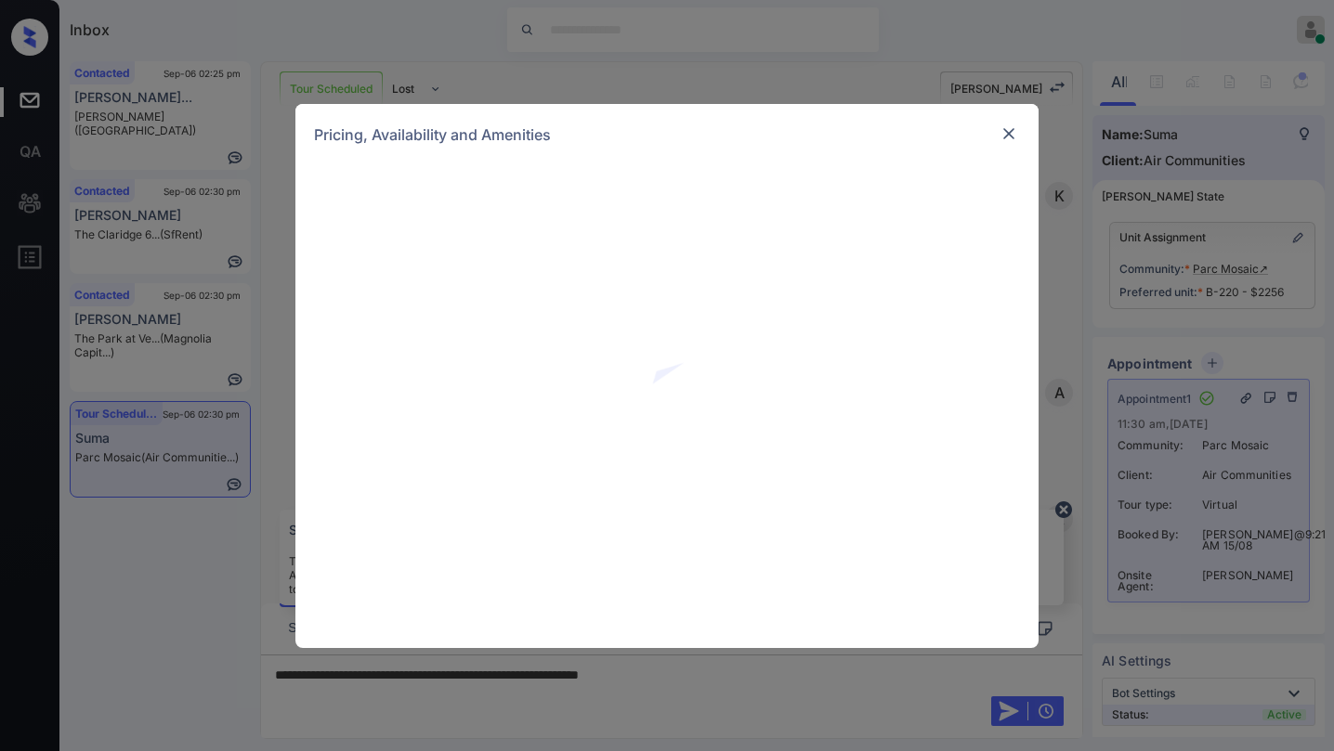
scroll to position [12117, 0]
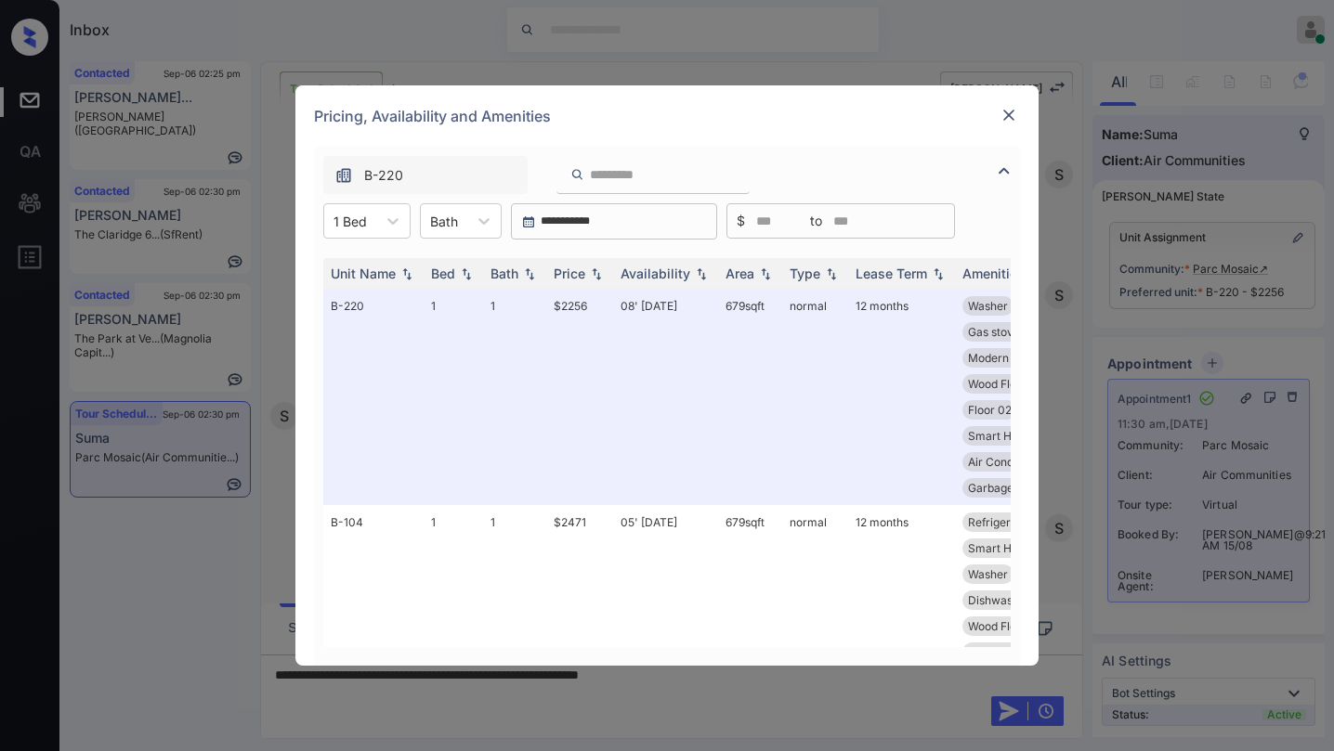
click at [1014, 114] on img at bounding box center [1008, 115] width 19 height 19
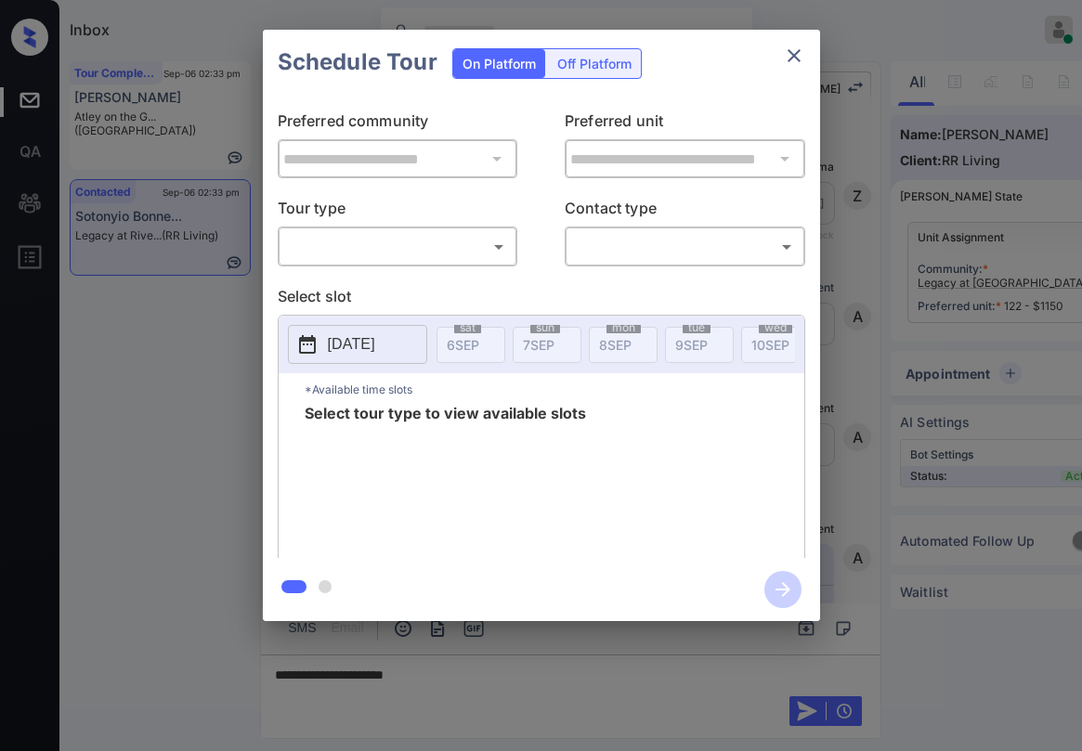
scroll to position [3054, 0]
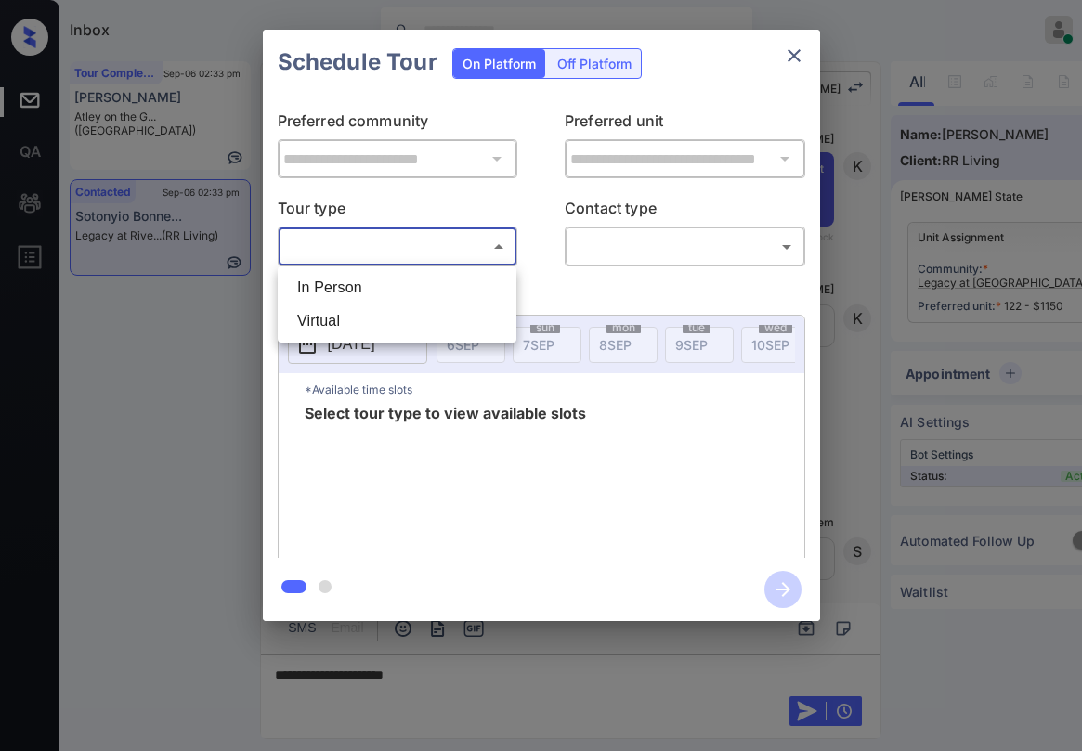
click at [421, 259] on body "Inbox [PERSON_NAME] Online Set yourself offline Set yourself on break Profile S…" at bounding box center [541, 375] width 1082 height 751
click at [401, 282] on li "In Person" at bounding box center [396, 287] width 229 height 33
type input "********"
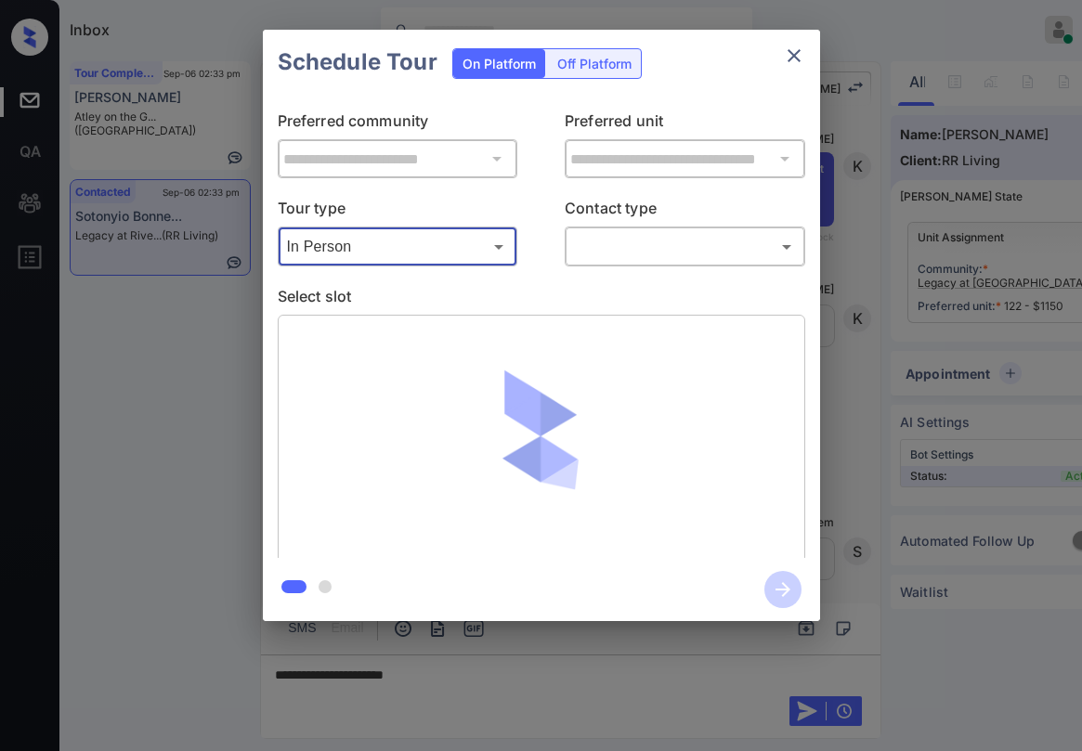
click at [627, 241] on body "Inbox Paolo Gabriel Online Set yourself offline Set yourself on break Profile S…" at bounding box center [541, 375] width 1082 height 751
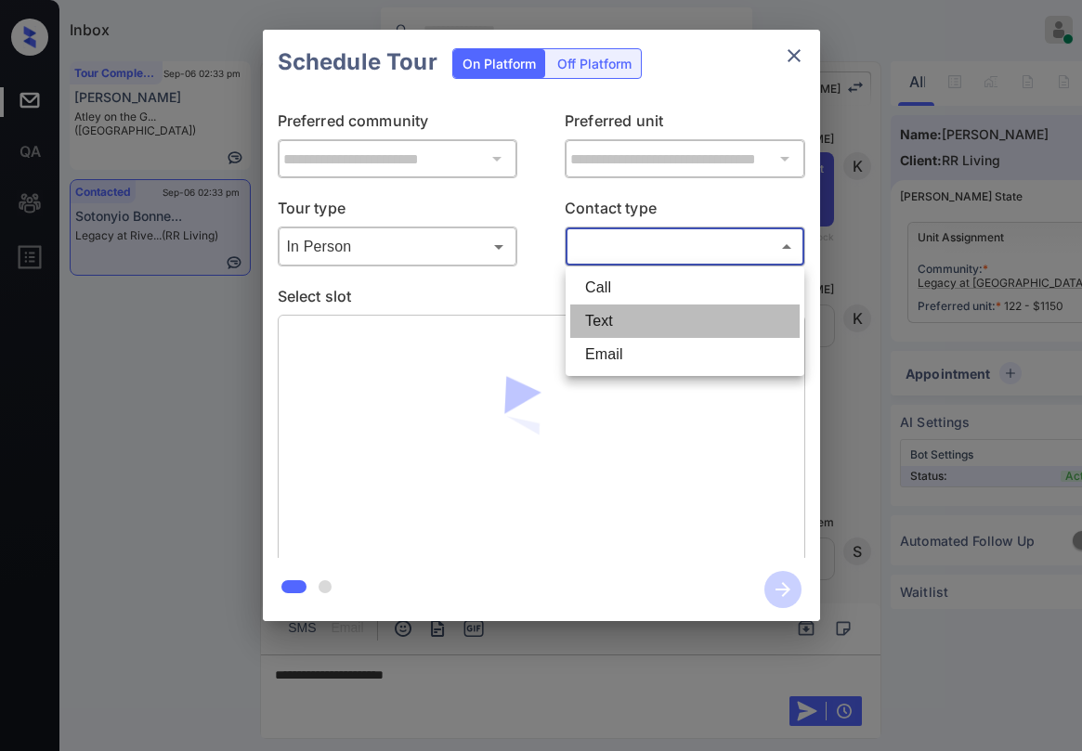
click at [625, 320] on li "Text" at bounding box center [684, 321] width 229 height 33
type input "****"
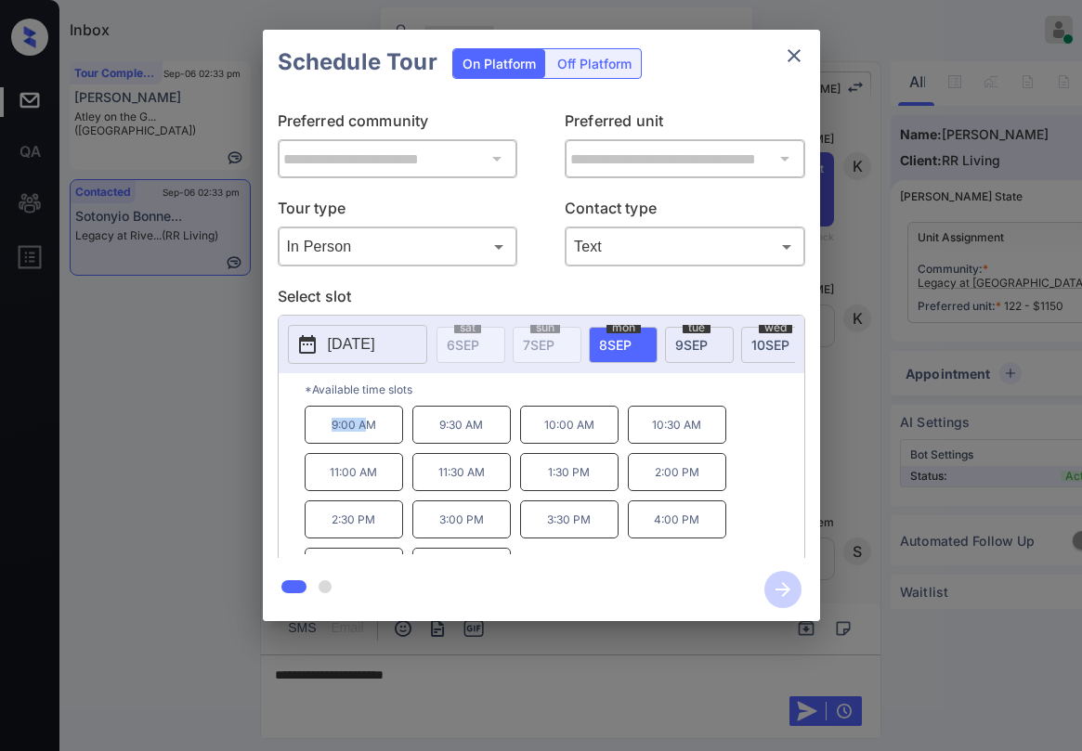
drag, startPoint x: 328, startPoint y: 431, endPoint x: 370, endPoint y: 433, distance: 41.8
click at [370, 433] on p "9:00 AM" at bounding box center [354, 425] width 98 height 38
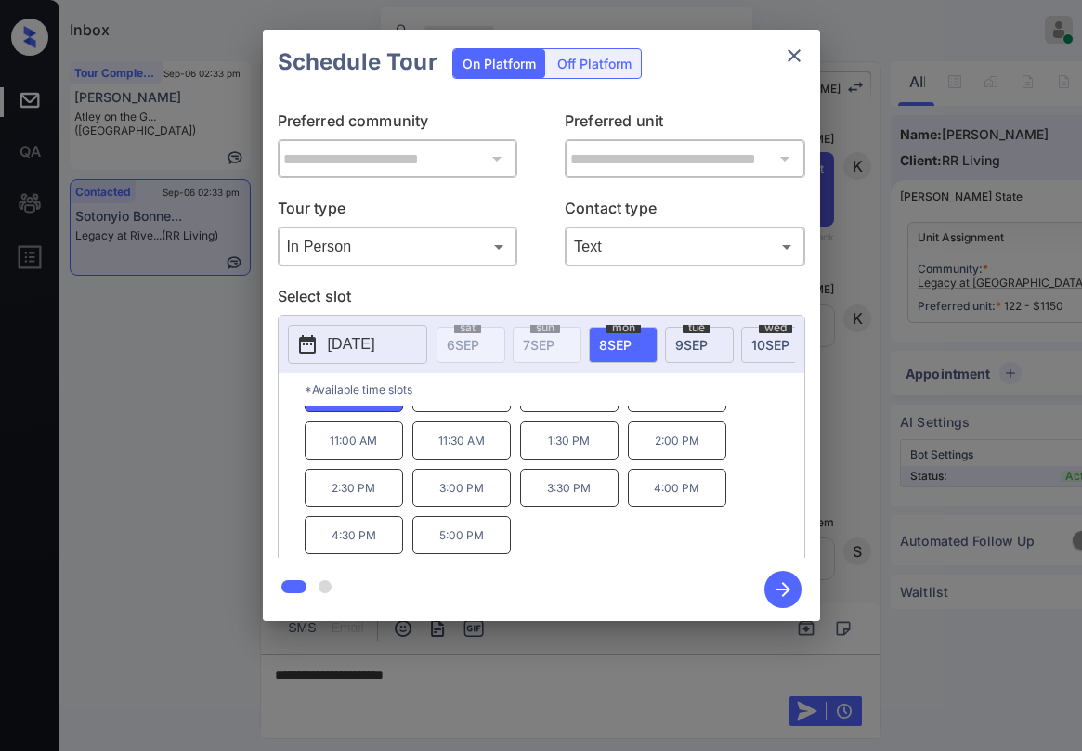
scroll to position [0, 0]
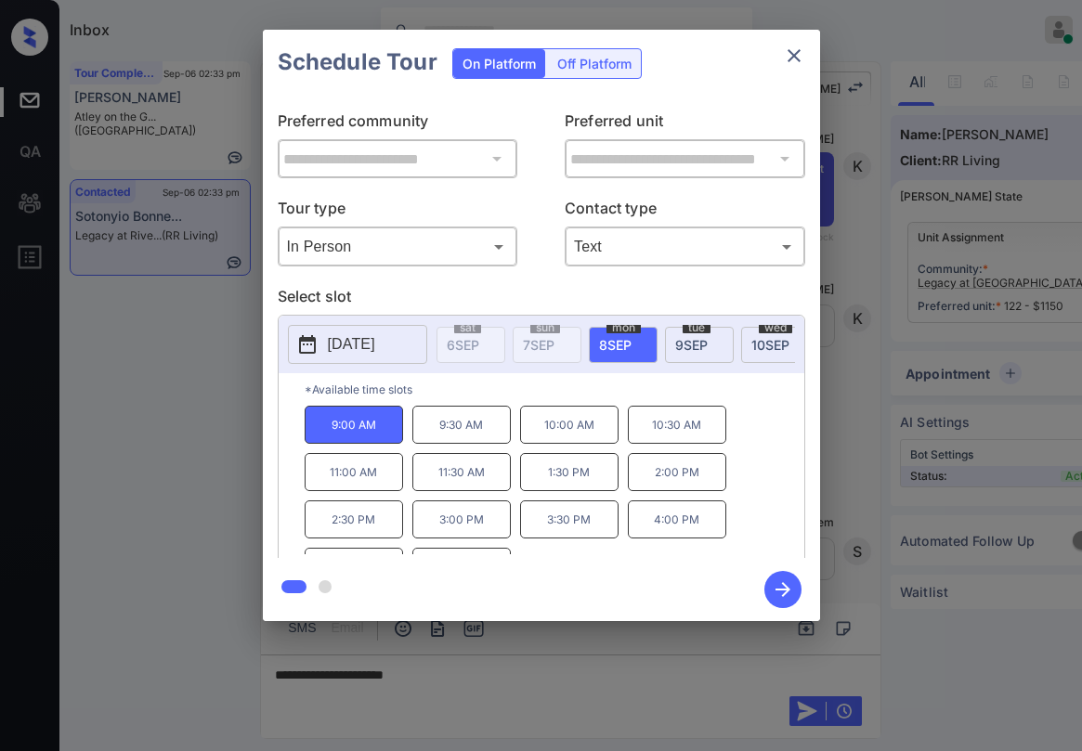
click at [490, 394] on p "*Available time slots" at bounding box center [555, 389] width 500 height 33
drag, startPoint x: 328, startPoint y: 429, endPoint x: 609, endPoint y: 450, distance: 282.2
click at [609, 450] on div "9:00 AM 9:30 AM 10:00 AM 10:30 AM 11:00 AM 11:30 AM 1:30 PM 2:00 PM 2:30 PM 3:0…" at bounding box center [555, 480] width 500 height 149
copy div "9:00 AM 9:30 AM 10:00 AM"
click at [465, 392] on p "*Available time slots" at bounding box center [555, 389] width 500 height 33
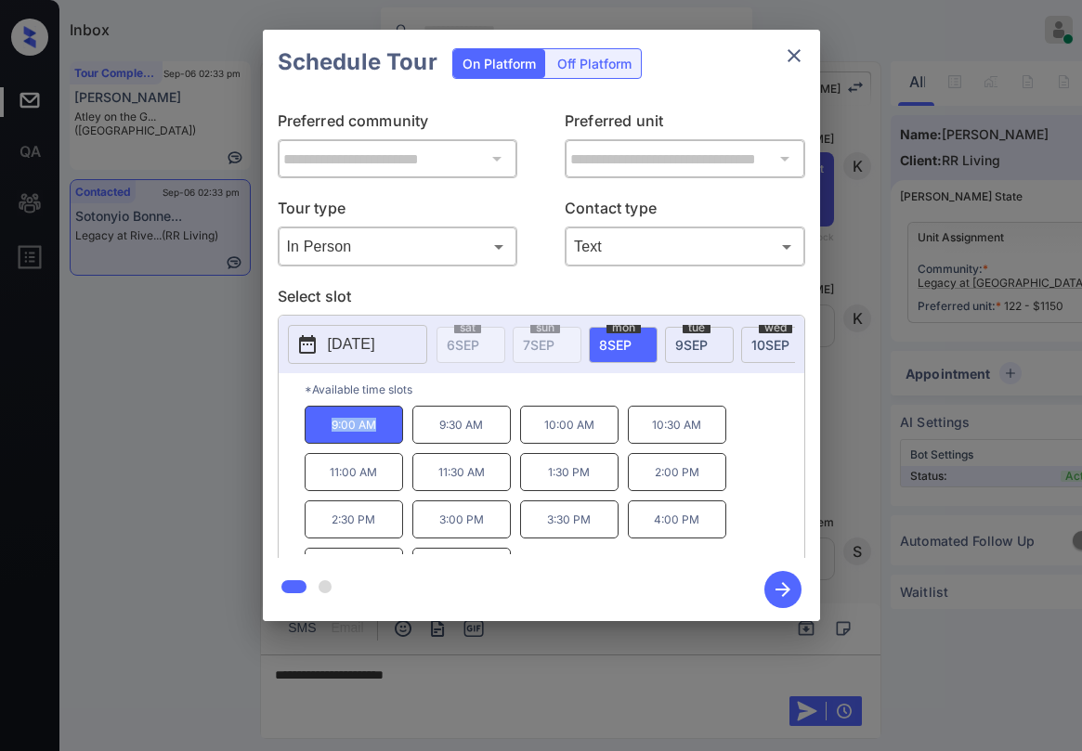
drag, startPoint x: 324, startPoint y: 431, endPoint x: 383, endPoint y: 436, distance: 58.8
click at [377, 436] on p "9:00 AM" at bounding box center [354, 425] width 98 height 38
copy p "9:00 AM"
click at [801, 50] on icon "close" at bounding box center [794, 56] width 22 height 22
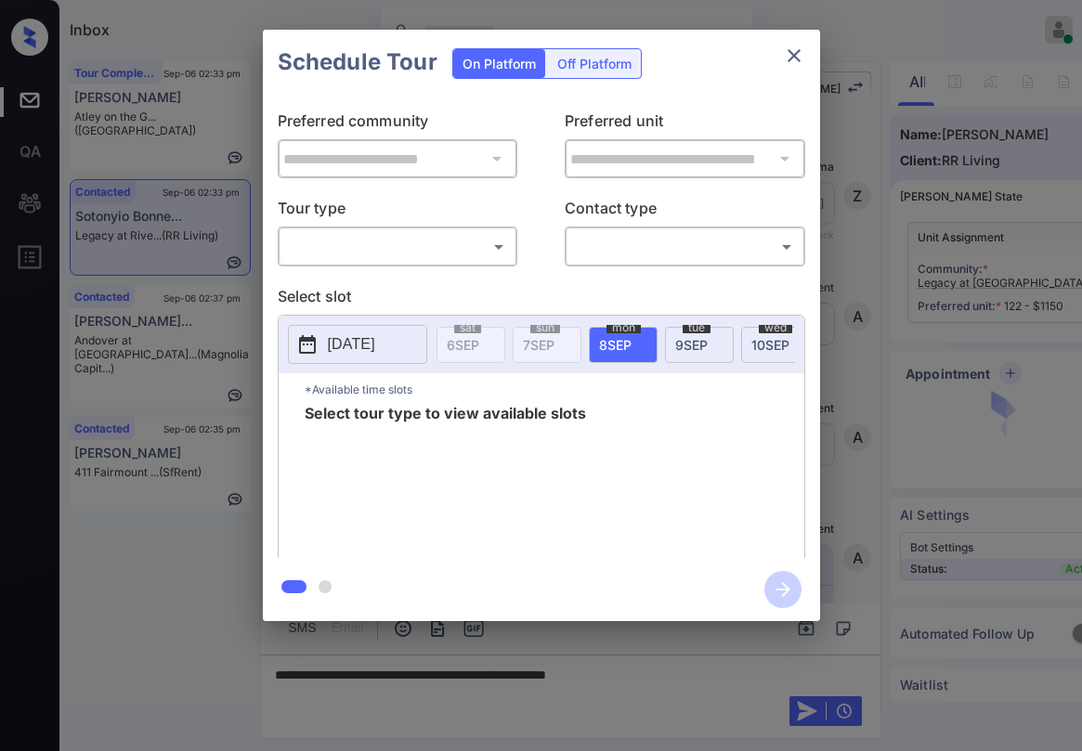
scroll to position [3054, 0]
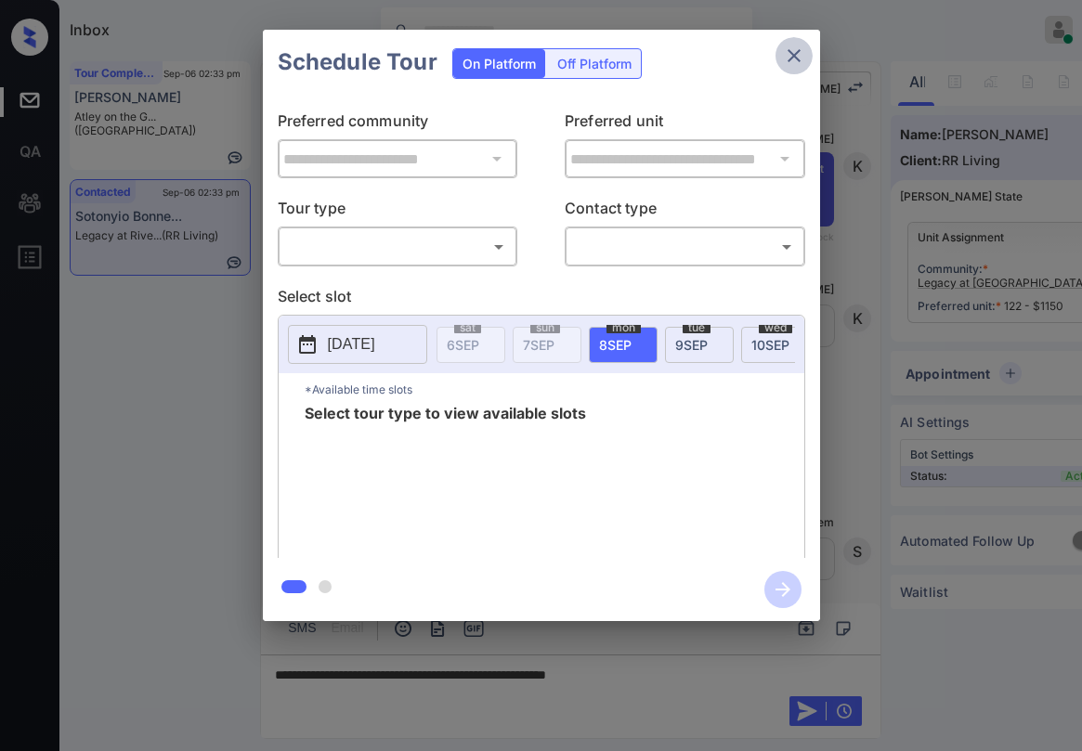
click at [791, 58] on icon "close" at bounding box center [794, 55] width 13 height 13
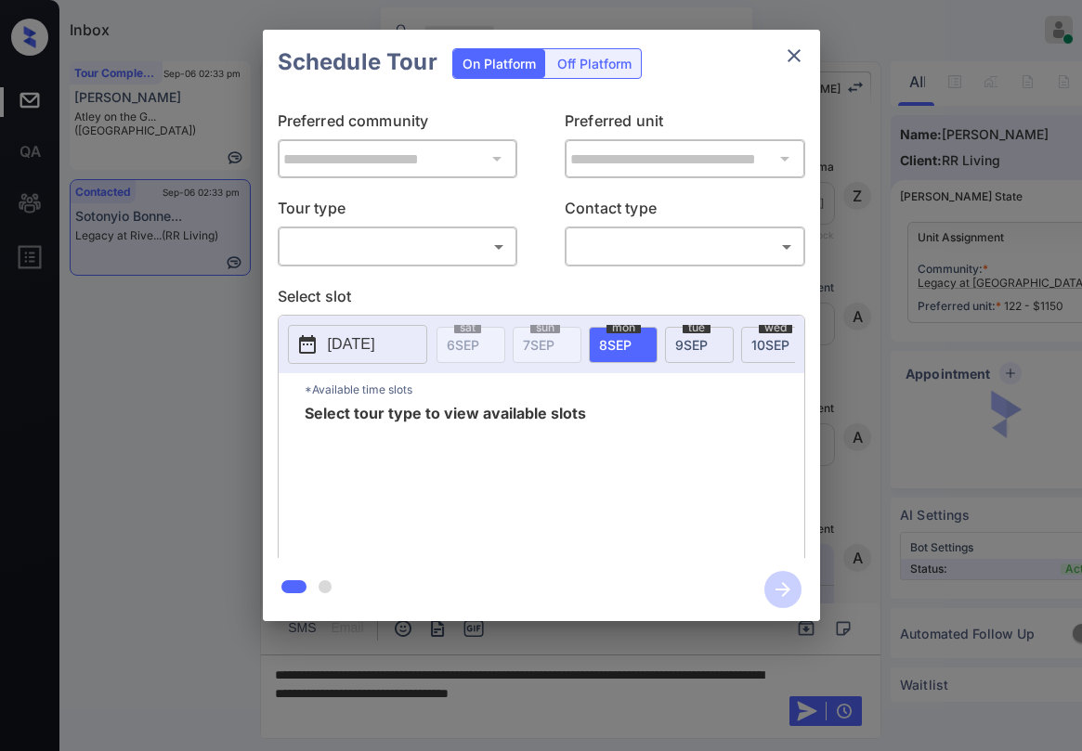
scroll to position [3054, 0]
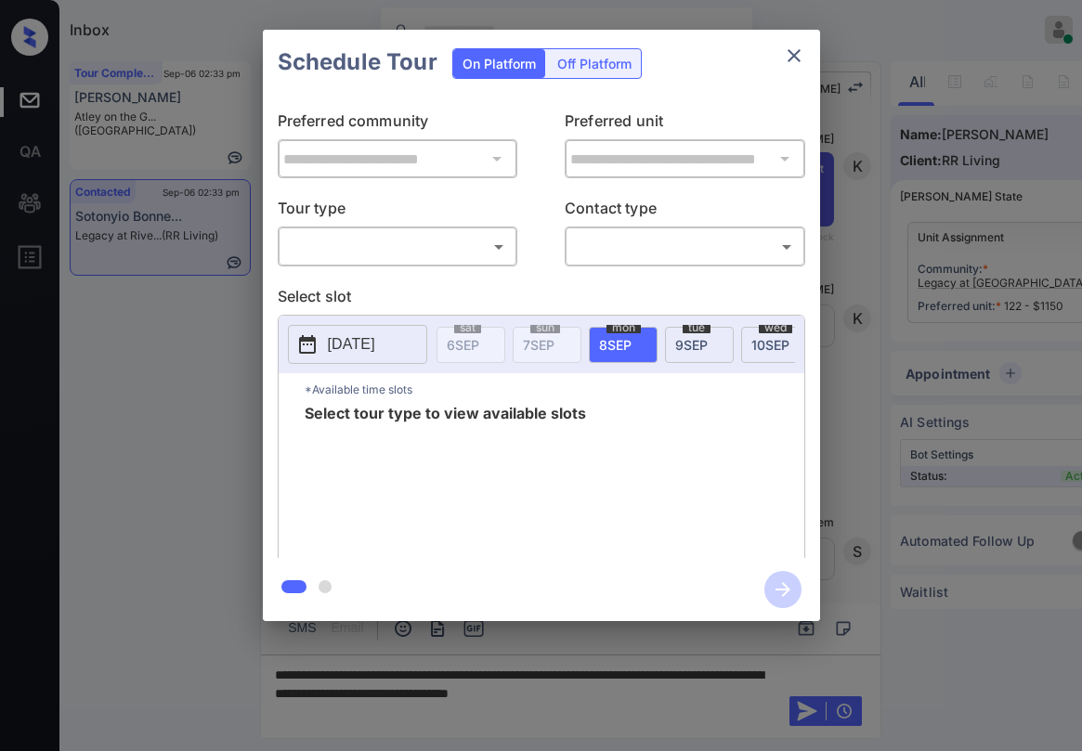
click at [436, 240] on body "Inbox [PERSON_NAME] Online Set yourself offline Set yourself on break Profile S…" at bounding box center [541, 375] width 1082 height 751
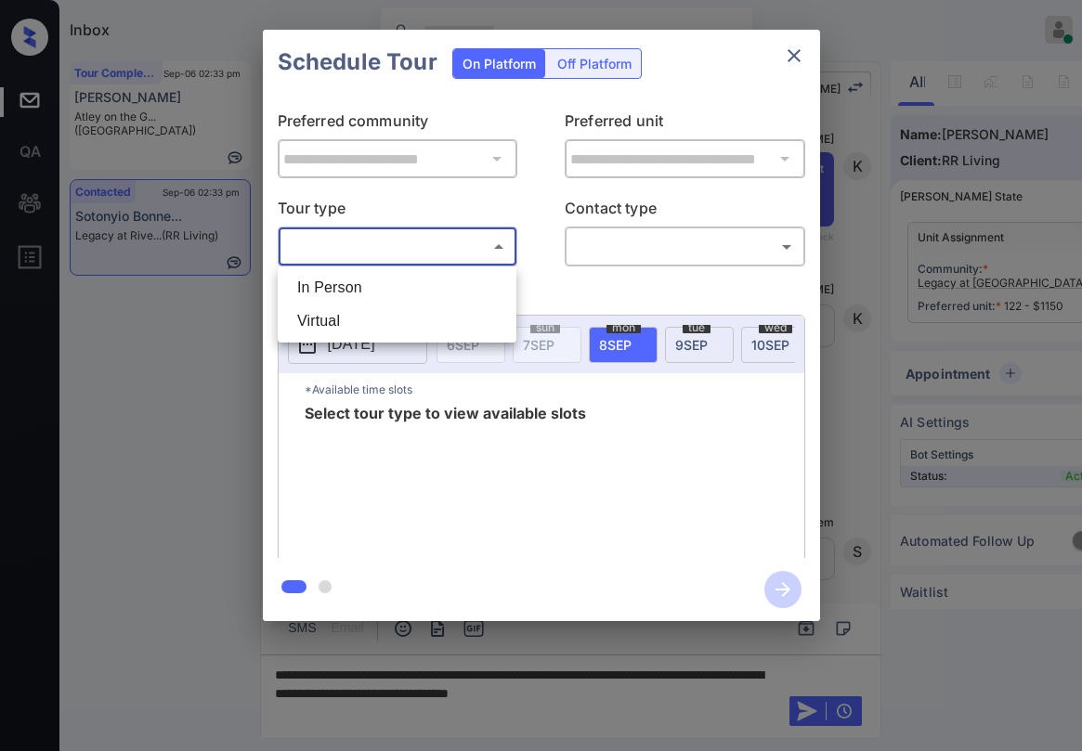
click at [375, 292] on li "In Person" at bounding box center [396, 287] width 229 height 33
type input "********"
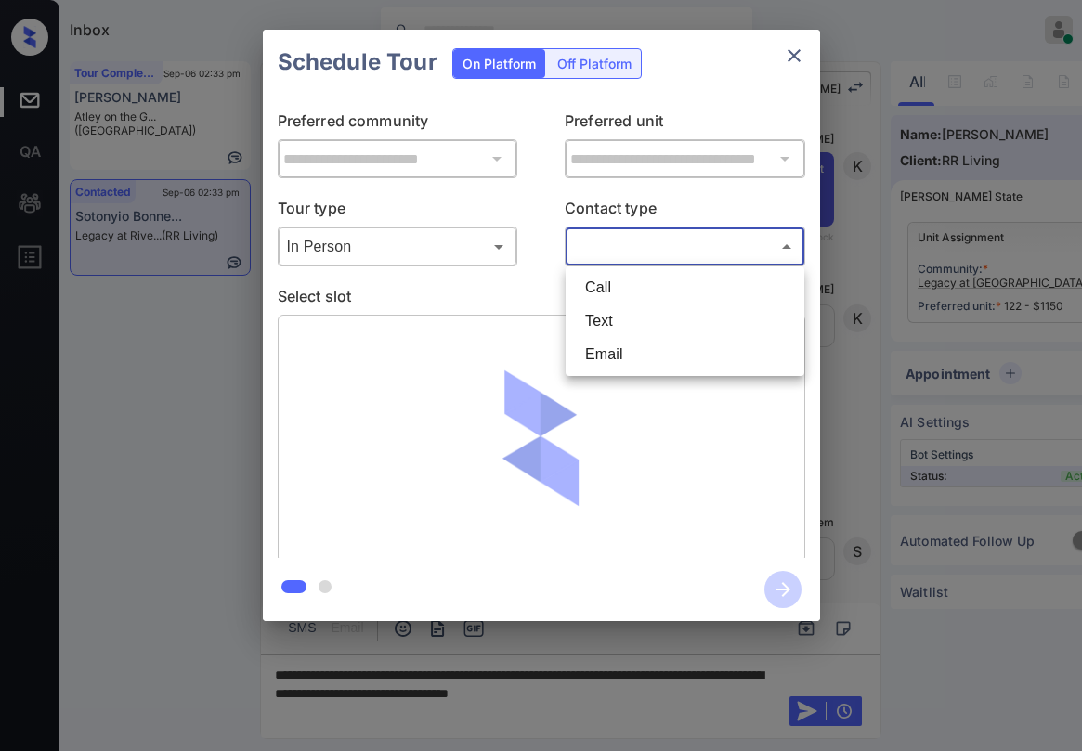
click at [602, 258] on body "Inbox [PERSON_NAME] Online Set yourself offline Set yourself on break Profile S…" at bounding box center [541, 375] width 1082 height 751
click at [602, 317] on li "Text" at bounding box center [684, 321] width 229 height 33
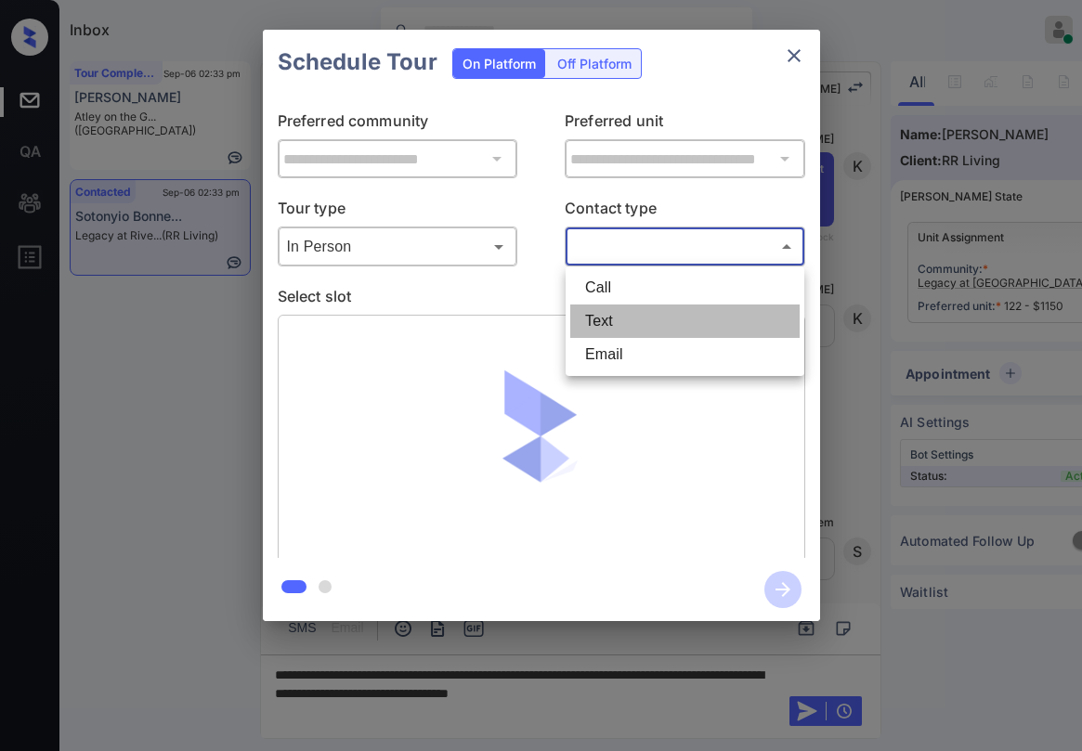
type input "****"
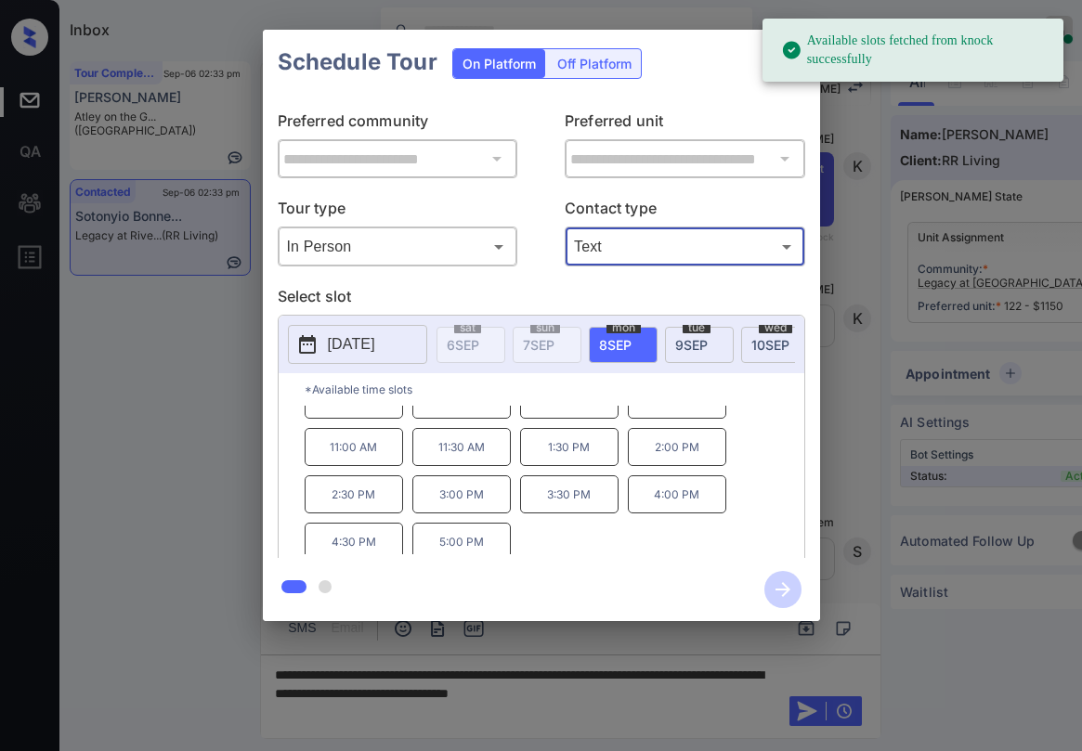
scroll to position [32, 0]
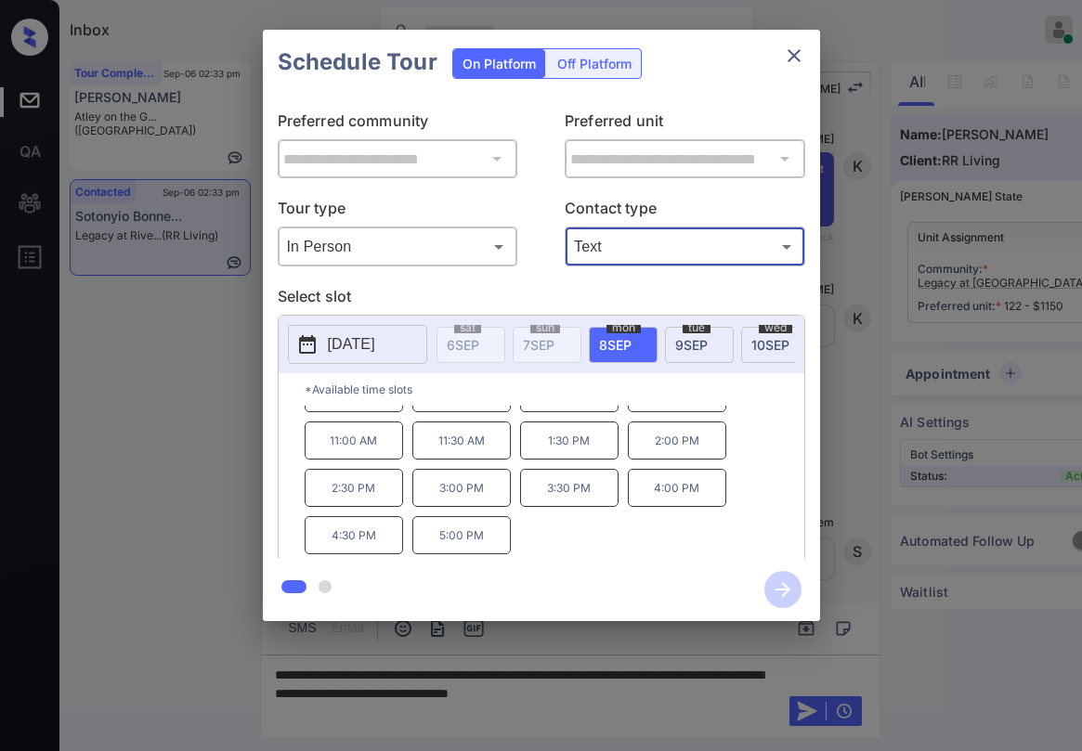
click at [799, 57] on icon "close" at bounding box center [794, 56] width 22 height 22
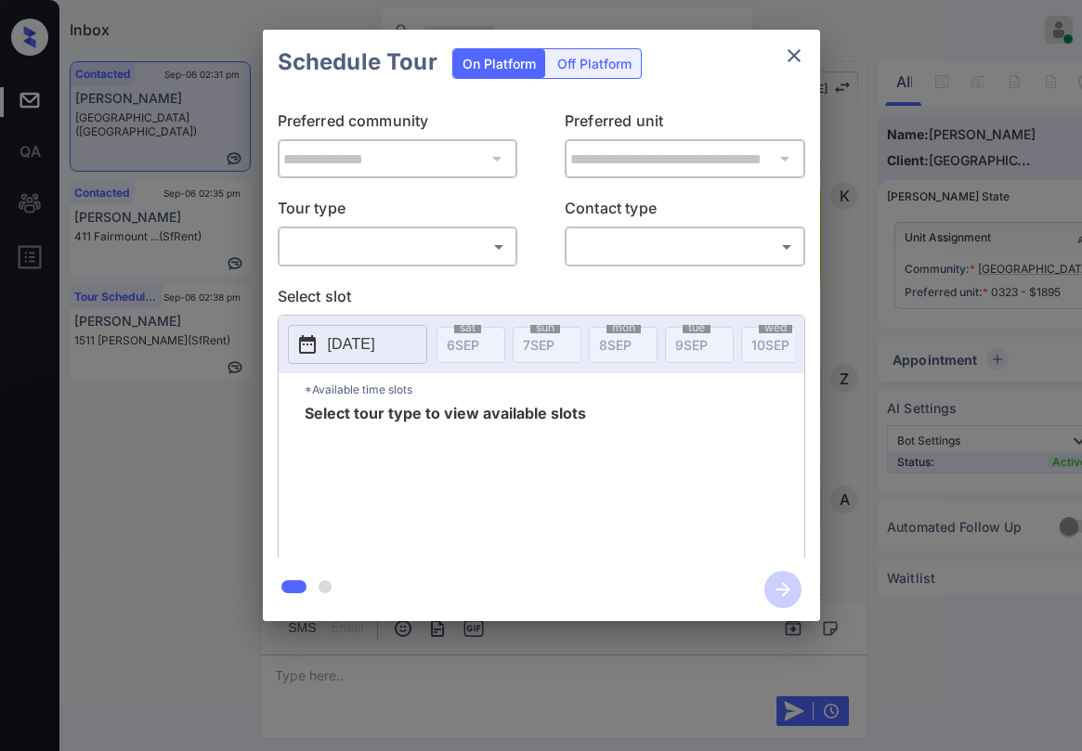
scroll to position [1784, 0]
click at [413, 230] on div "​ ​" at bounding box center [398, 247] width 241 height 40
click at [414, 245] on body "Inbox Paolo Gabriel Online Set yourself offline Set yourself on break Profile S…" at bounding box center [541, 375] width 1082 height 751
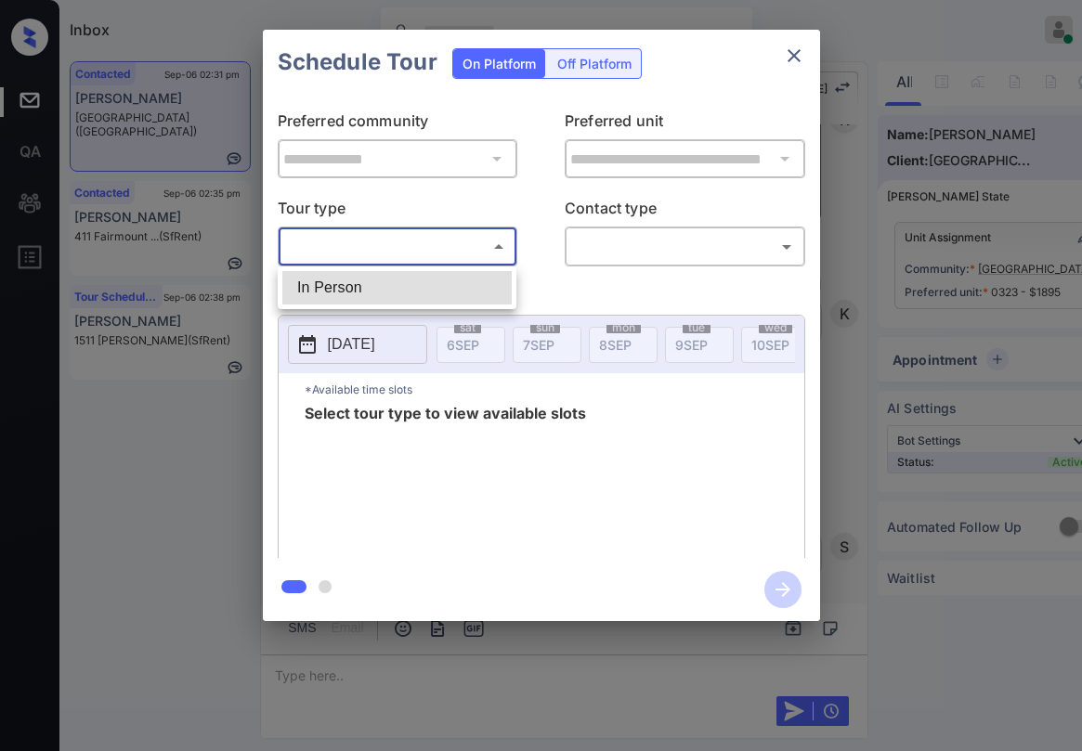
click at [387, 285] on li "In Person" at bounding box center [396, 287] width 229 height 33
type input "********"
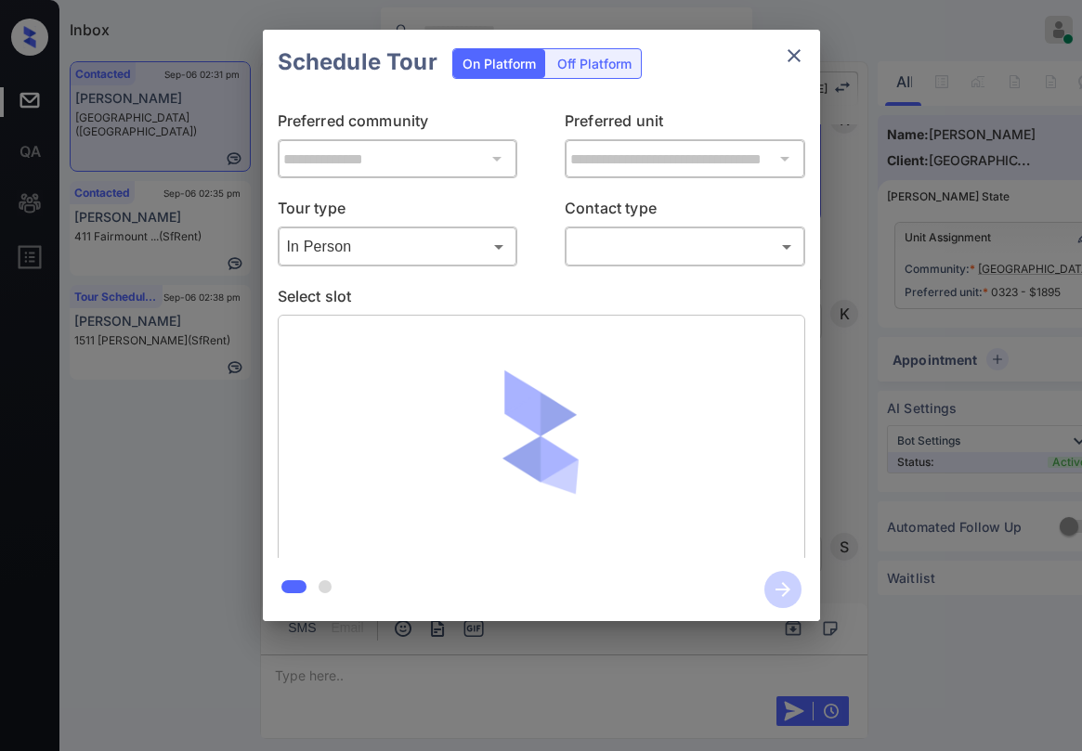
click at [597, 269] on div "**********" at bounding box center [541, 326] width 557 height 463
click at [610, 253] on body "Inbox Paolo Gabriel Online Set yourself offline Set yourself on break Profile S…" at bounding box center [541, 375] width 1082 height 751
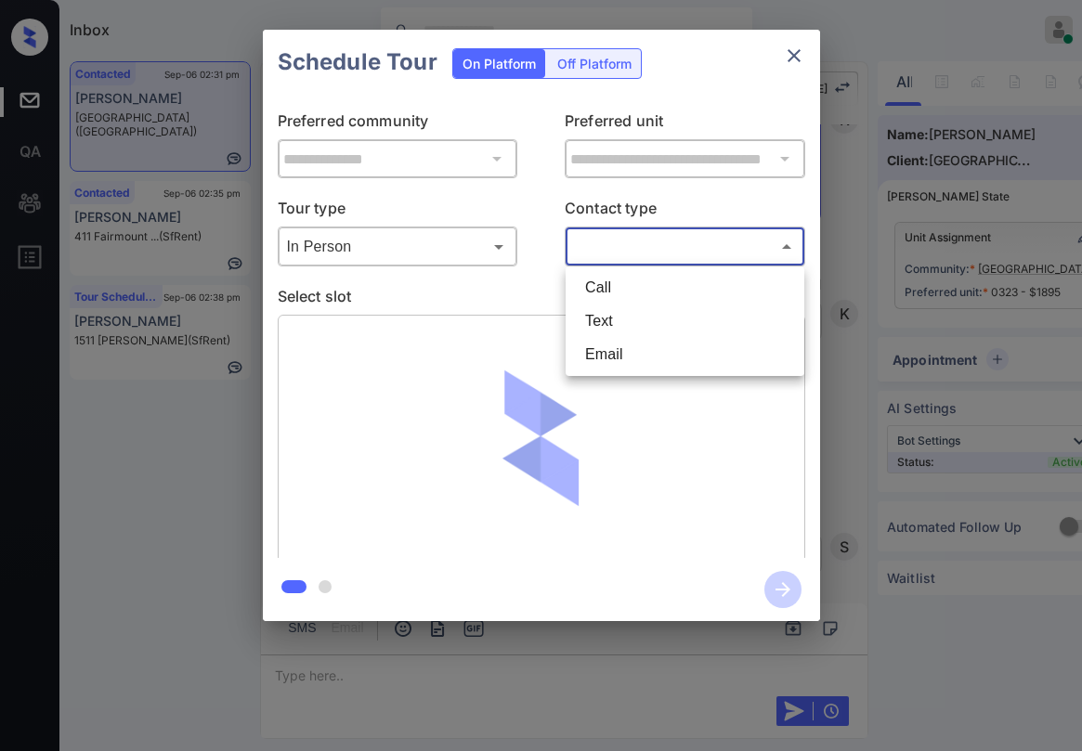
click at [606, 322] on li "Text" at bounding box center [684, 321] width 229 height 33
type input "****"
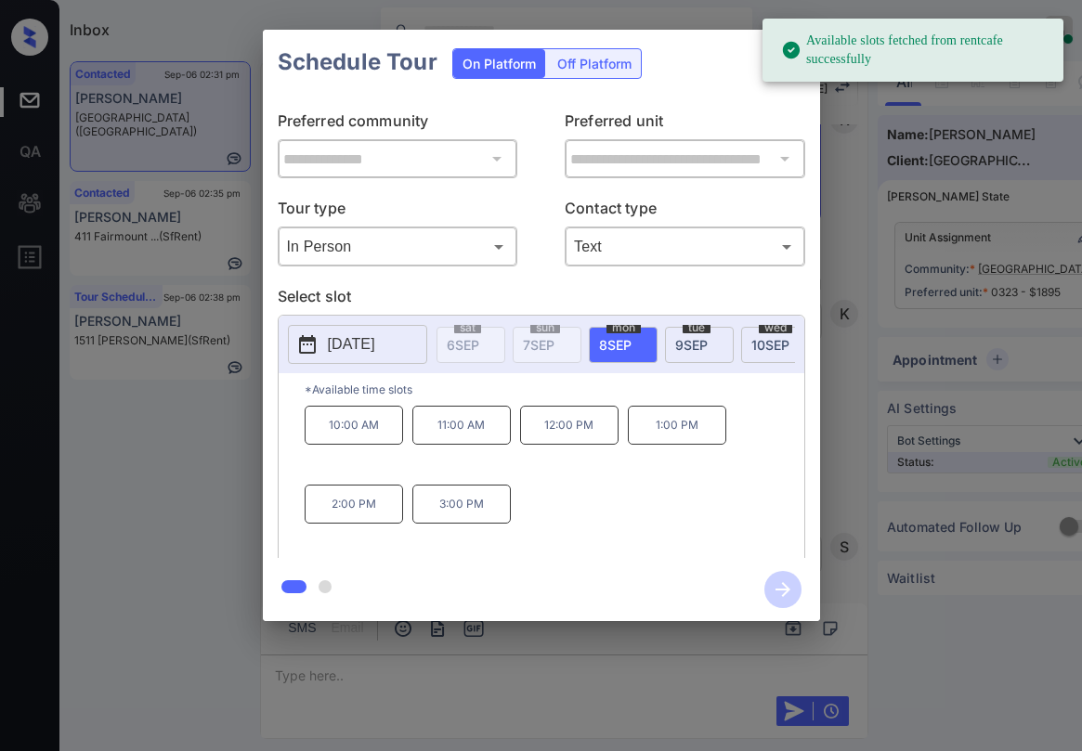
click at [694, 344] on span "9 SEP" at bounding box center [691, 345] width 33 height 16
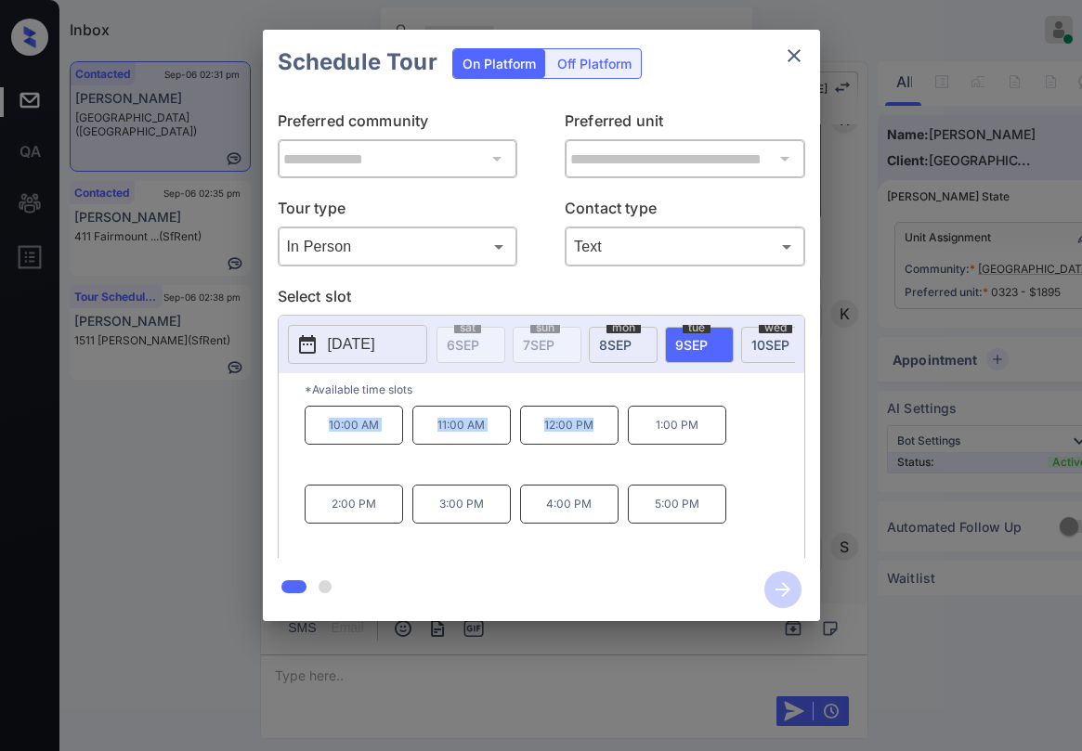
drag, startPoint x: 324, startPoint y: 436, endPoint x: 605, endPoint y: 445, distance: 280.6
click at [605, 445] on div "10:00 AM 11:00 AM 12:00 PM 1:00 PM 2:00 PM 3:00 PM 4:00 PM 5:00 PM" at bounding box center [555, 480] width 500 height 149
copy div "10:00 AM 11:00 AM 12:00 PM"
click at [799, 59] on icon "close" at bounding box center [794, 56] width 22 height 22
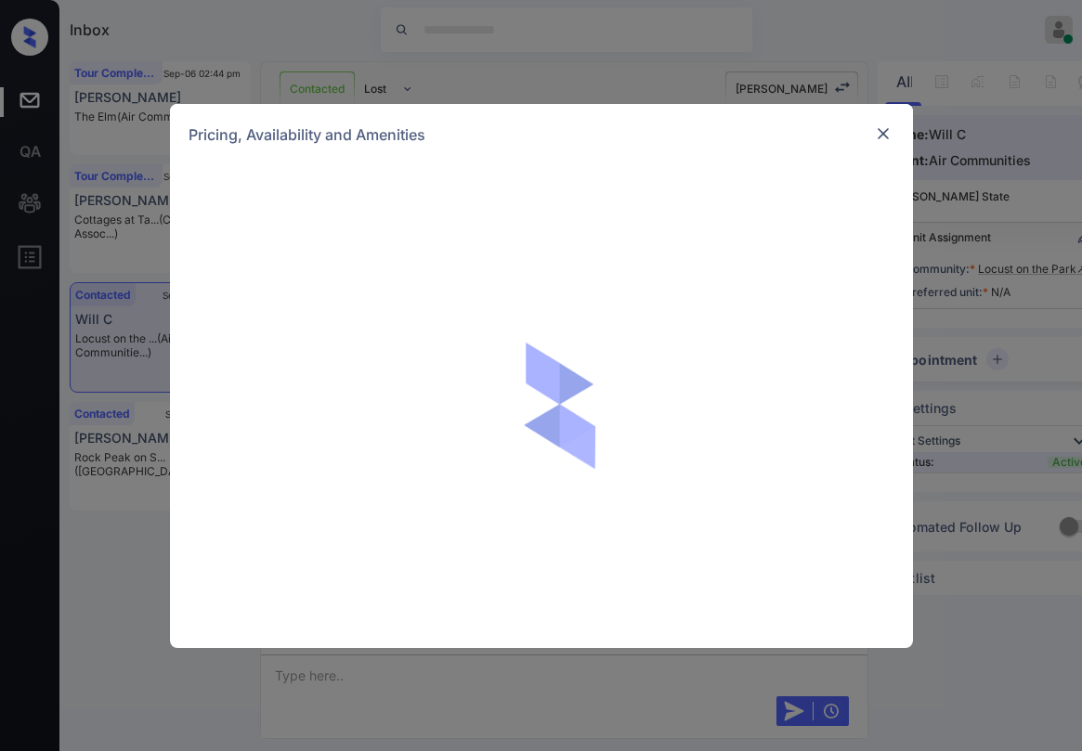
scroll to position [1374, 0]
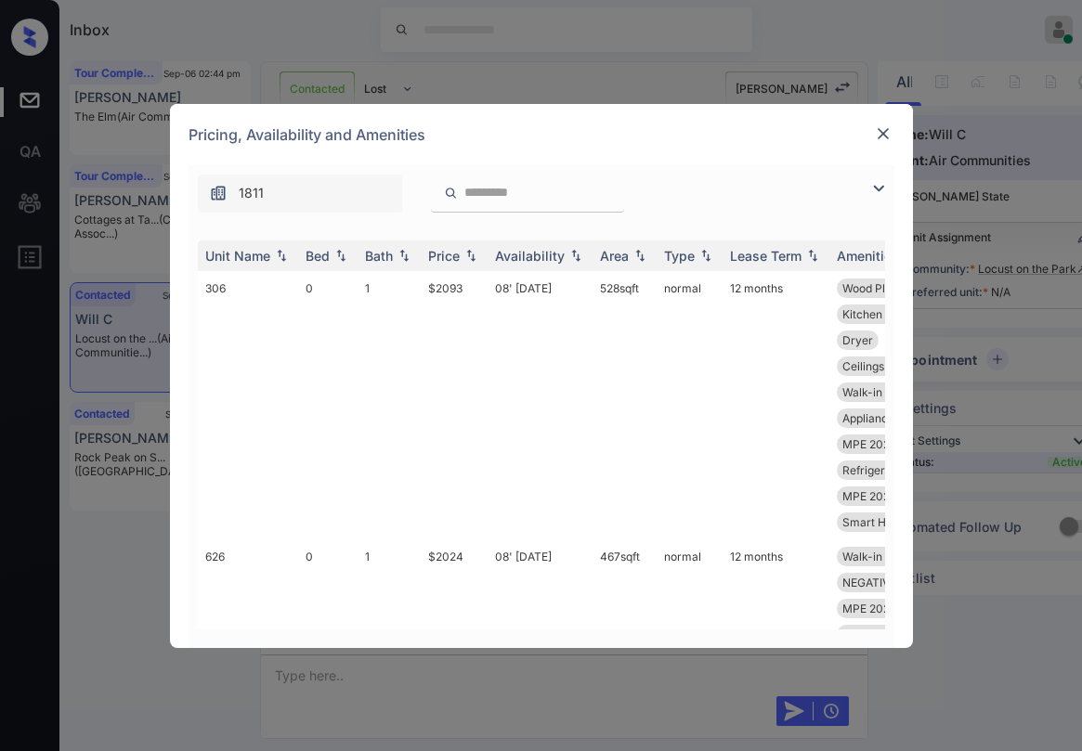
click at [881, 187] on img at bounding box center [878, 188] width 22 height 22
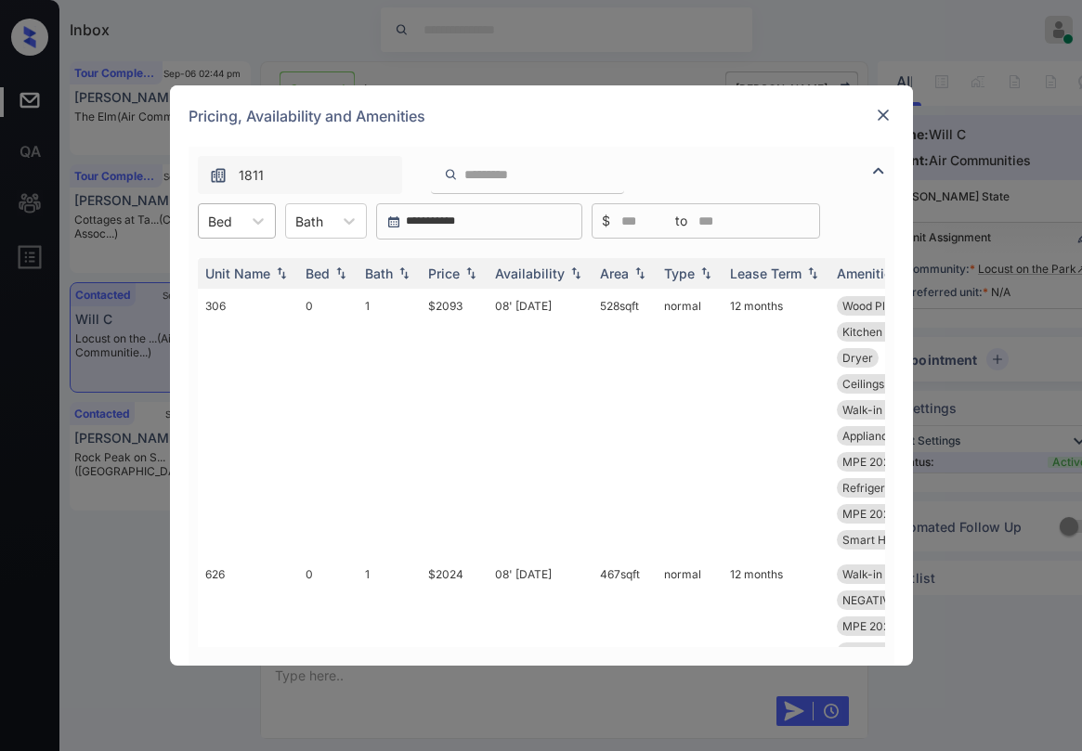
click at [233, 228] on div "Bed" at bounding box center [220, 221] width 43 height 27
click at [224, 299] on div "1" at bounding box center [237, 299] width 78 height 33
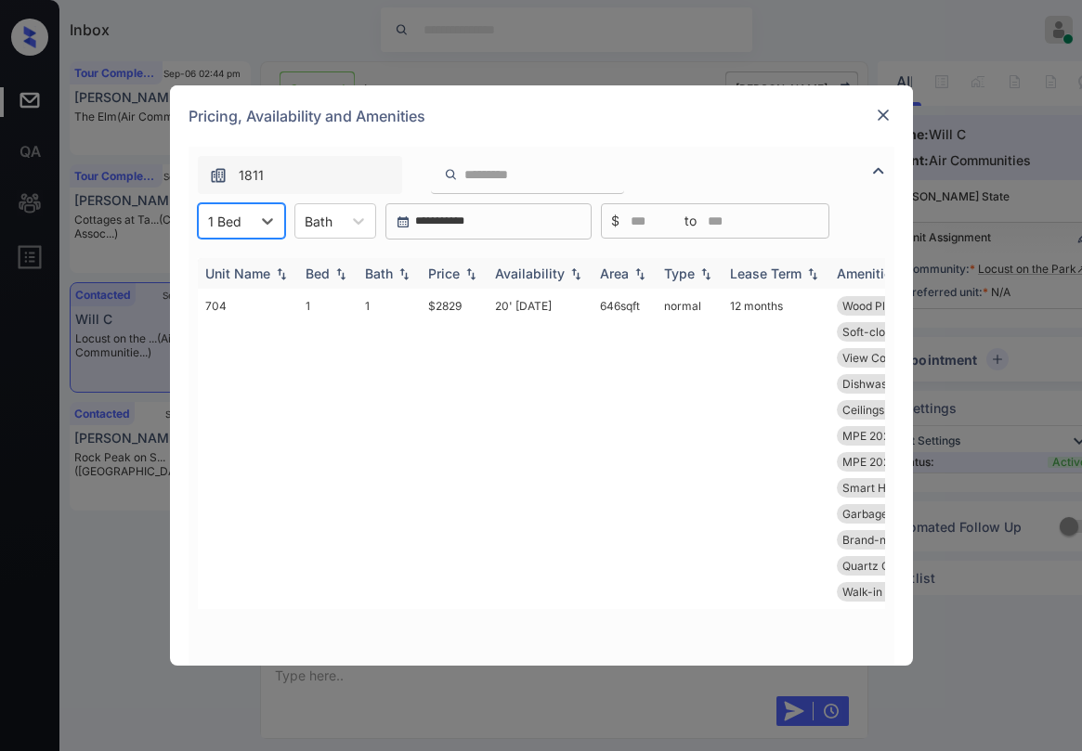
click at [461, 275] on div "Price" at bounding box center [454, 274] width 52 height 16
click at [449, 275] on div "Price" at bounding box center [444, 274] width 32 height 16
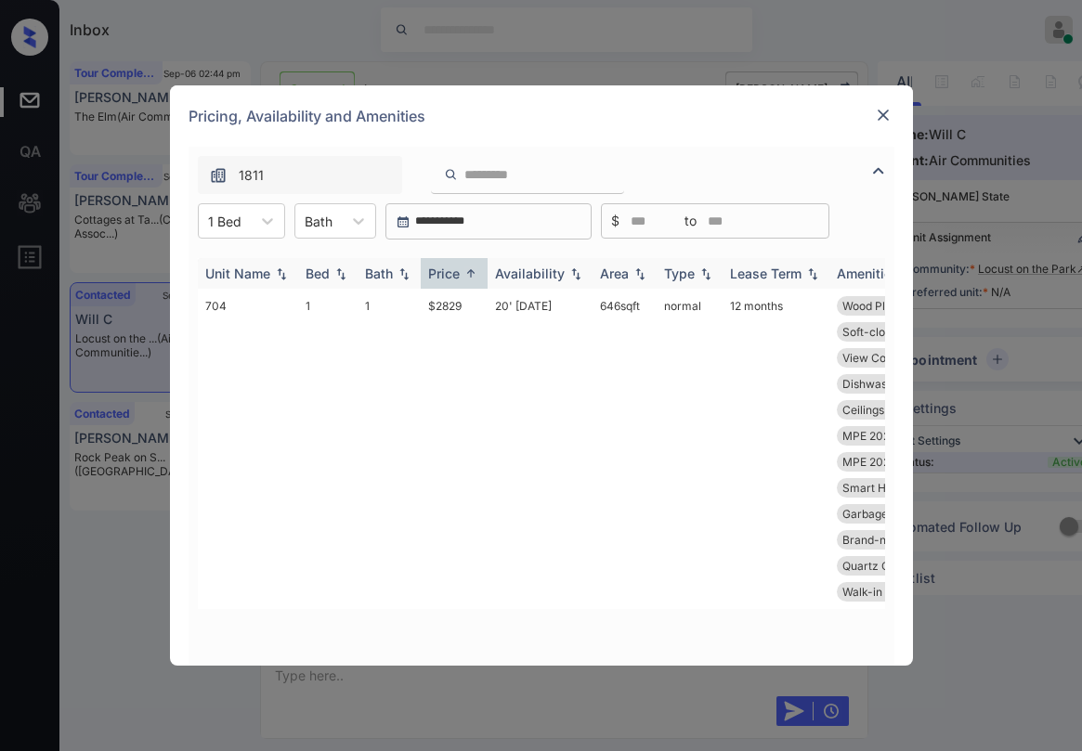
click at [449, 275] on div "Price" at bounding box center [444, 274] width 32 height 16
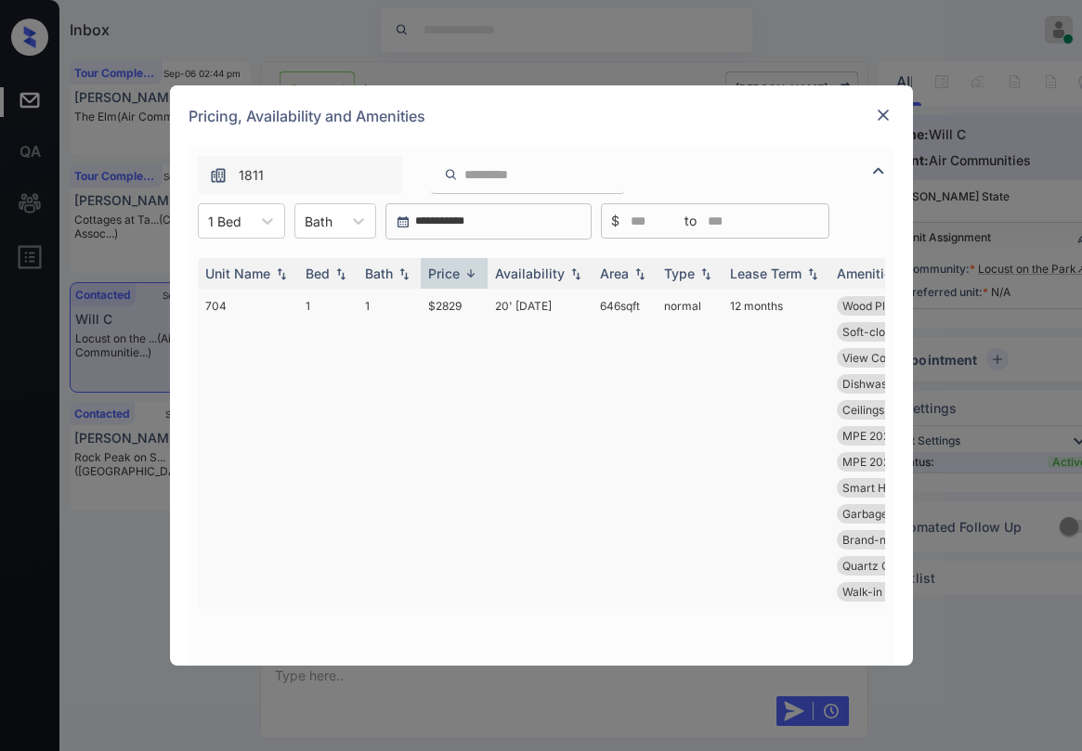
click at [434, 307] on td "$2829" at bounding box center [454, 449] width 67 height 320
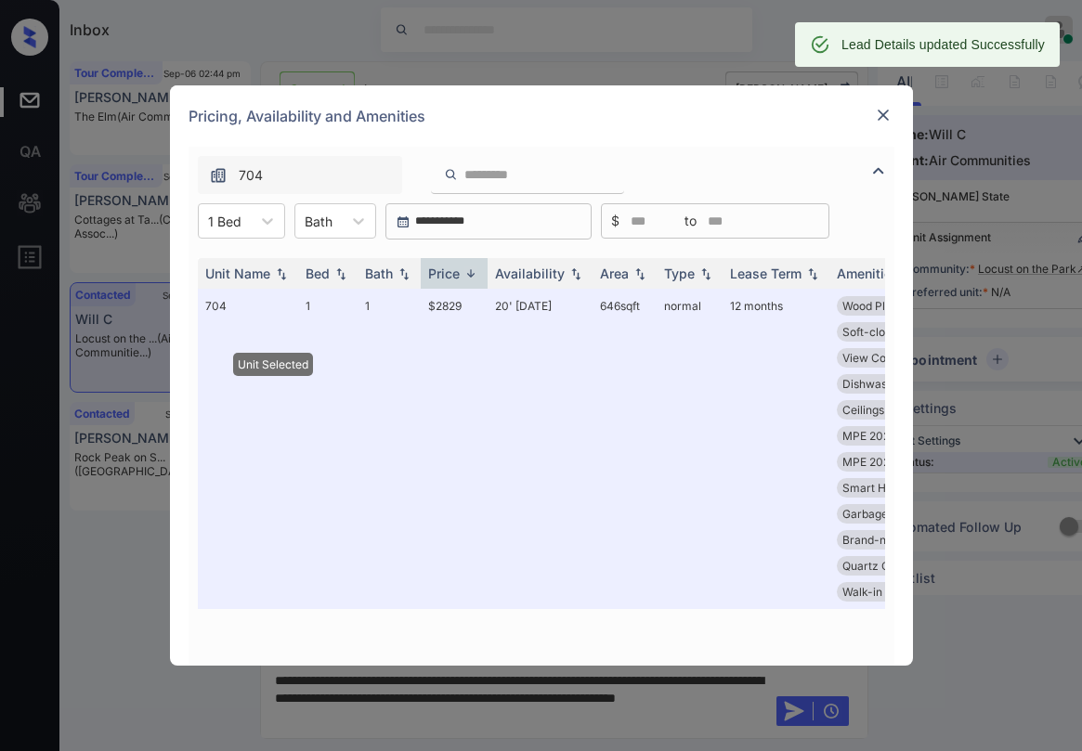
click at [876, 125] on div at bounding box center [883, 115] width 22 height 22
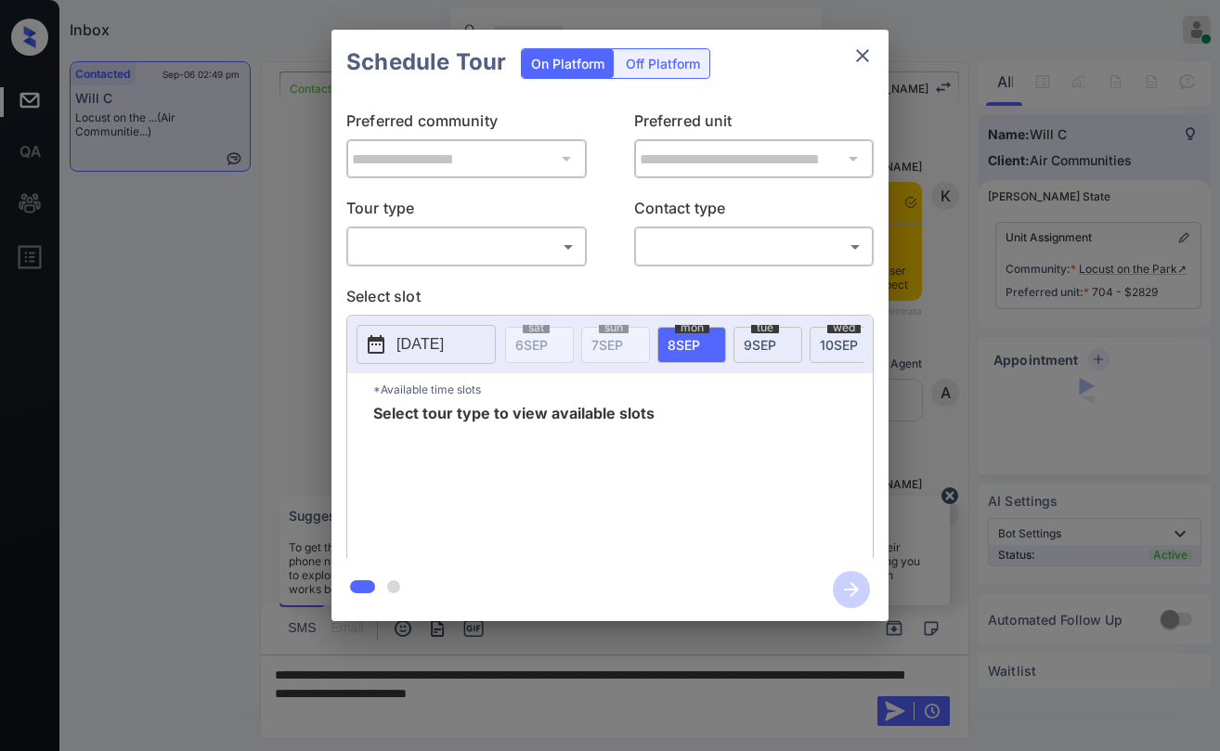
scroll to position [1401, 0]
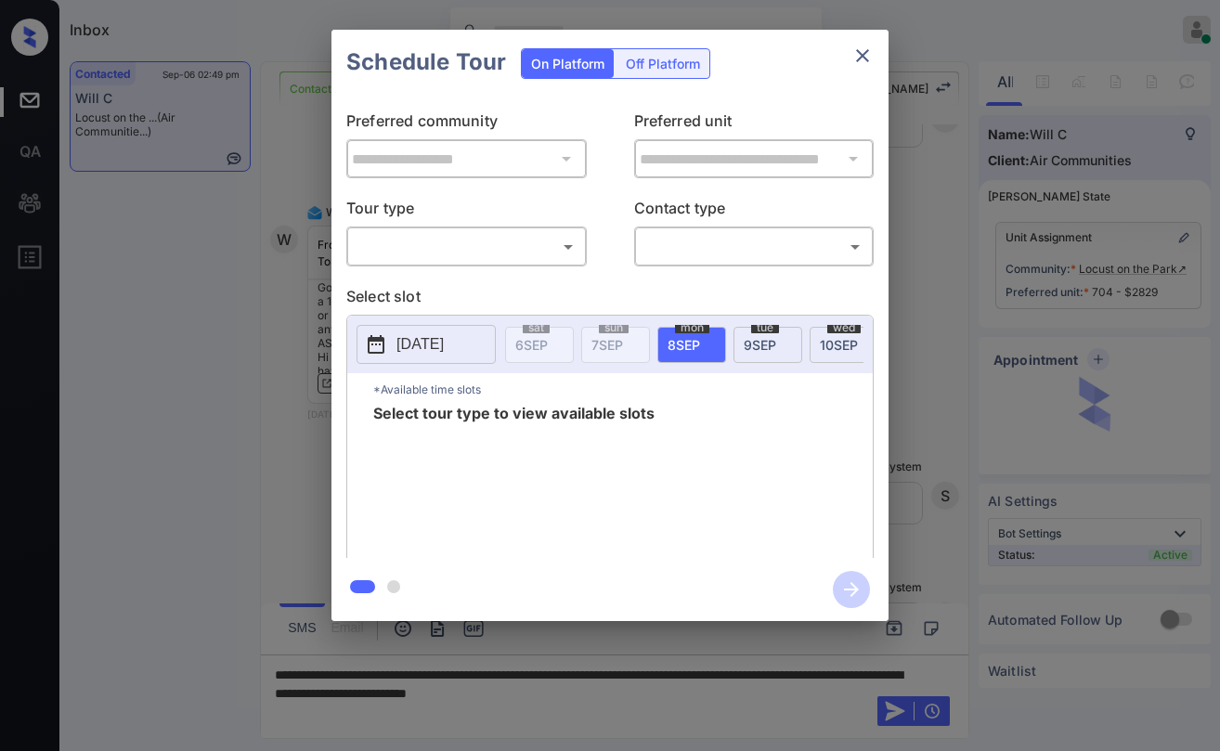
click at [500, 258] on body "Inbox [PERSON_NAME] Online Set yourself offline Set yourself on break Profile S…" at bounding box center [610, 375] width 1220 height 751
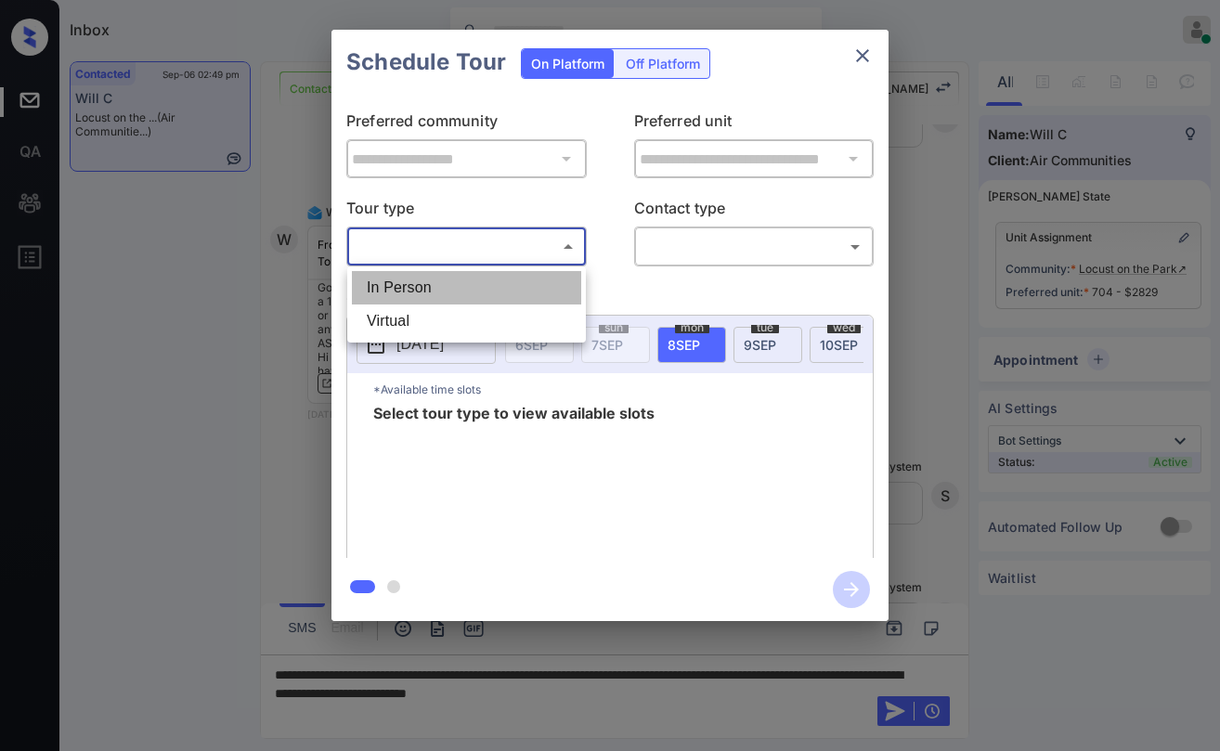
click at [439, 293] on li "In Person" at bounding box center [466, 287] width 229 height 33
type input "********"
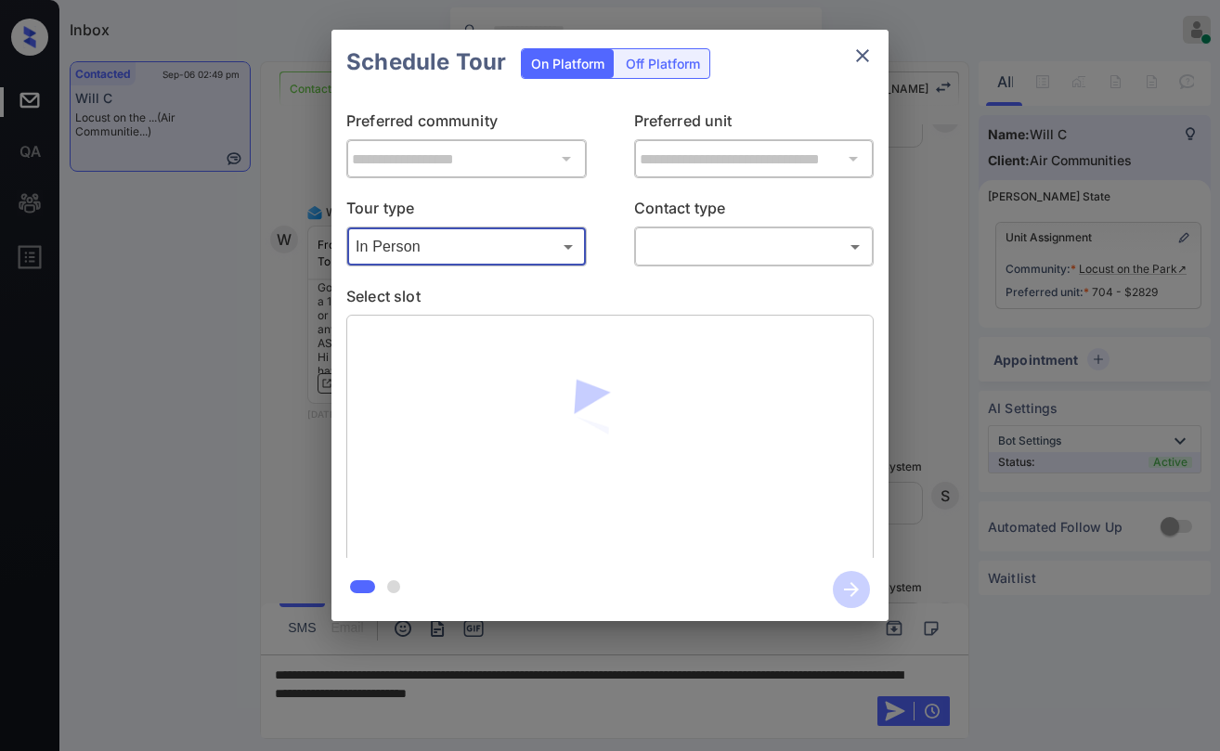
click at [719, 254] on body "Inbox Paolo Gabriel Online Set yourself offline Set yourself on break Profile S…" at bounding box center [610, 375] width 1220 height 751
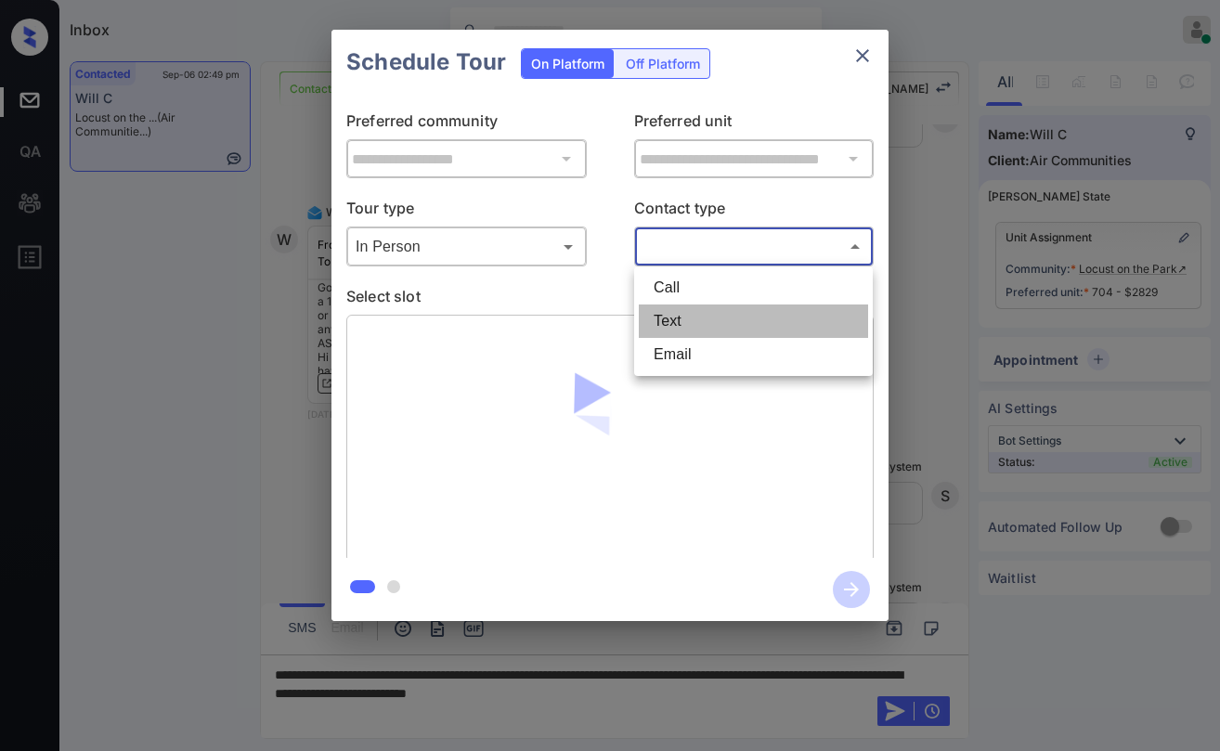
click at [685, 313] on li "Text" at bounding box center [753, 321] width 229 height 33
type input "****"
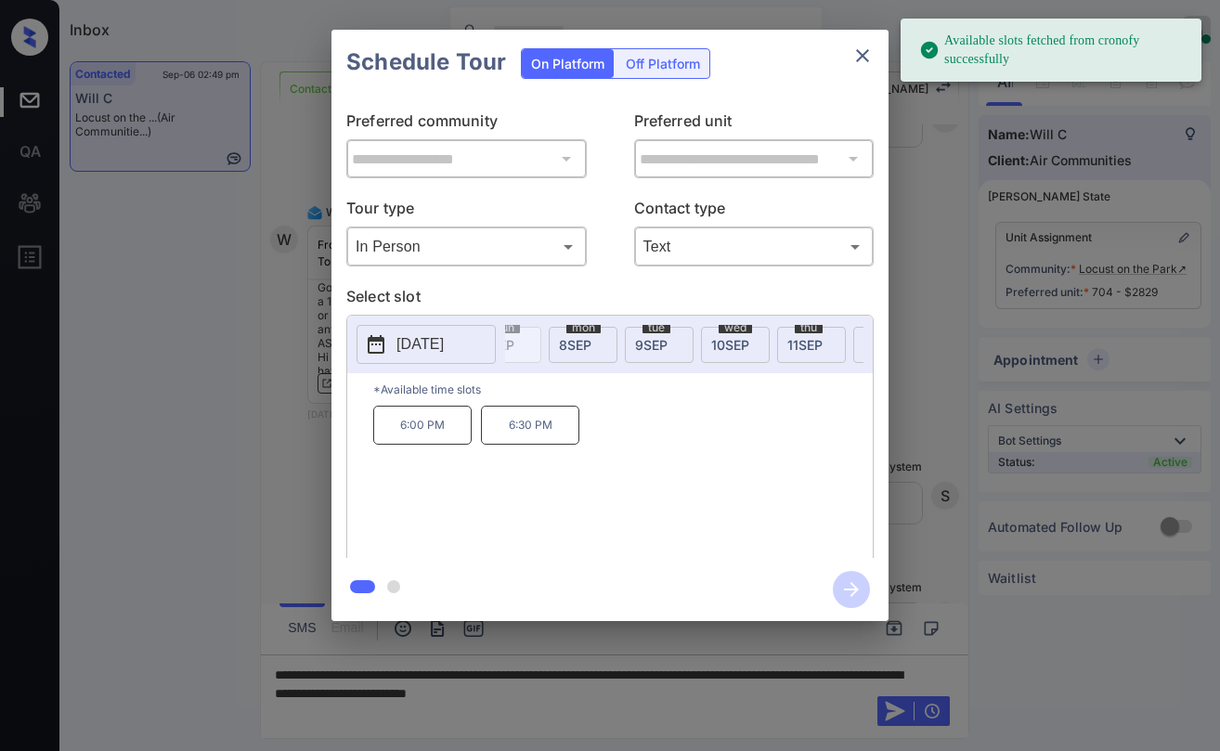
scroll to position [0, 137]
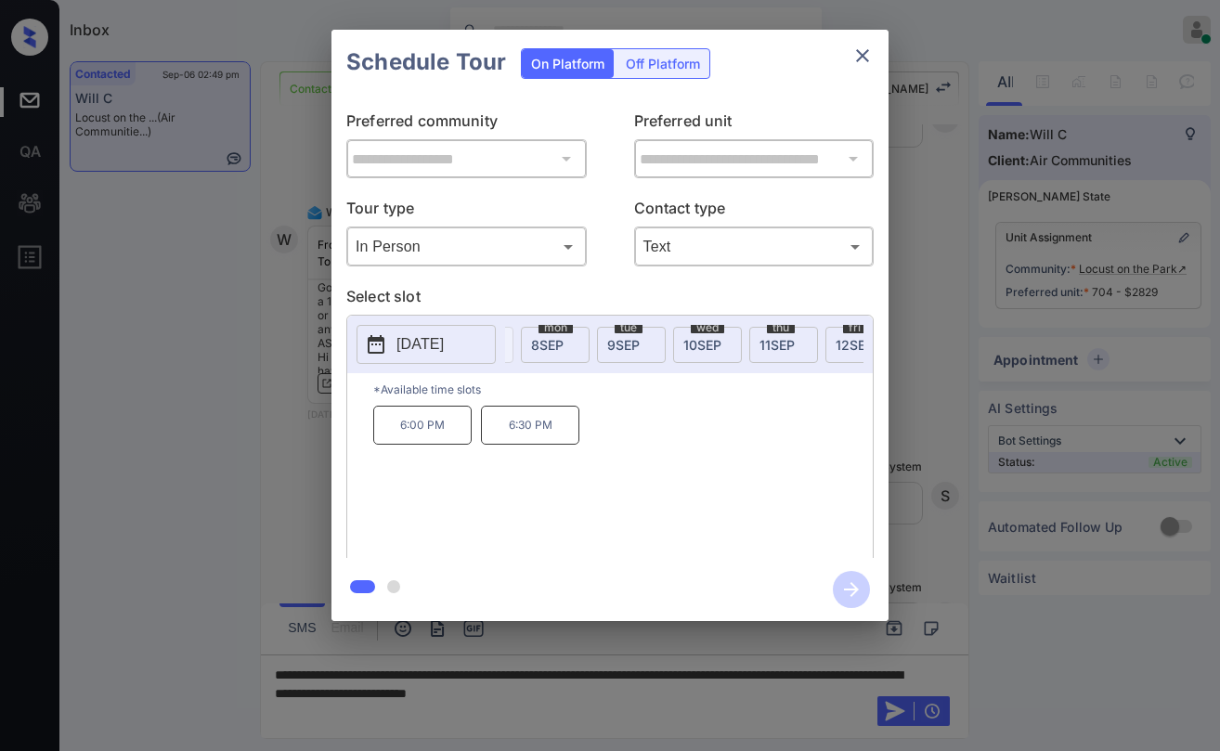
click at [556, 343] on span "[DATE]" at bounding box center [547, 345] width 33 height 16
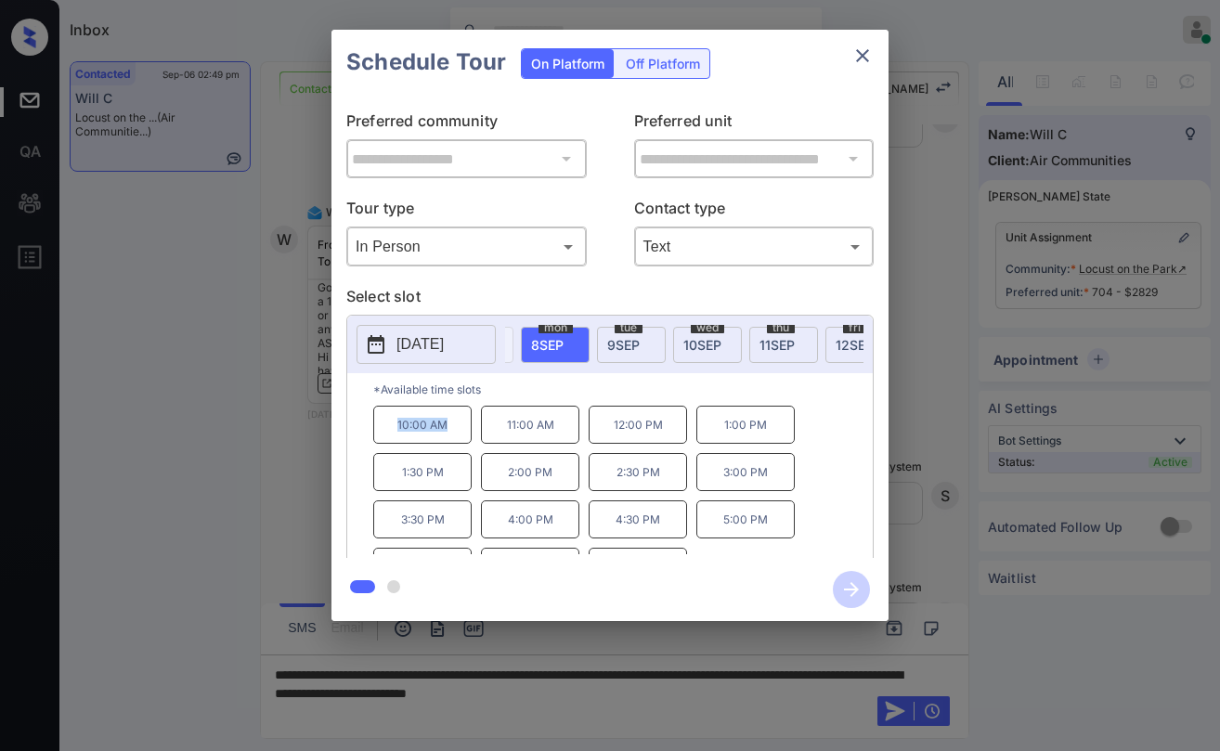
drag, startPoint x: 399, startPoint y: 433, endPoint x: 449, endPoint y: 435, distance: 49.3
click at [449, 435] on p "10:00 AM" at bounding box center [422, 425] width 98 height 38
click at [871, 55] on icon "close" at bounding box center [863, 56] width 22 height 22
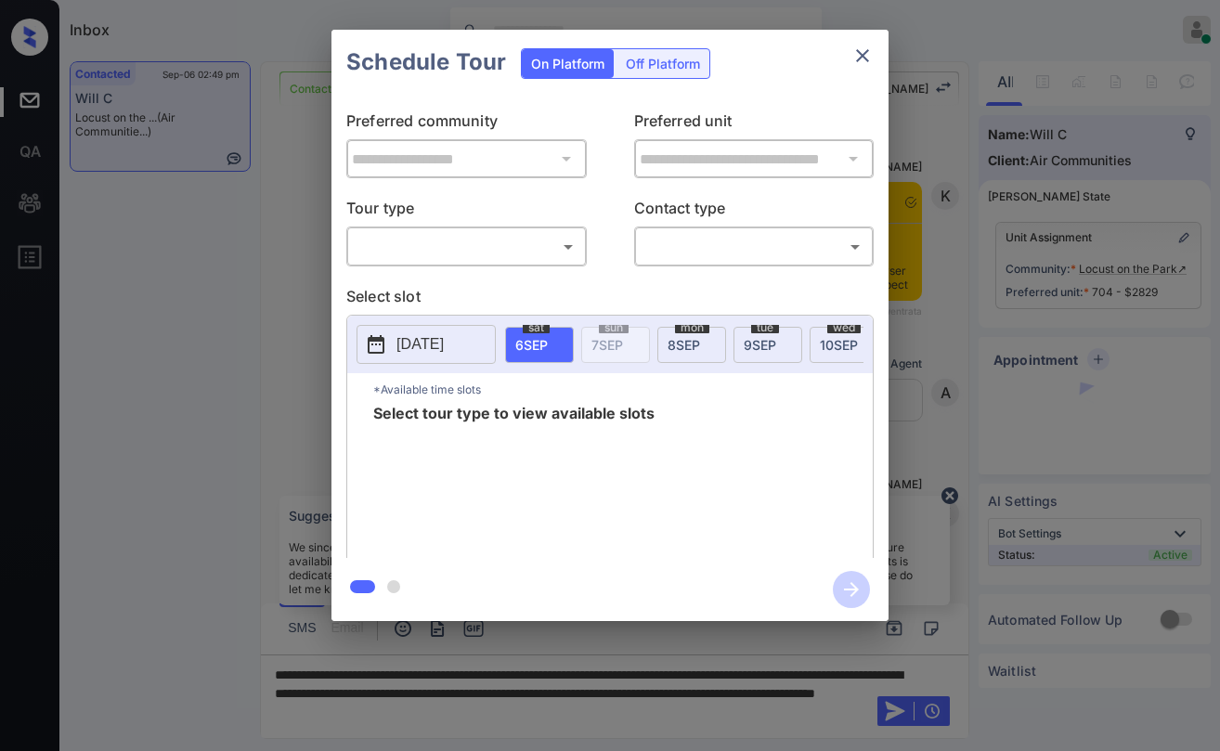
scroll to position [1401, 0]
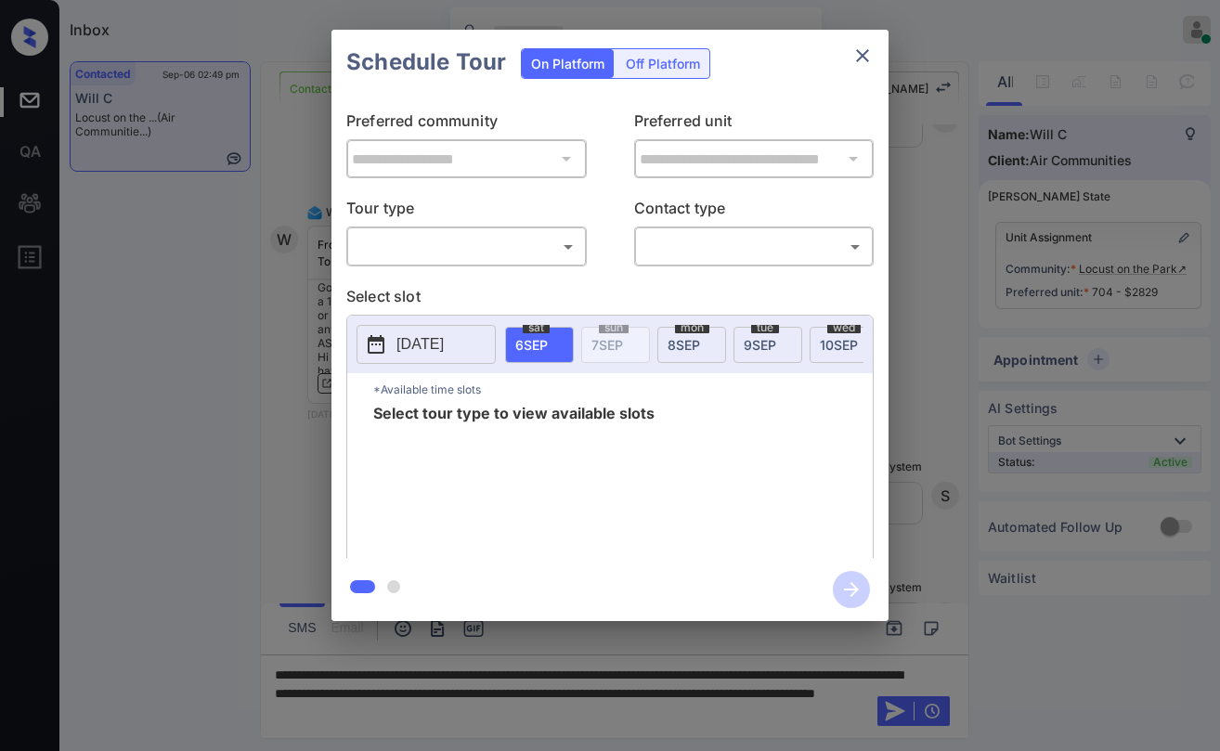
click at [461, 246] on body "Inbox [PERSON_NAME] Online Set yourself offline Set yourself on break Profile S…" at bounding box center [610, 375] width 1220 height 751
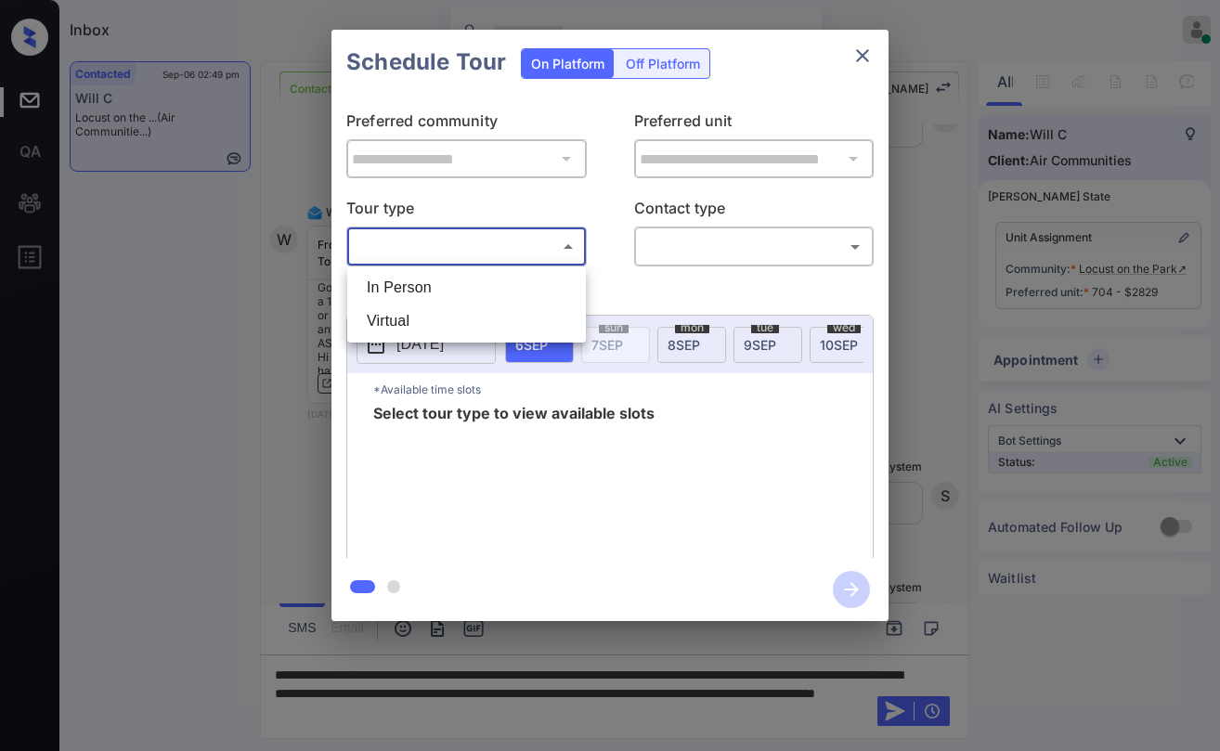
click at [459, 281] on li "In Person" at bounding box center [466, 287] width 229 height 33
type input "********"
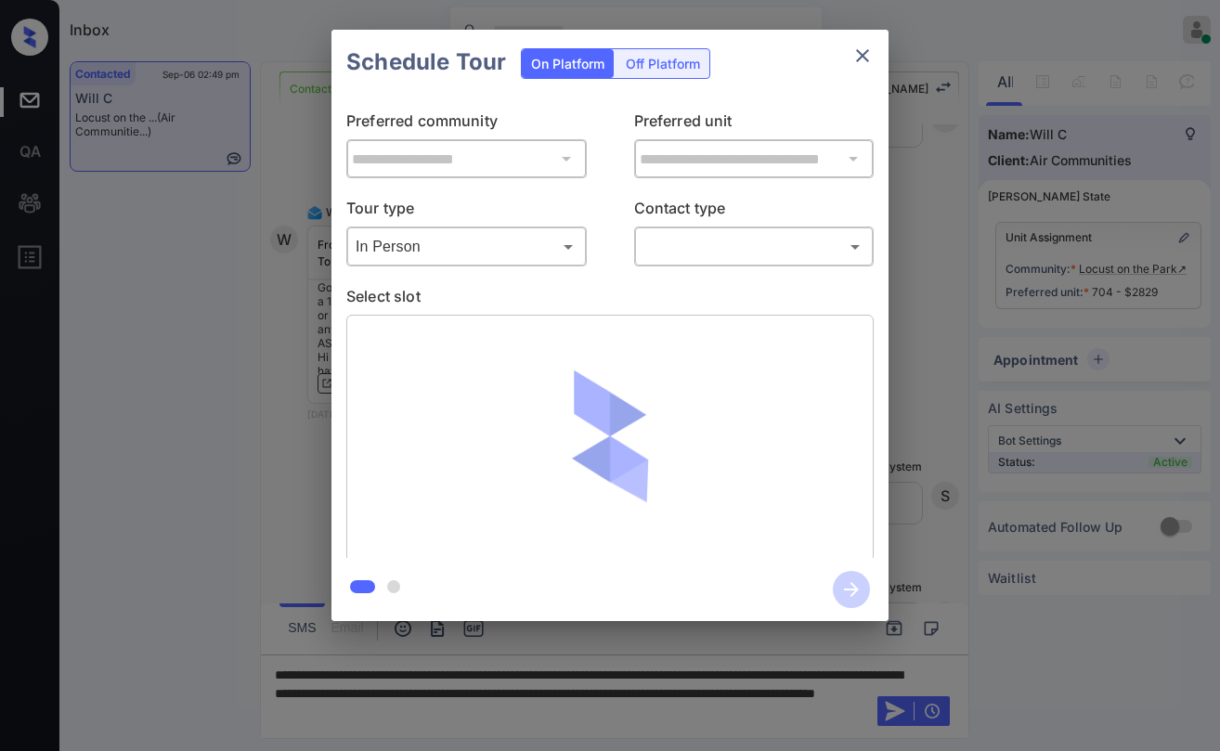
click at [672, 258] on body "Inbox [PERSON_NAME] Online Set yourself offline Set yourself on break Profile S…" at bounding box center [610, 375] width 1220 height 751
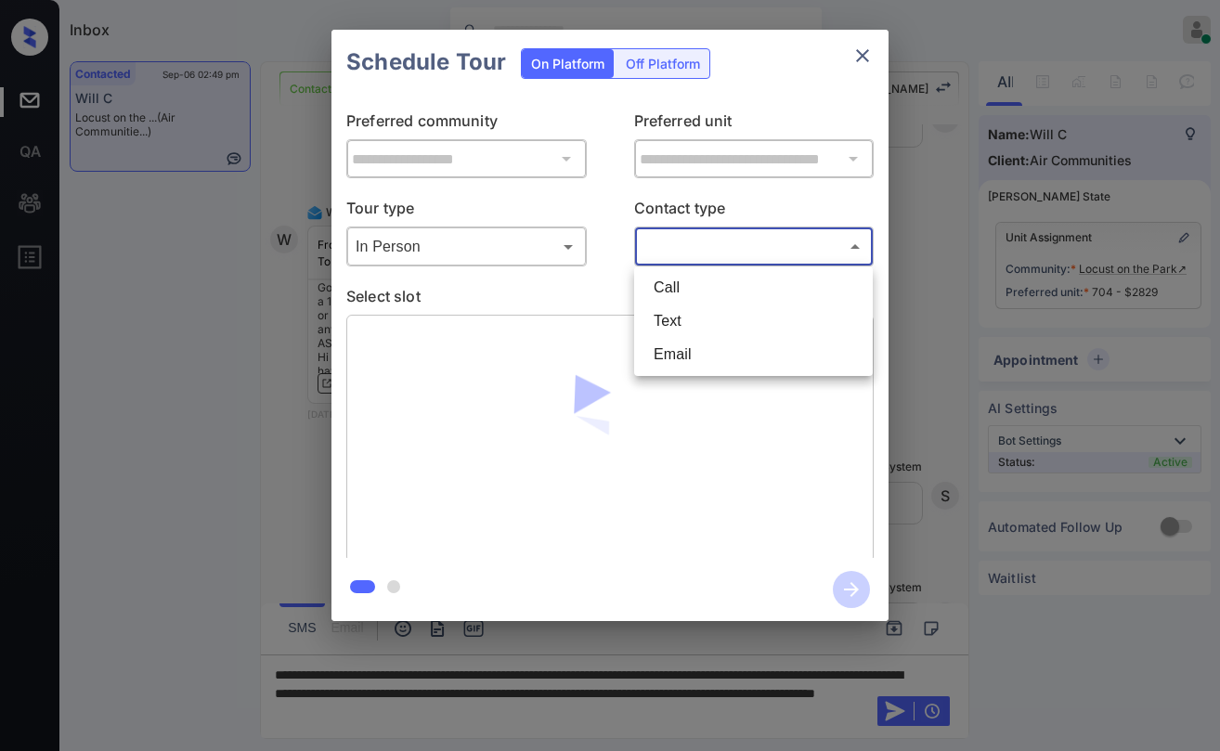
click at [685, 316] on li "Text" at bounding box center [753, 321] width 229 height 33
type input "****"
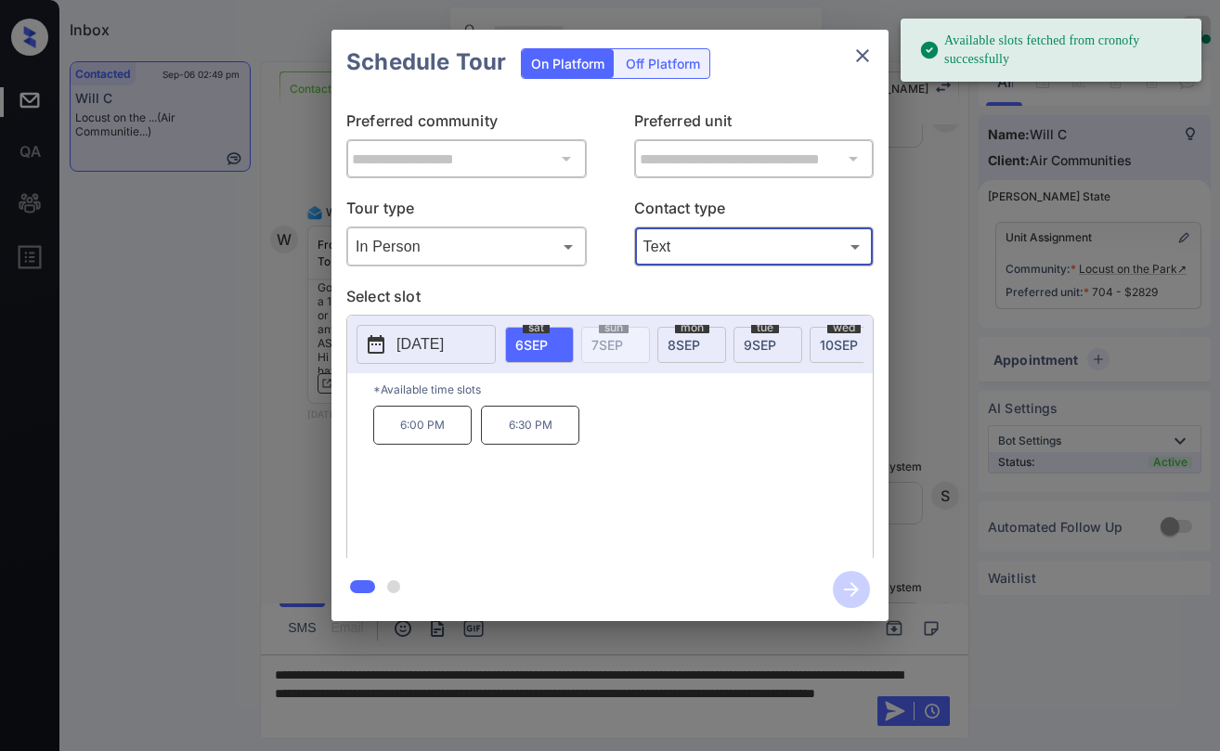
click at [680, 342] on span "[DATE]" at bounding box center [684, 345] width 33 height 16
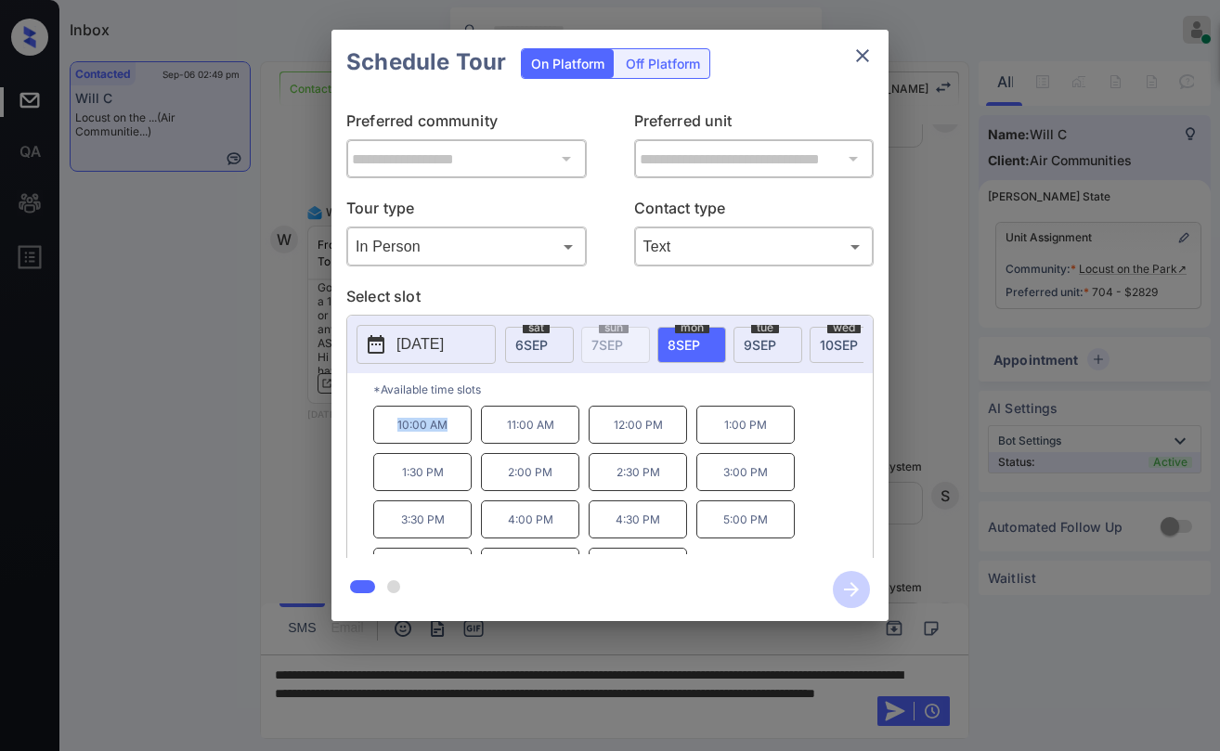
drag, startPoint x: 431, startPoint y: 440, endPoint x: 466, endPoint y: 444, distance: 35.5
click at [466, 444] on p "10:00 AM" at bounding box center [422, 425] width 98 height 38
copy p "10:00 AM"
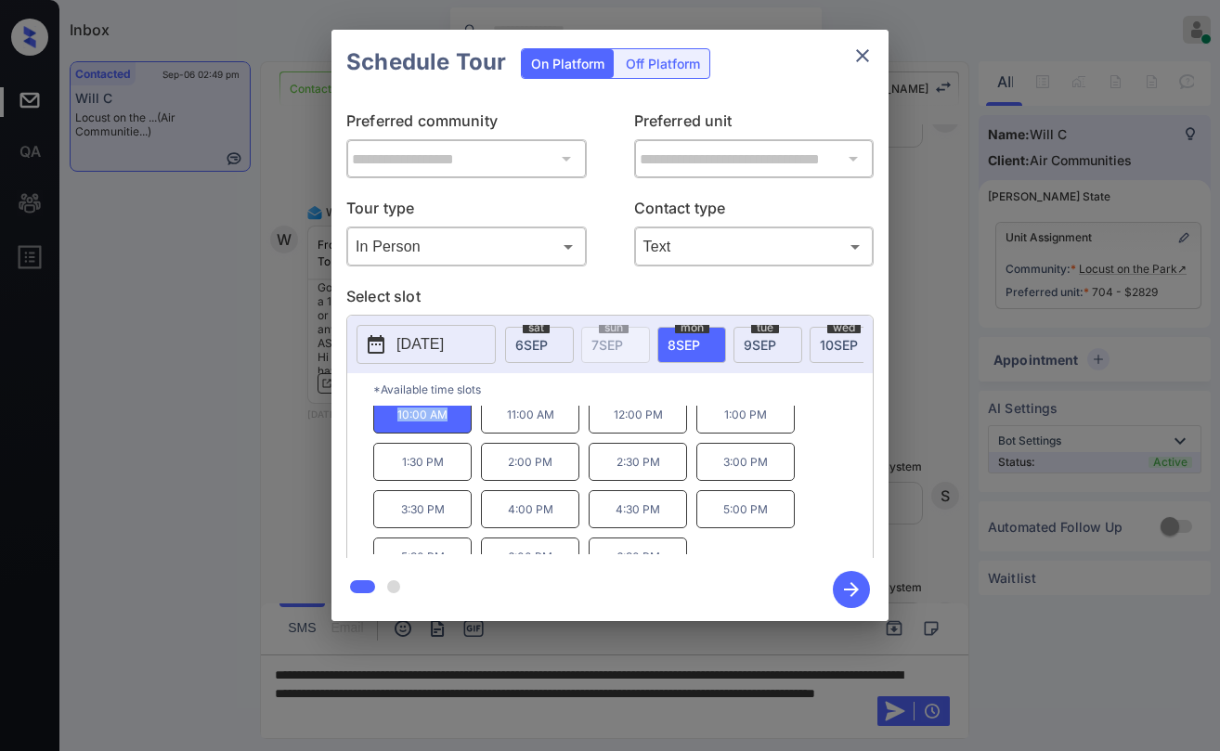
scroll to position [0, 0]
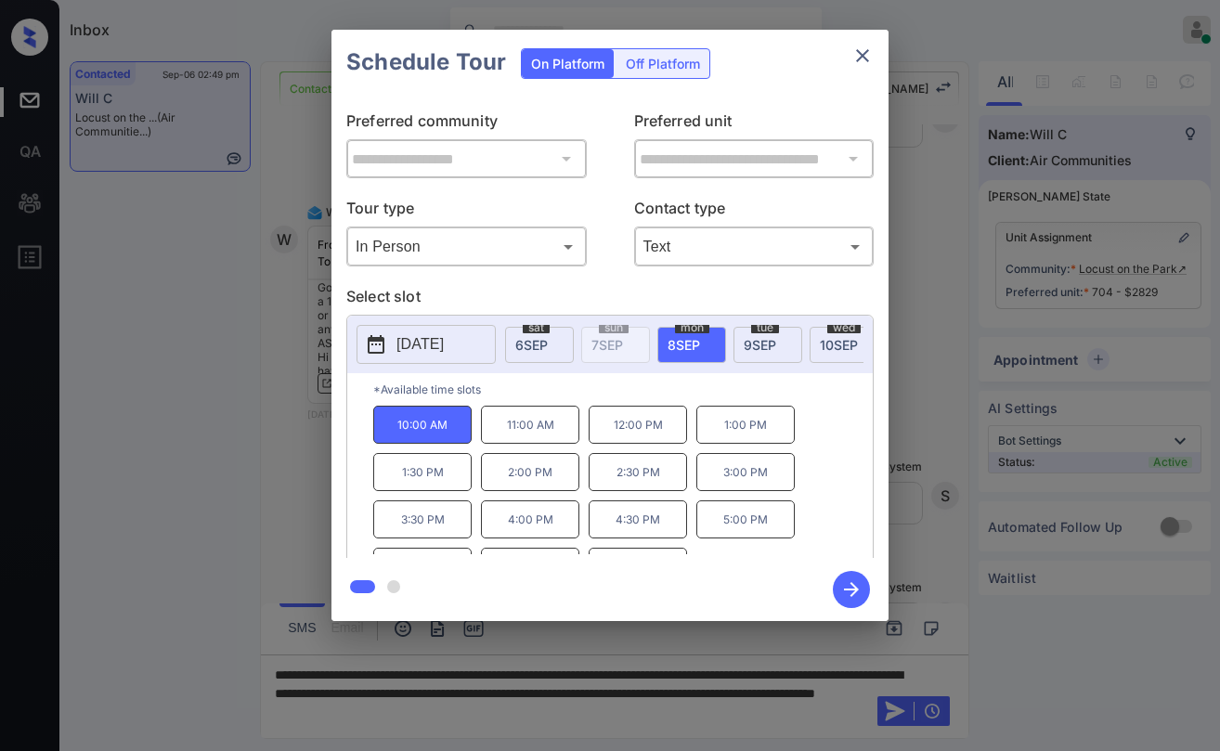
click at [612, 397] on p "*Available time slots" at bounding box center [623, 389] width 500 height 33
click at [567, 402] on p "*Available time slots" at bounding box center [623, 389] width 500 height 33
click at [568, 399] on p "*Available time slots" at bounding box center [623, 389] width 500 height 33
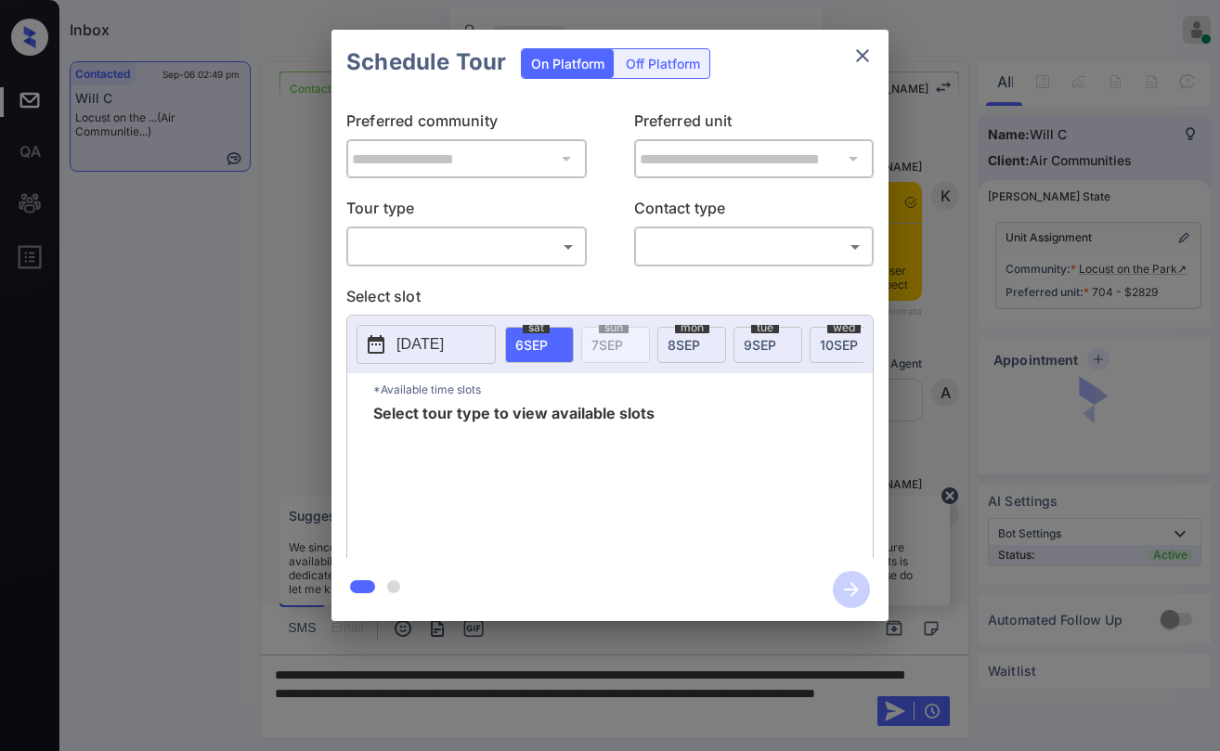
scroll to position [1401, 0]
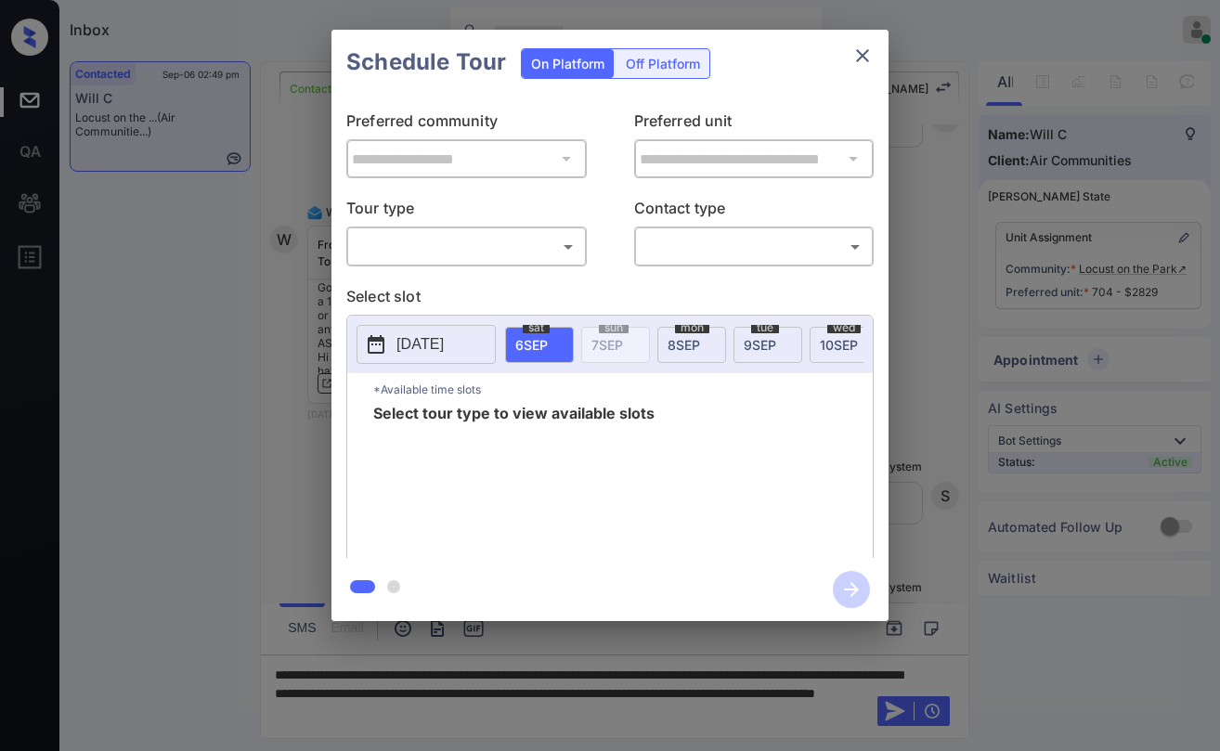
click at [485, 262] on body "Inbox [PERSON_NAME] Online Set yourself offline Set yourself on break Profile S…" at bounding box center [610, 375] width 1220 height 751
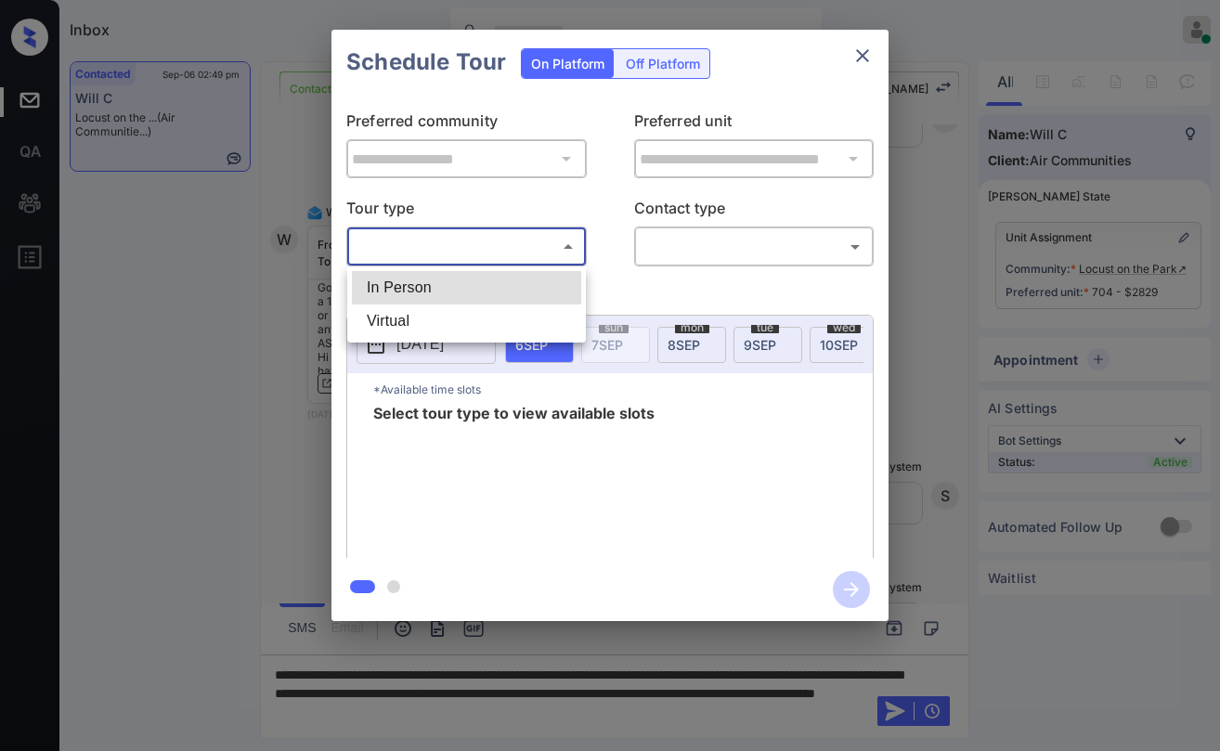
click at [454, 297] on li "In Person" at bounding box center [466, 287] width 229 height 33
type input "********"
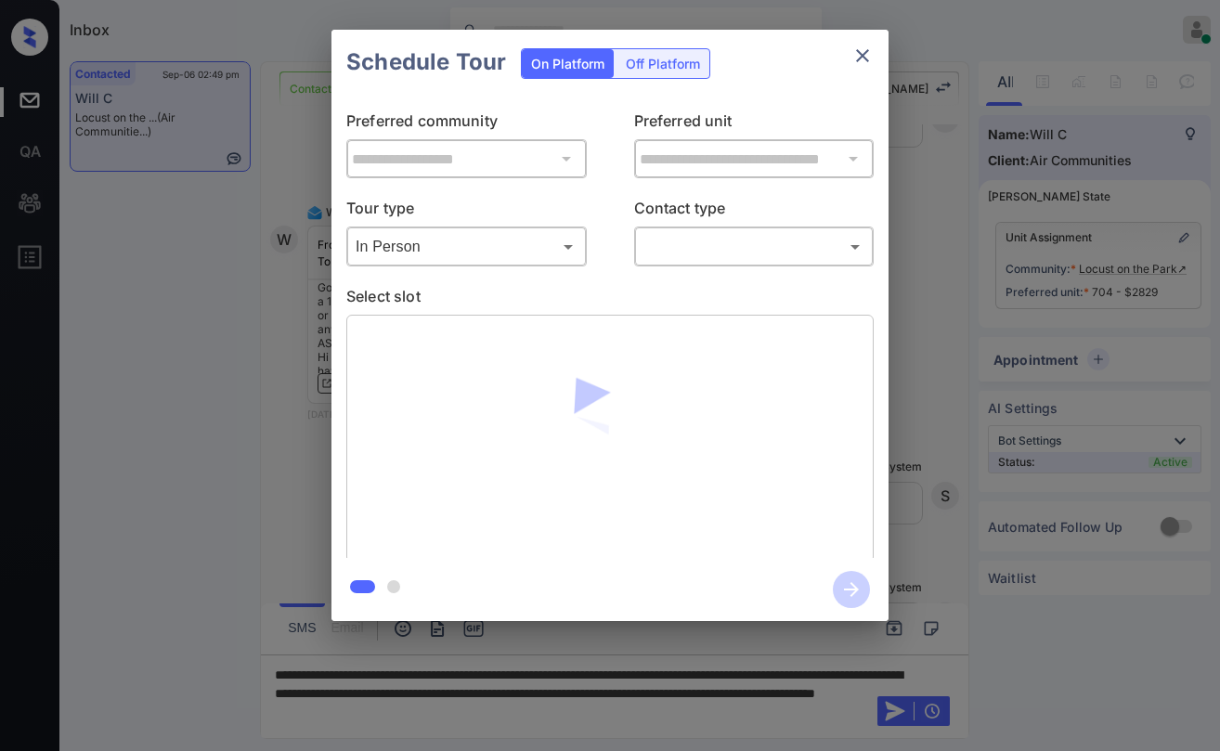
click at [699, 254] on body "Inbox [PERSON_NAME] Online Set yourself offline Set yourself on break Profile S…" at bounding box center [610, 375] width 1220 height 751
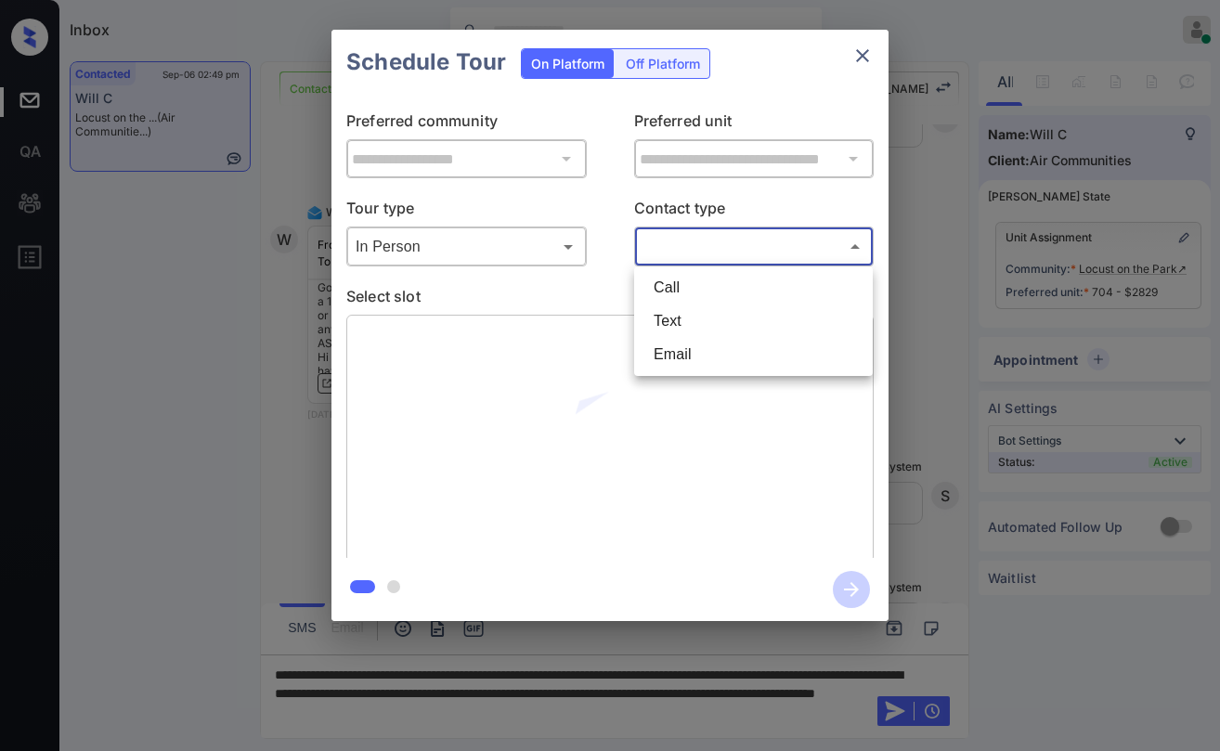
click at [679, 310] on li "Text" at bounding box center [753, 321] width 229 height 33
type input "****"
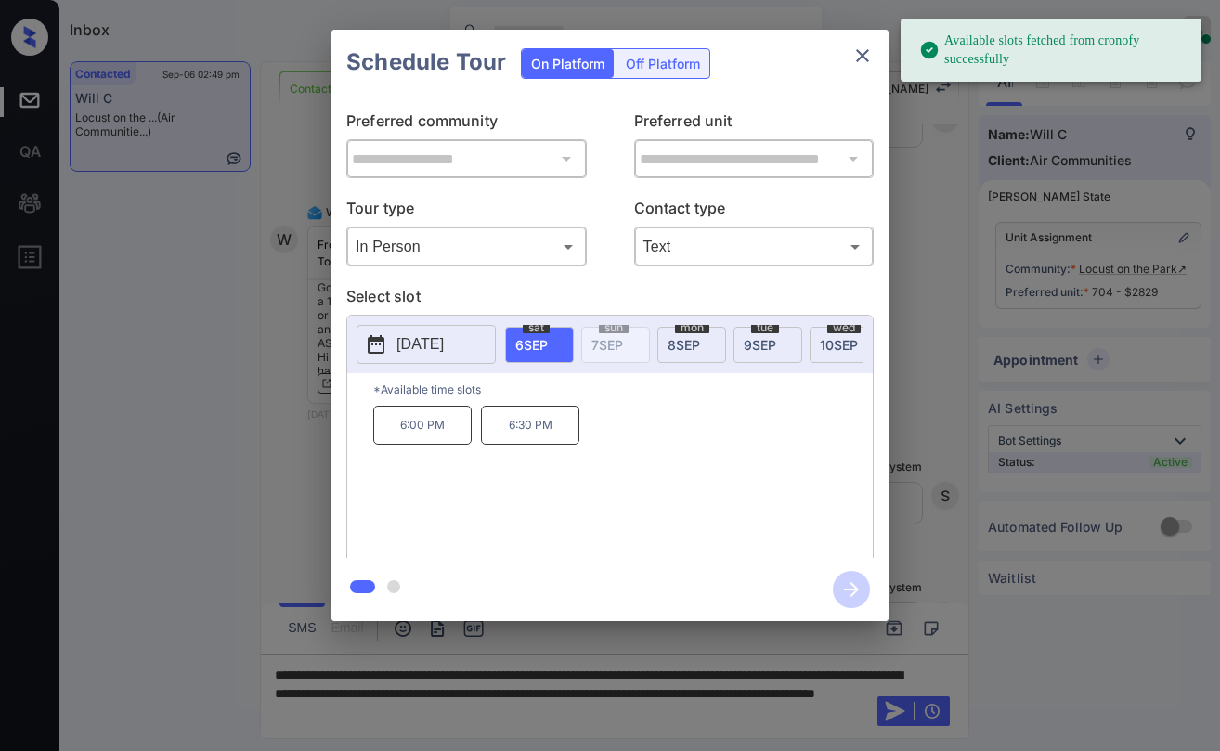
click at [698, 349] on span "[DATE]" at bounding box center [684, 345] width 33 height 16
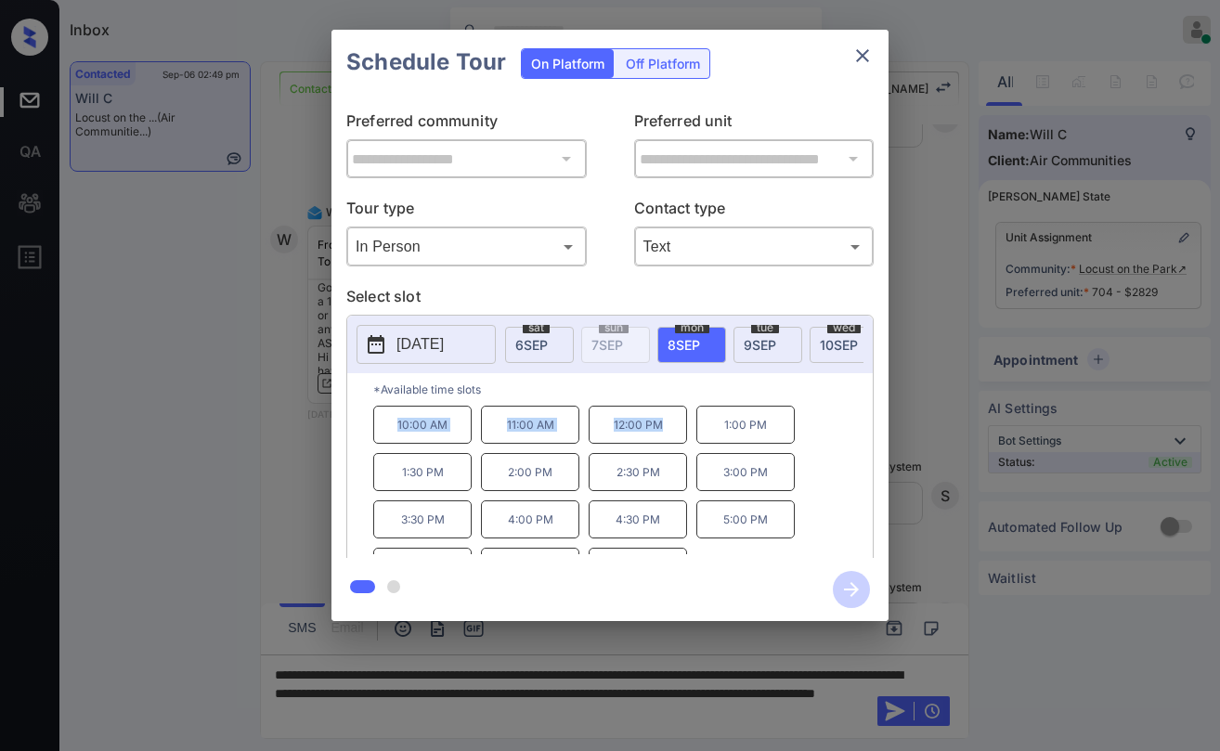
drag, startPoint x: 395, startPoint y: 429, endPoint x: 673, endPoint y: 429, distance: 278.6
click at [673, 429] on div "10:00 AM 11:00 AM 12:00 PM 1:00 PM 1:30 PM 2:00 PM 2:30 PM 3:00 PM 3:30 PM 4:00…" at bounding box center [623, 480] width 500 height 149
copy div "10:00 AM 11:00 AM 12:00 PM"
click at [865, 63] on icon "close" at bounding box center [863, 56] width 22 height 22
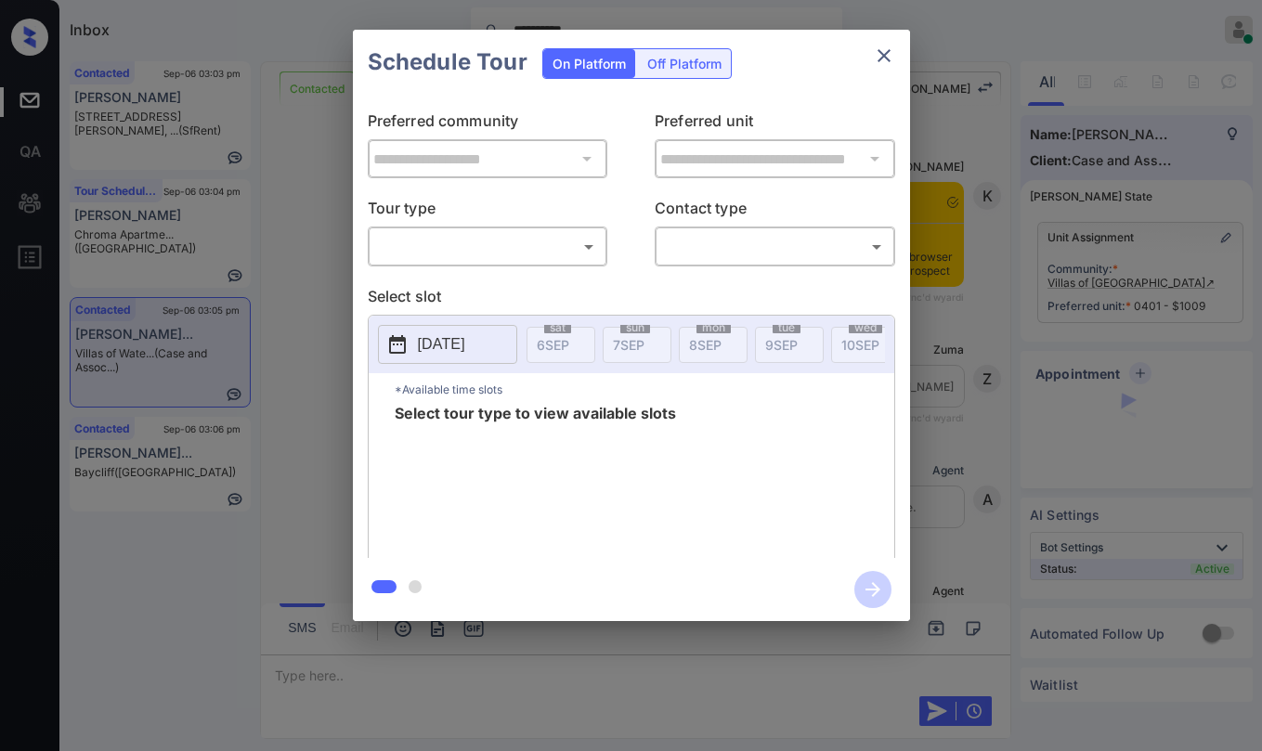
scroll to position [2732, 0]
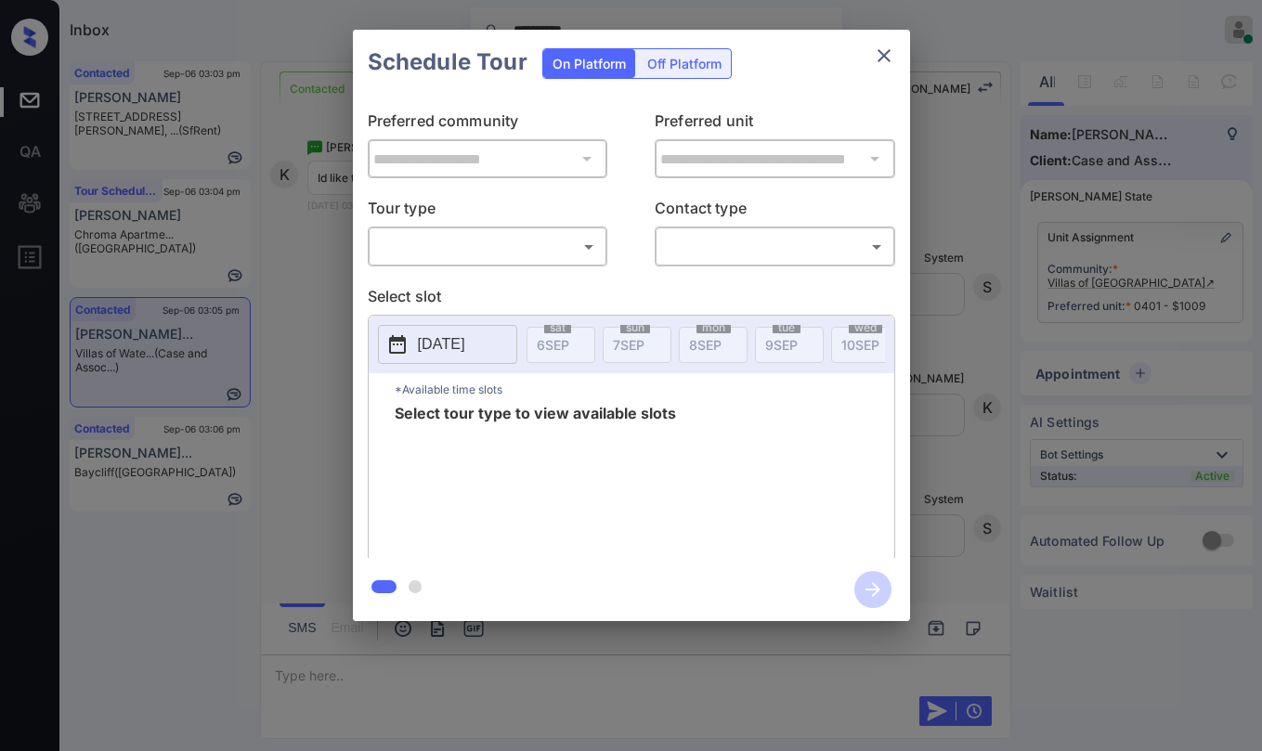
click at [504, 258] on body "**********" at bounding box center [631, 375] width 1262 height 751
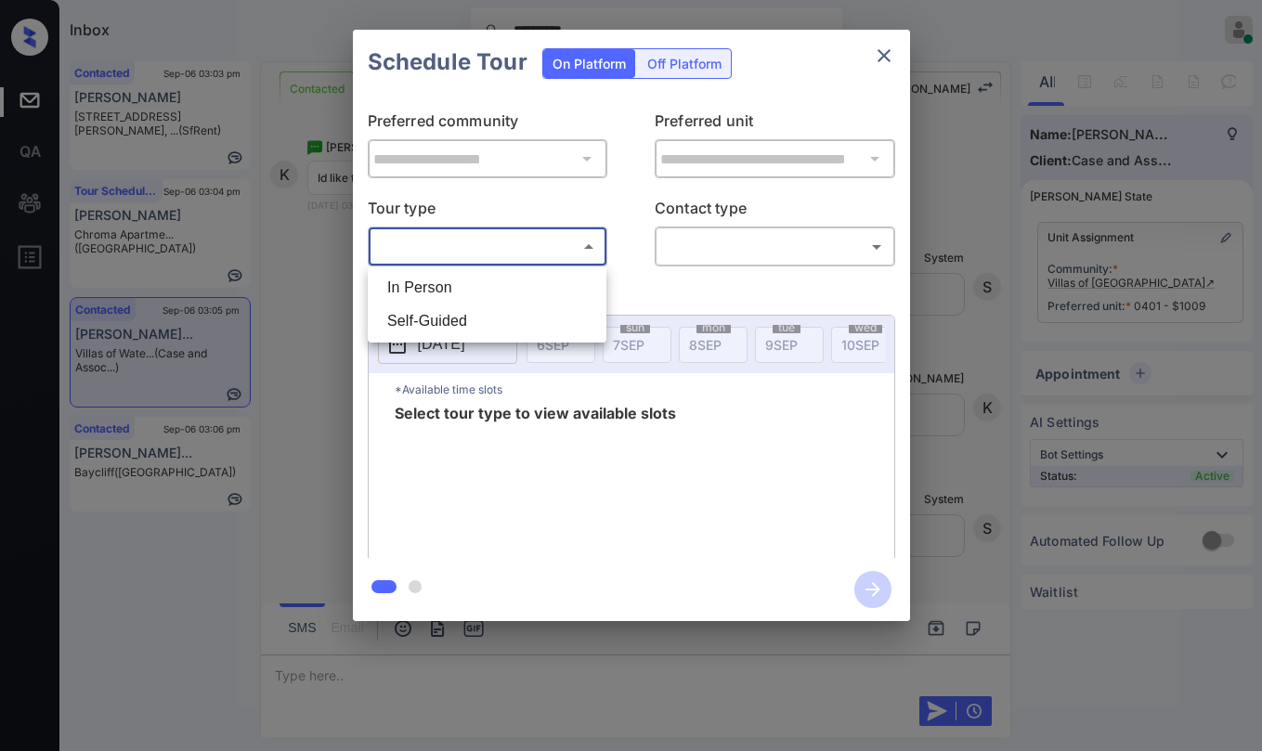
click at [469, 284] on li "In Person" at bounding box center [486, 287] width 229 height 33
type input "********"
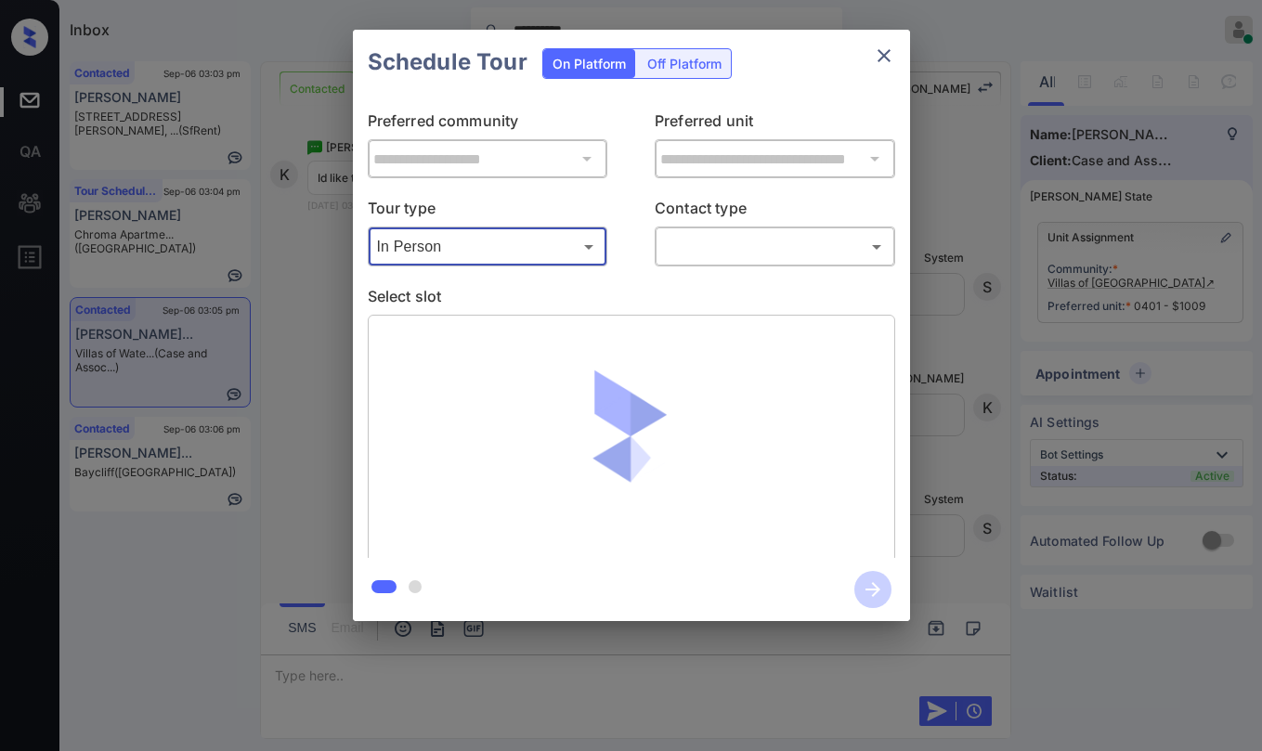
click at [739, 255] on body "**********" at bounding box center [631, 375] width 1262 height 751
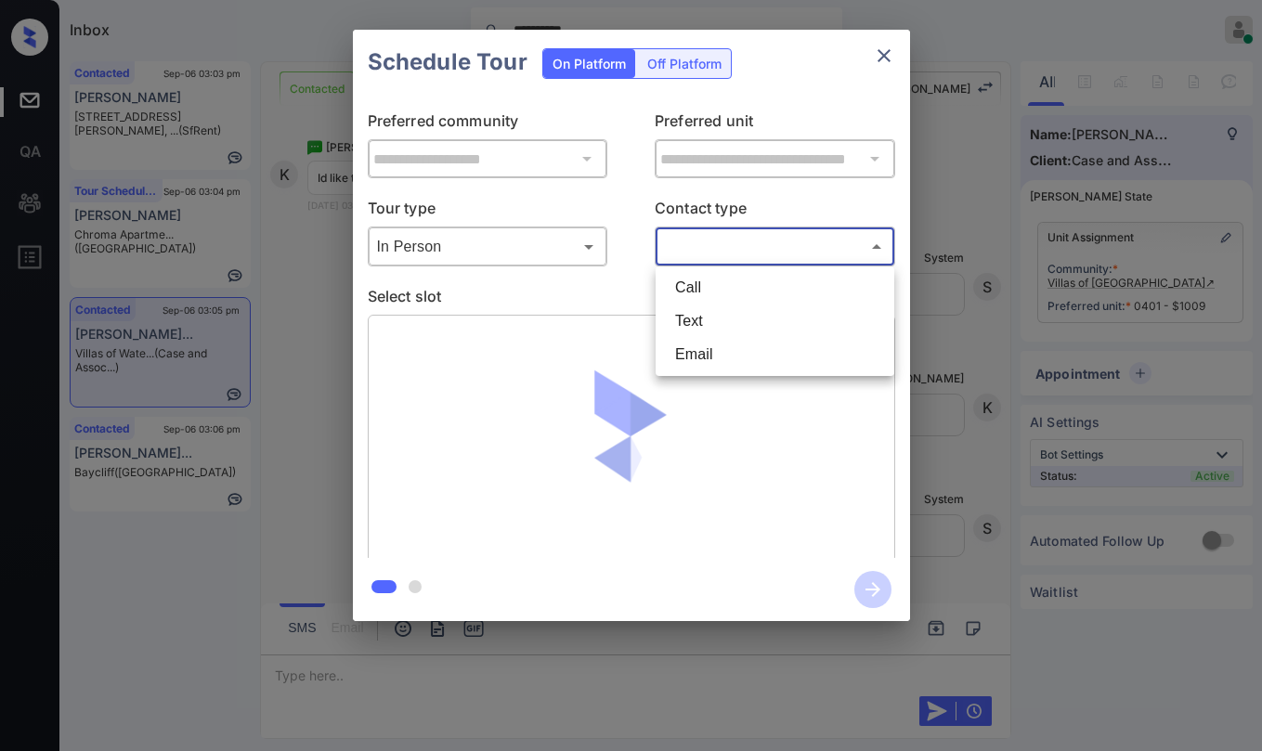
click at [696, 313] on li "Text" at bounding box center [774, 321] width 229 height 33
type input "****"
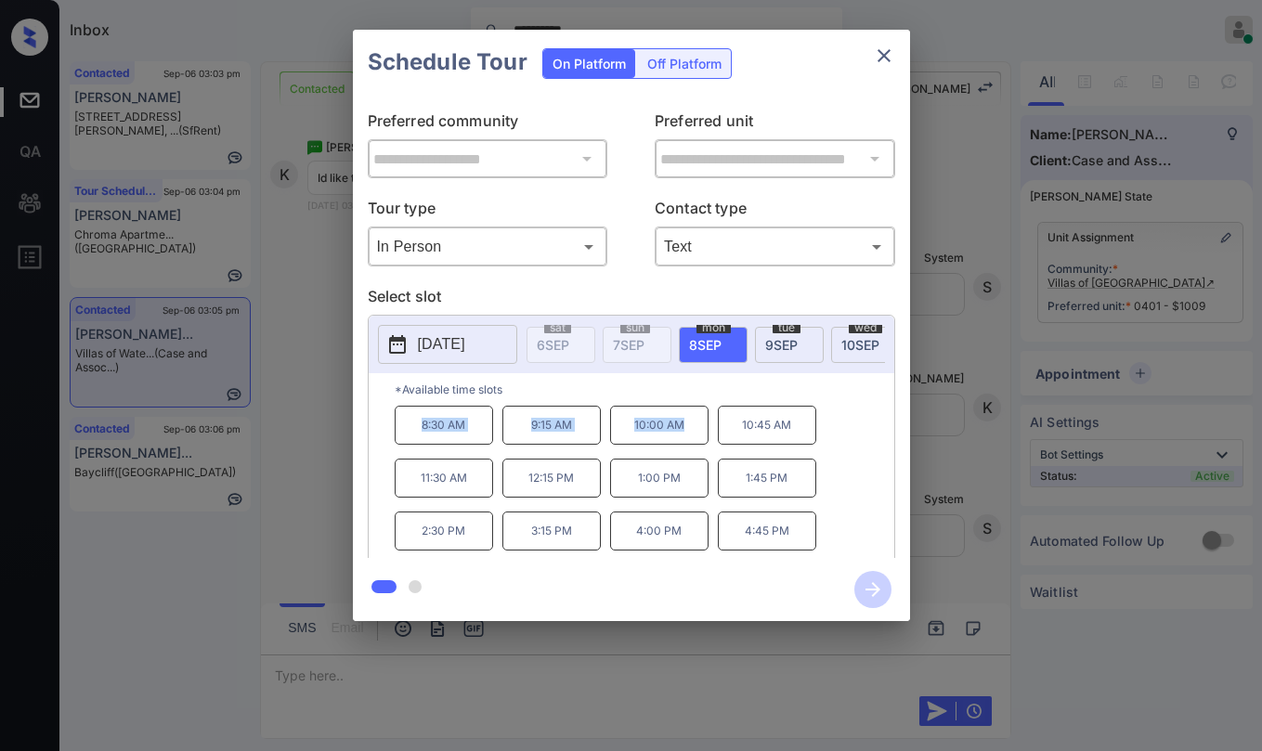
drag, startPoint x: 415, startPoint y: 429, endPoint x: 684, endPoint y: 448, distance: 270.0
click at [684, 448] on div "8:30 AM 9:15 AM 10:00 AM 10:45 AM 11:30 AM 12:15 PM 1:00 PM 1:45 PM 2:30 PM 3:1…" at bounding box center [645, 480] width 500 height 149
copy div "8:30 AM 9:15 AM 10:00 AM"
click at [894, 52] on icon "close" at bounding box center [884, 56] width 22 height 22
